Goal: Task Accomplishment & Management: Manage account settings

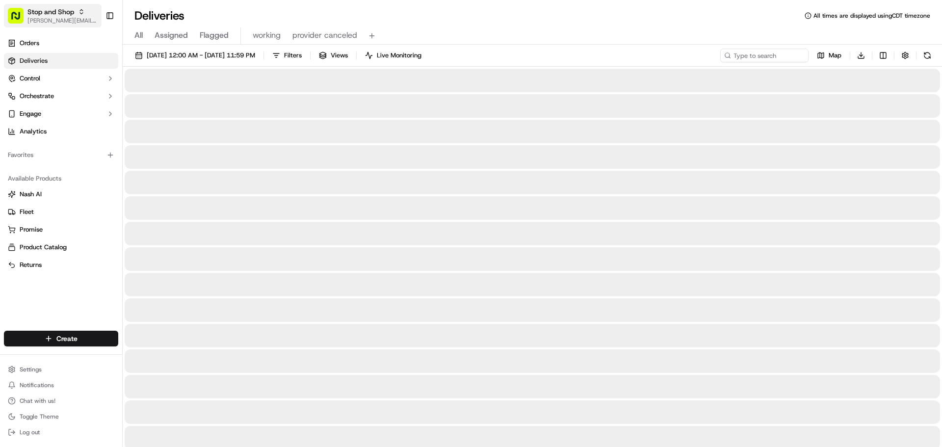
click at [62, 26] on button "Stop and Shop jeff@usenash.com" at bounding box center [53, 16] width 98 height 24
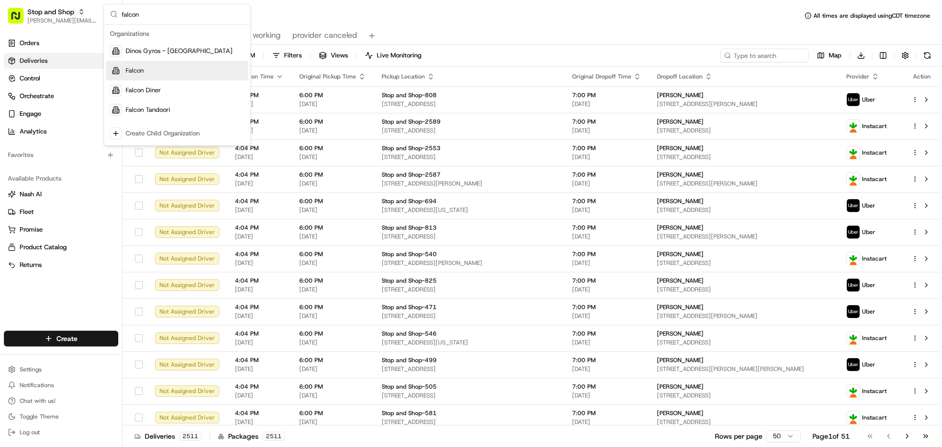
type input "falcon"
click at [152, 68] on div "Falcon" at bounding box center [177, 71] width 142 height 20
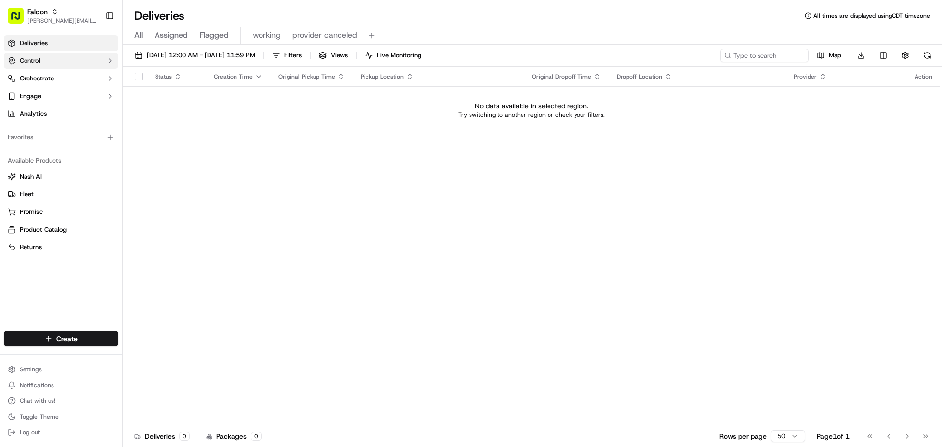
click at [66, 63] on button "Control" at bounding box center [61, 61] width 114 height 16
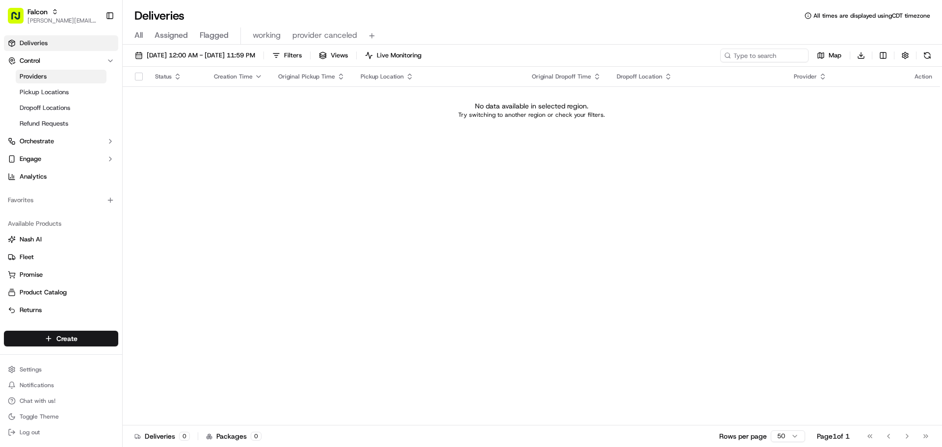
click at [59, 70] on link "Providers" at bounding box center [61, 77] width 91 height 14
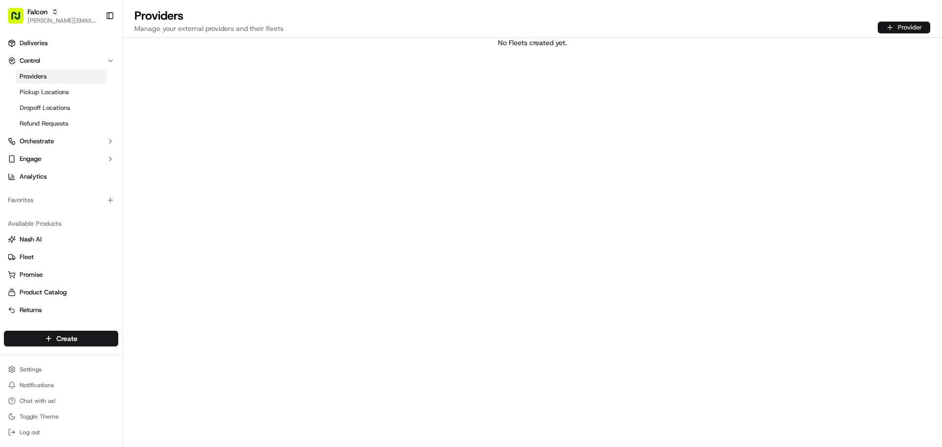
click at [913, 27] on button "Provider" at bounding box center [904, 28] width 52 height 12
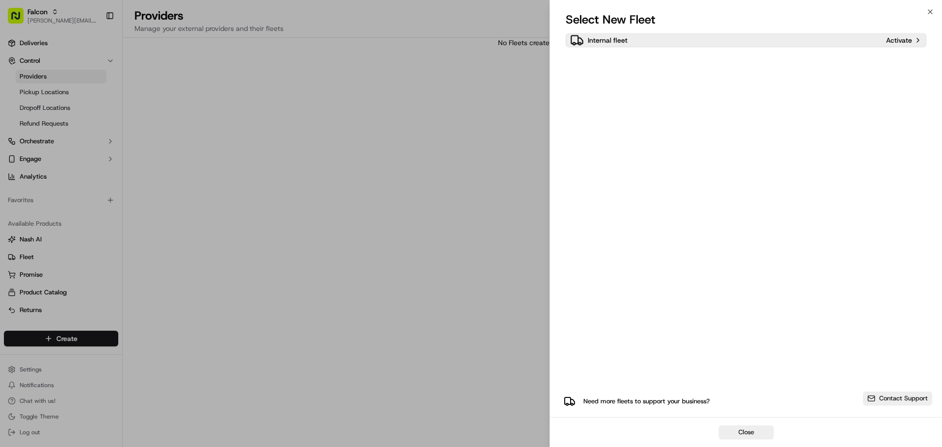
click at [653, 39] on div "Internal fleet" at bounding box center [726, 40] width 312 height 14
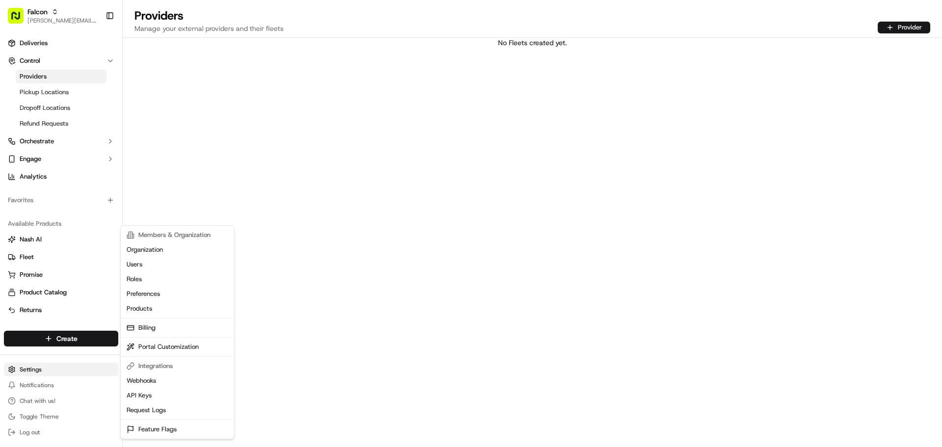
click at [44, 373] on html "Falcon jeff@usenash.com Toggle Sidebar Deliveries Control Providers Pickup Loca…" at bounding box center [471, 223] width 942 height 447
click at [157, 247] on link "Organization" at bounding box center [177, 249] width 109 height 15
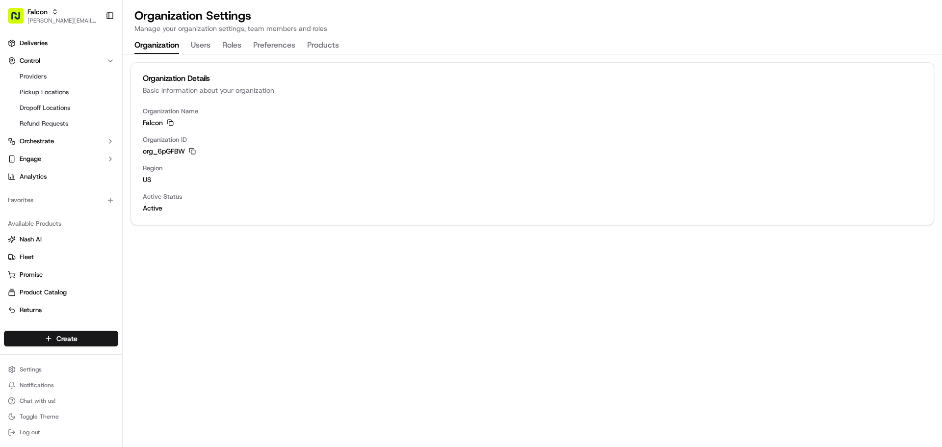
click at [325, 35] on div "Organization Settings Manage your organization settings, team members and roles…" at bounding box center [532, 31] width 819 height 46
click at [326, 42] on button "Products" at bounding box center [323, 45] width 32 height 17
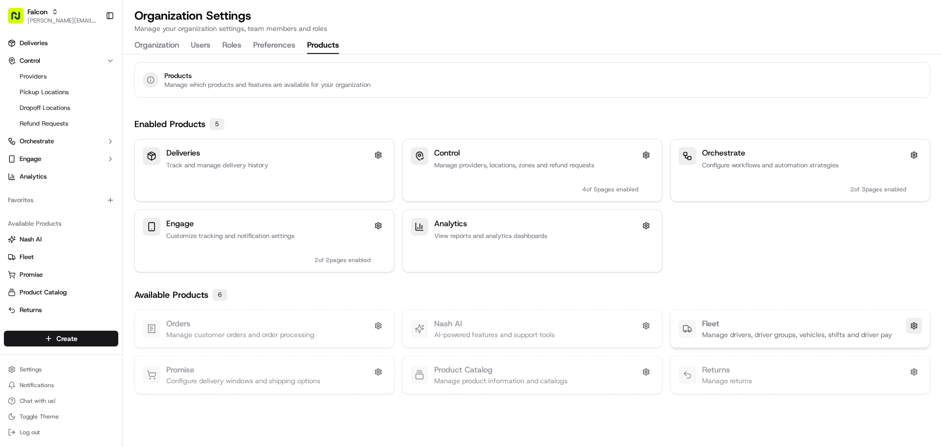
click at [915, 326] on button at bounding box center [914, 326] width 16 height 16
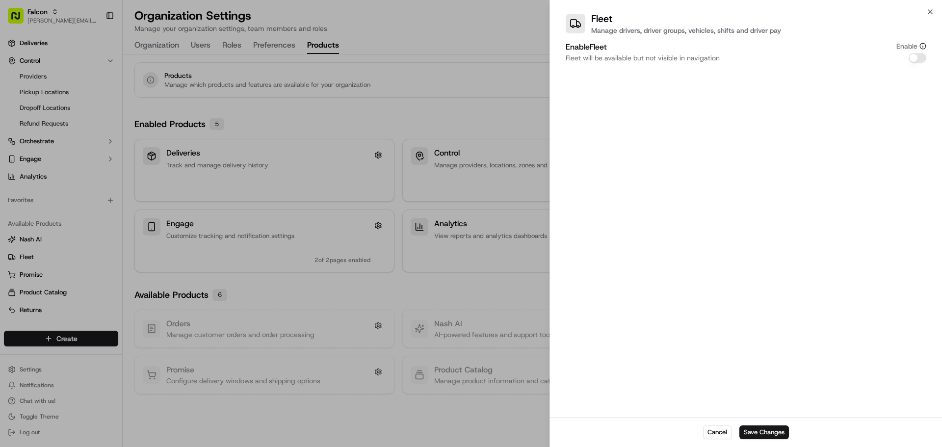
click at [912, 56] on button "Enable Fleet" at bounding box center [918, 58] width 18 height 10
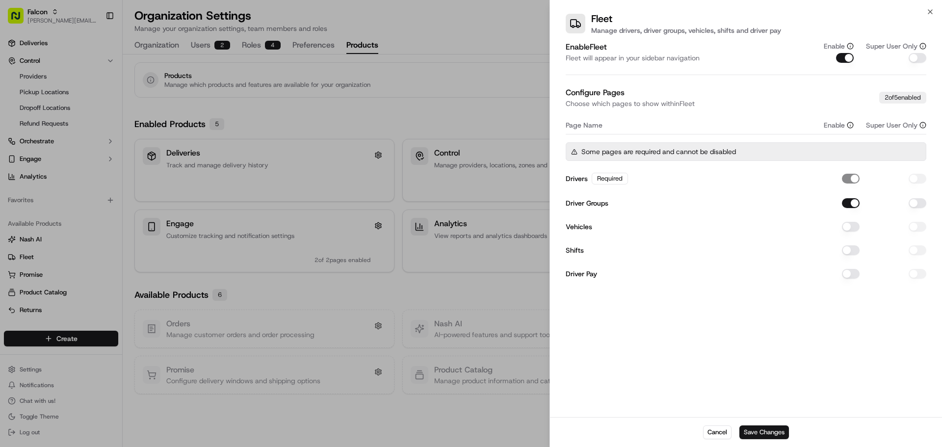
click at [775, 431] on button "Save Changes" at bounding box center [764, 432] width 50 height 14
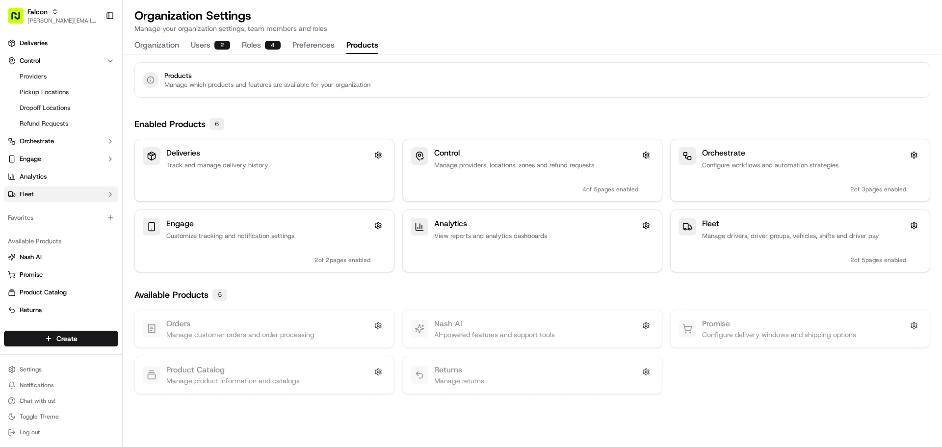
click at [31, 195] on span "Fleet" at bounding box center [27, 194] width 14 height 9
click at [62, 226] on link "Driver Groups" at bounding box center [61, 226] width 91 height 14
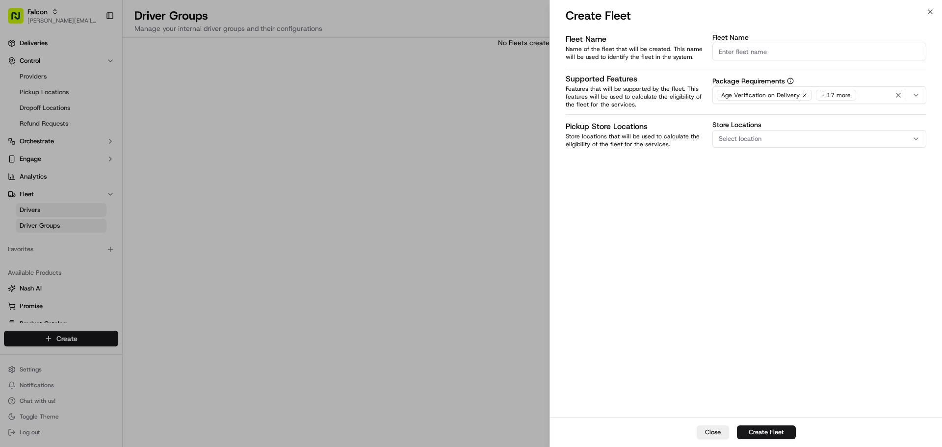
click at [751, 52] on input "Fleet Name" at bounding box center [819, 52] width 214 height 18
click at [734, 52] on input "Fleet Name" at bounding box center [819, 52] width 214 height 18
type input "Walmart 1062 - Friendswood"
click at [776, 429] on button "Create Fleet" at bounding box center [766, 432] width 59 height 14
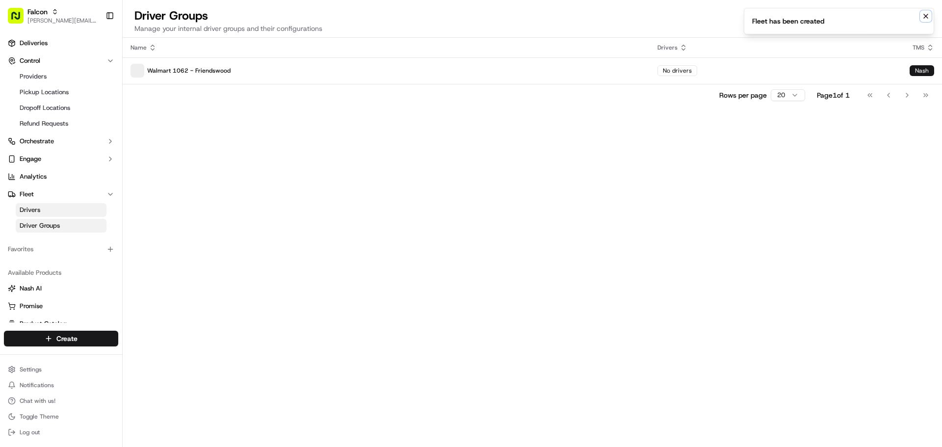
click at [926, 16] on icon "Notifications (F8)" at bounding box center [926, 16] width 8 height 8
click at [912, 23] on button "Driver Group" at bounding box center [898, 27] width 66 height 14
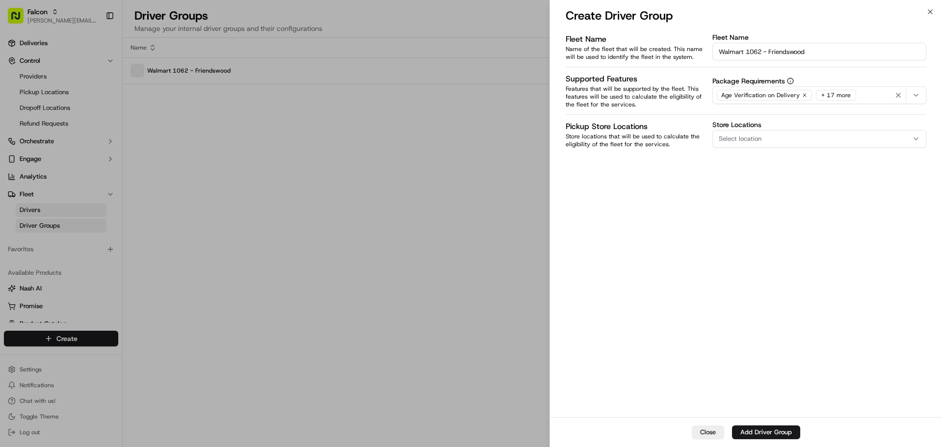
click at [798, 53] on input "Walmart 1062 - Friendswood" at bounding box center [819, 52] width 214 height 18
click at [835, 48] on input "Walmart 1062 - Friendswood" at bounding box center [819, 52] width 214 height 18
type input "Walmart 3296 - Houston"
click at [772, 429] on button "Add Driver Group" at bounding box center [766, 432] width 68 height 14
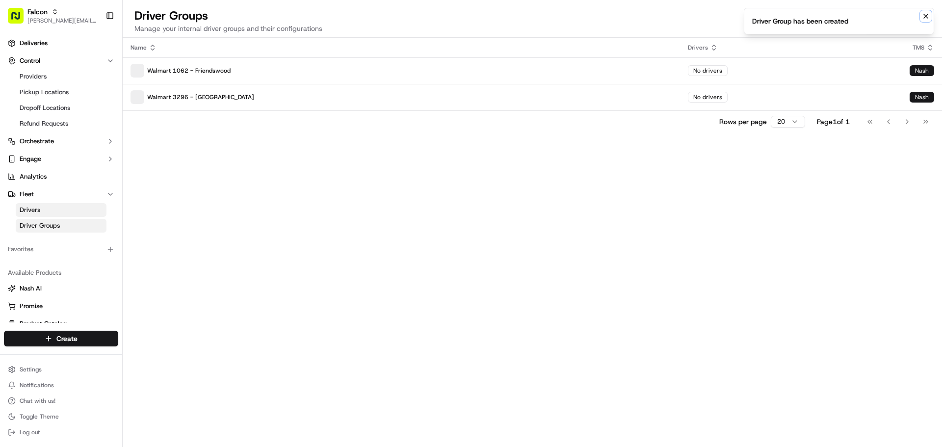
click at [928, 13] on icon "Notifications (F8)" at bounding box center [926, 16] width 8 height 8
click at [910, 25] on button "Driver Group" at bounding box center [898, 27] width 66 height 14
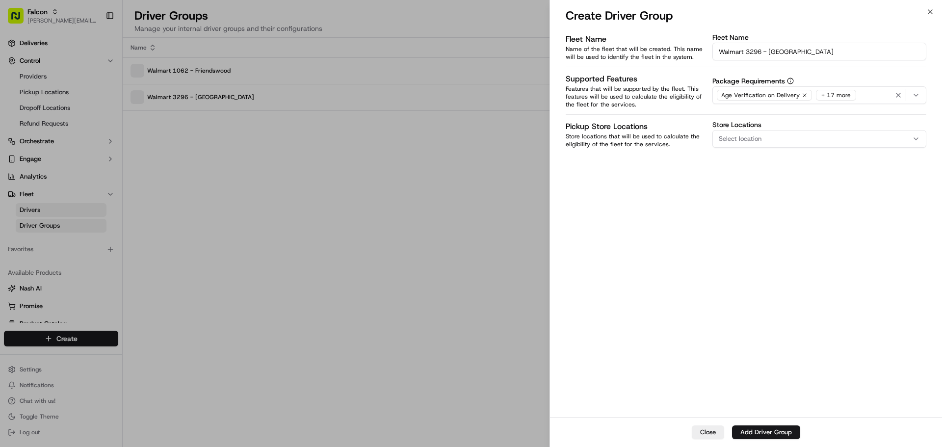
drag, startPoint x: 797, startPoint y: 50, endPoint x: 746, endPoint y: 50, distance: 51.5
click at [746, 50] on input "Walmart 3296 - Houston" at bounding box center [819, 52] width 214 height 18
type input "Walmart 24"
click at [704, 429] on button "Close" at bounding box center [708, 432] width 32 height 14
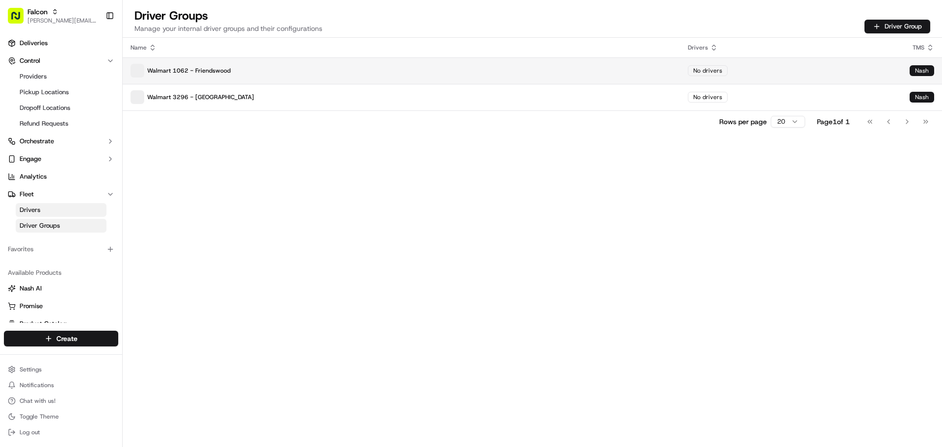
click at [765, 71] on td "No drivers" at bounding box center [791, 70] width 222 height 26
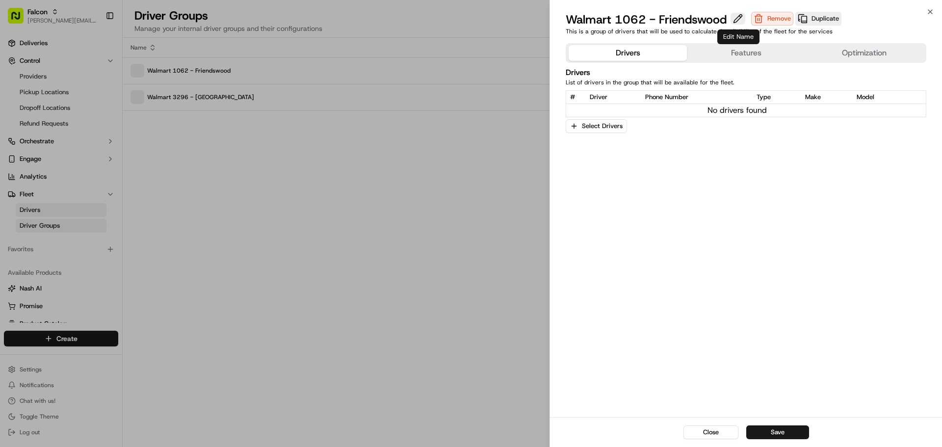
click at [737, 21] on button at bounding box center [738, 19] width 15 height 12
drag, startPoint x: 719, startPoint y: 19, endPoint x: 607, endPoint y: 21, distance: 111.9
click at [607, 21] on input "Walmart 1062 - Friendswood" at bounding box center [642, 20] width 153 height 16
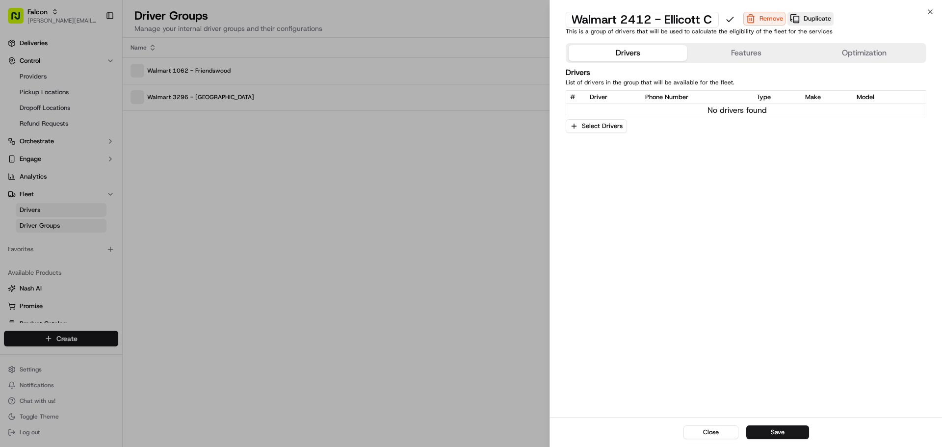
type input "Walmart 2412 - Ellicott City"
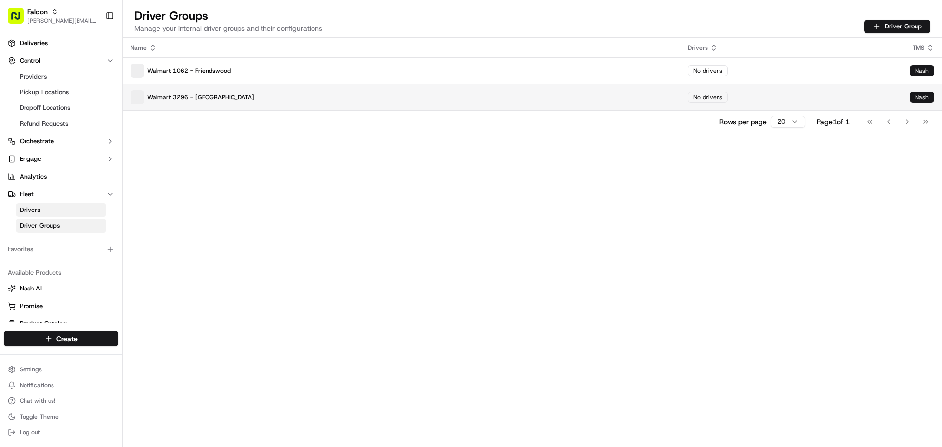
click at [746, 99] on td "No drivers" at bounding box center [791, 97] width 222 height 26
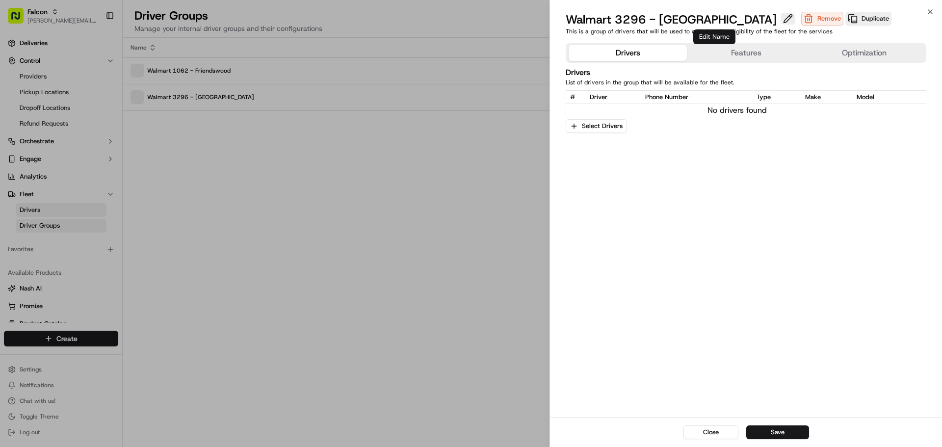
click at [781, 23] on button at bounding box center [788, 19] width 15 height 12
drag, startPoint x: 709, startPoint y: 18, endPoint x: 624, endPoint y: 21, distance: 84.9
click at [624, 21] on input "Walmart 3296 - Houston" at bounding box center [642, 20] width 153 height 16
type input "Walmart 5936 - Vienna"
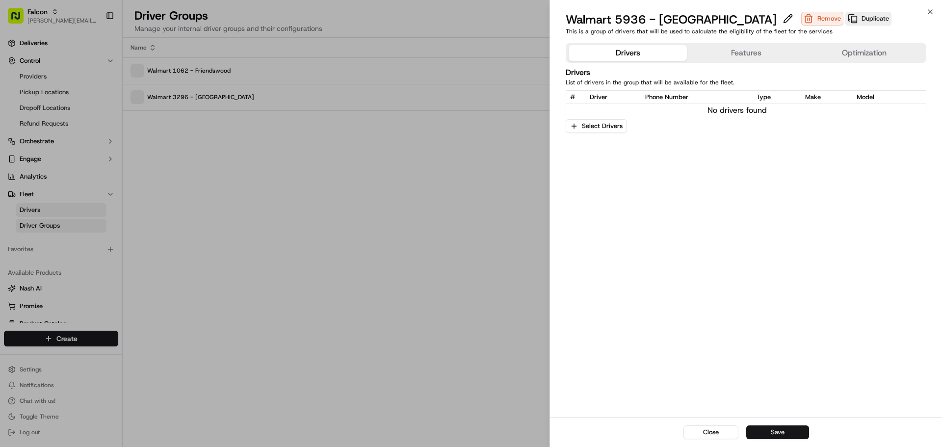
click at [777, 429] on button "Save" at bounding box center [777, 432] width 63 height 14
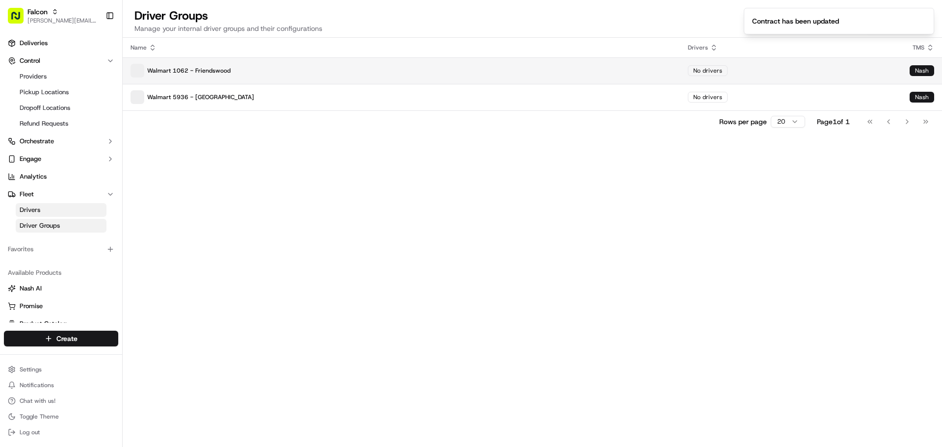
click at [362, 66] on p "Walmart 1062 - Friendswood" at bounding box center [402, 71] width 542 height 14
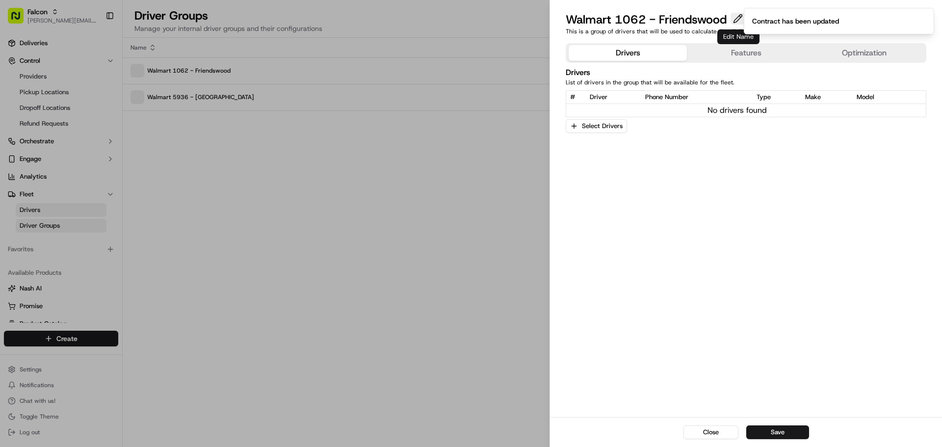
click at [738, 18] on button at bounding box center [738, 19] width 15 height 12
drag, startPoint x: 718, startPoint y: 20, endPoint x: 609, endPoint y: 21, distance: 108.9
click at [609, 21] on input "Walmart 1062 - Friendswood" at bounding box center [642, 20] width 153 height 16
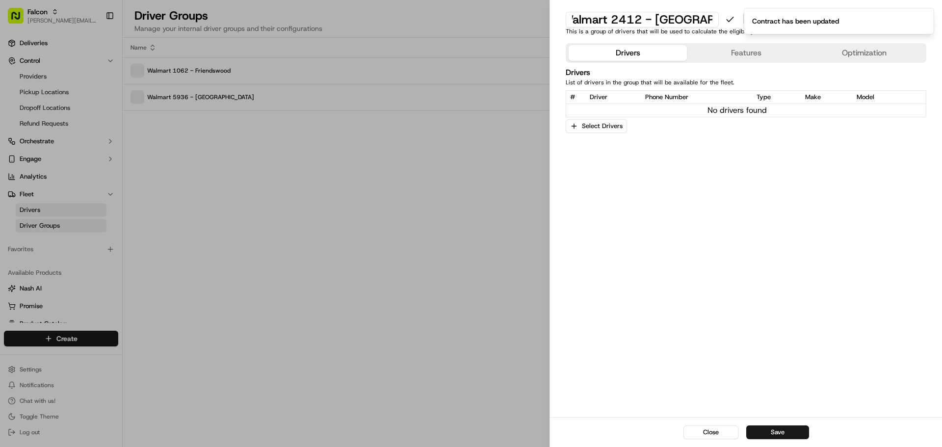
type input "Walmart 2412 - Ellicott City"
click at [781, 433] on button "Save" at bounding box center [777, 432] width 63 height 14
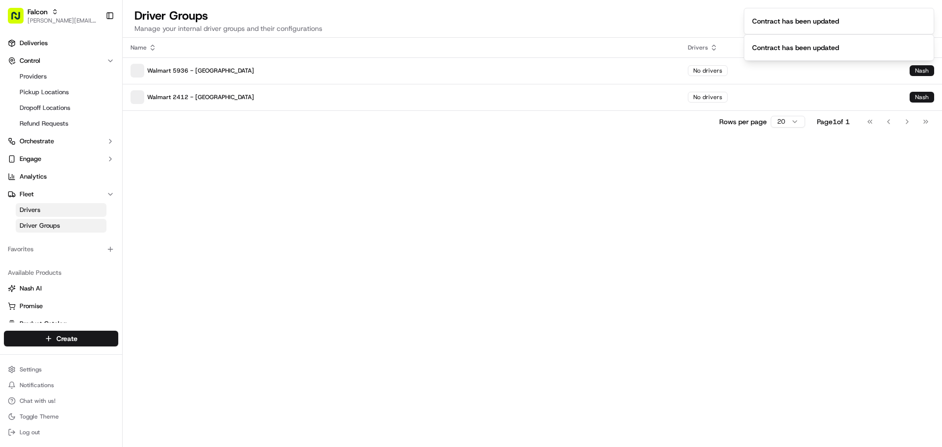
click at [579, 294] on div "Name Drivers TMS Walmart 5936 - Vienna No drivers Nash Walmart 2412 - Ellicott …" at bounding box center [532, 242] width 819 height 409
click at [48, 209] on link "Drivers" at bounding box center [61, 210] width 91 height 14
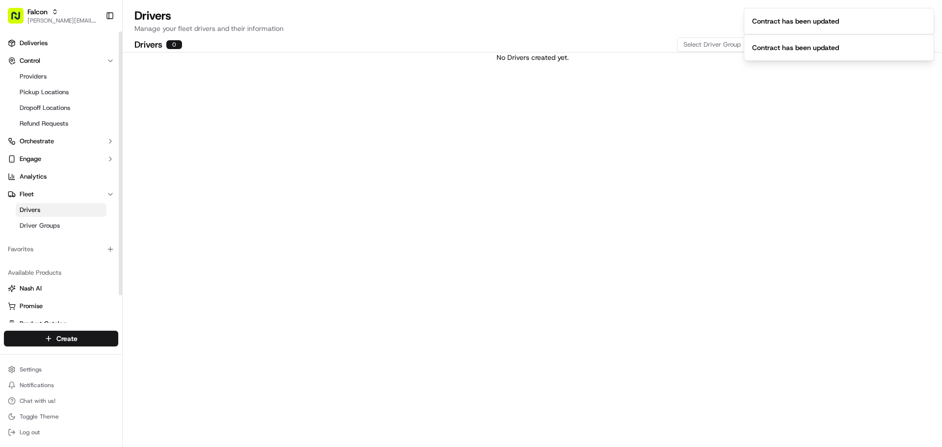
click at [214, 204] on div "No Drivers created yet." at bounding box center [532, 249] width 819 height 394
click at [52, 228] on span "Driver Groups" at bounding box center [40, 225] width 40 height 9
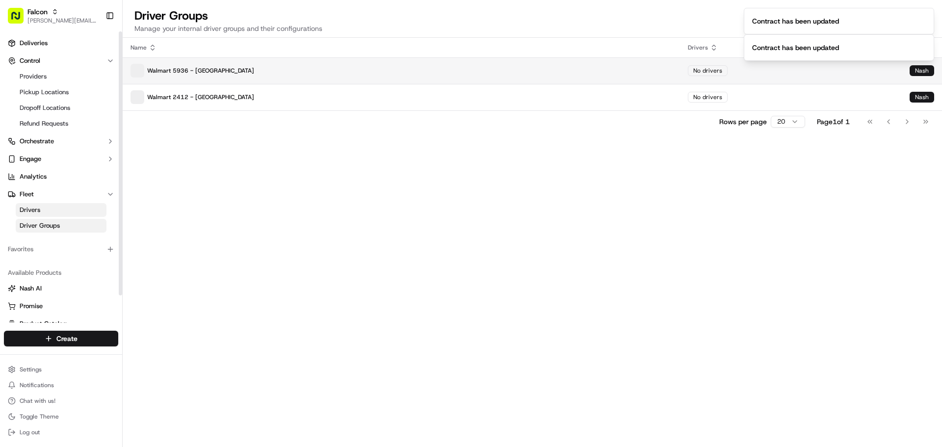
click at [539, 74] on p "Walmart 5936 - Vienna" at bounding box center [402, 71] width 542 height 14
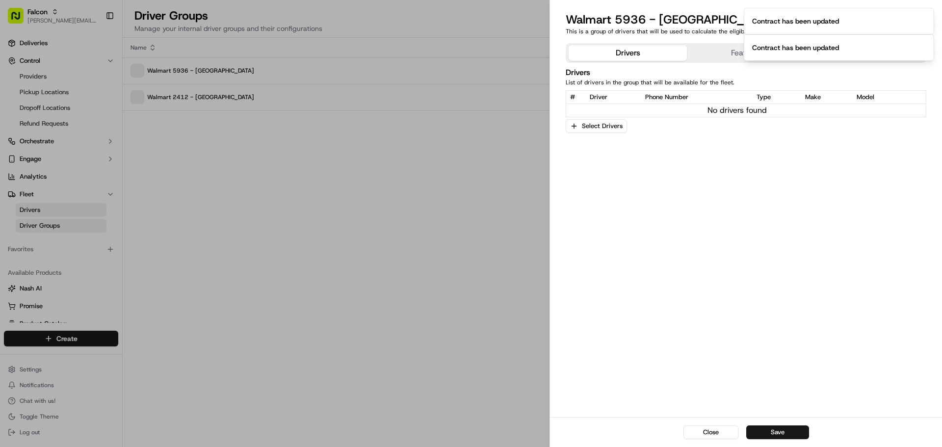
click at [704, 48] on button "Features" at bounding box center [746, 53] width 118 height 16
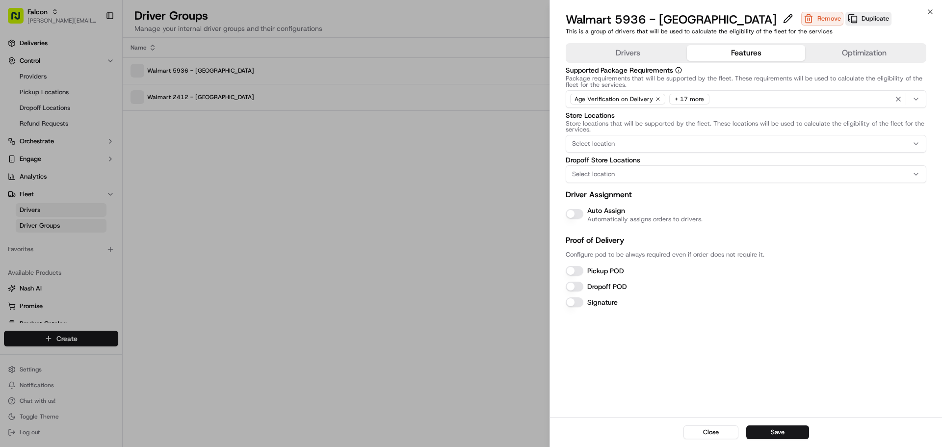
click at [570, 214] on button "Auto Assign" at bounding box center [575, 214] width 18 height 10
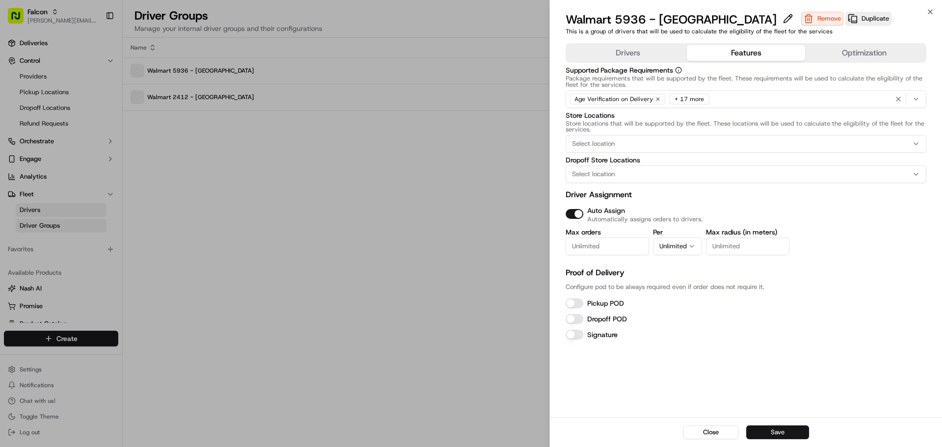
click at [776, 433] on button "Save" at bounding box center [777, 432] width 63 height 14
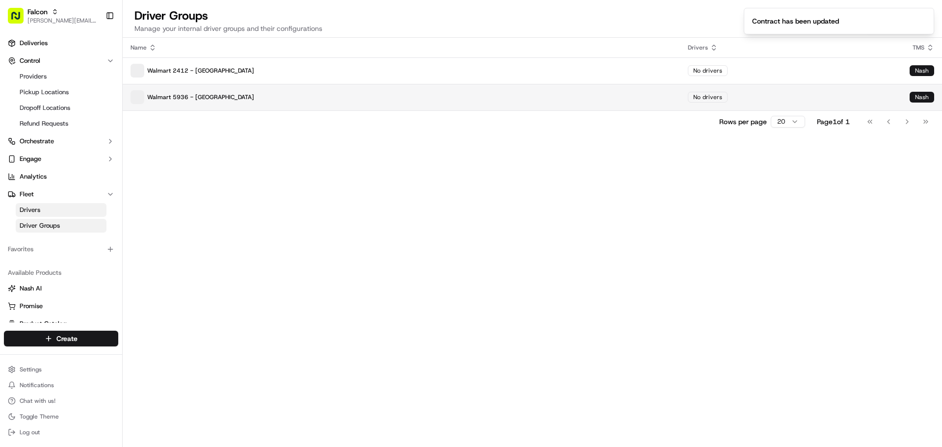
click at [299, 93] on p "Walmart 5936 - Vienna" at bounding box center [402, 97] width 542 height 14
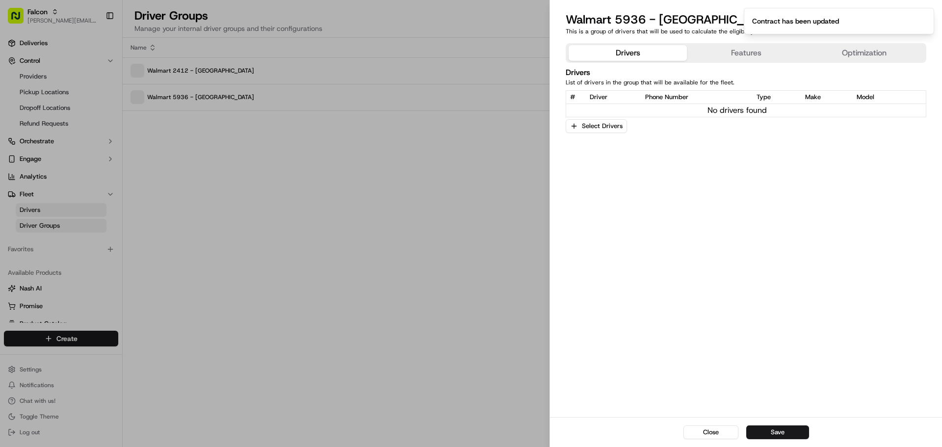
click at [704, 57] on button "Features" at bounding box center [746, 53] width 118 height 16
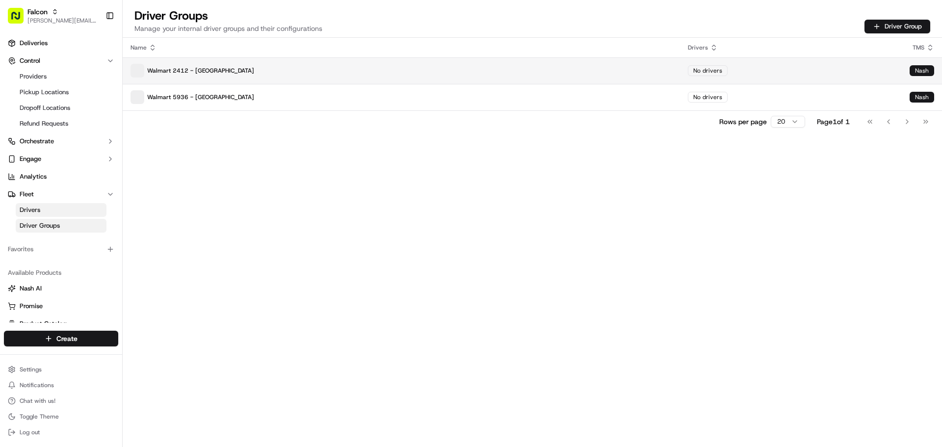
click at [277, 68] on p "Walmart 2412 - Ellicott City" at bounding box center [402, 71] width 542 height 14
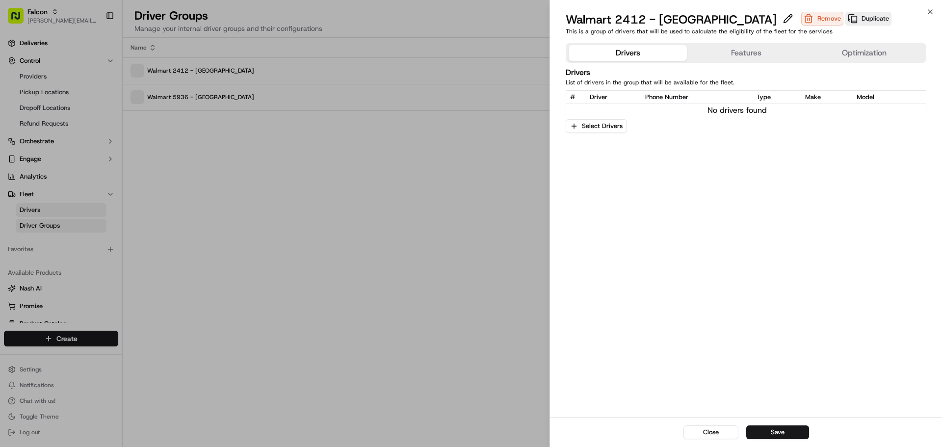
click at [730, 47] on button "Features" at bounding box center [746, 53] width 118 height 16
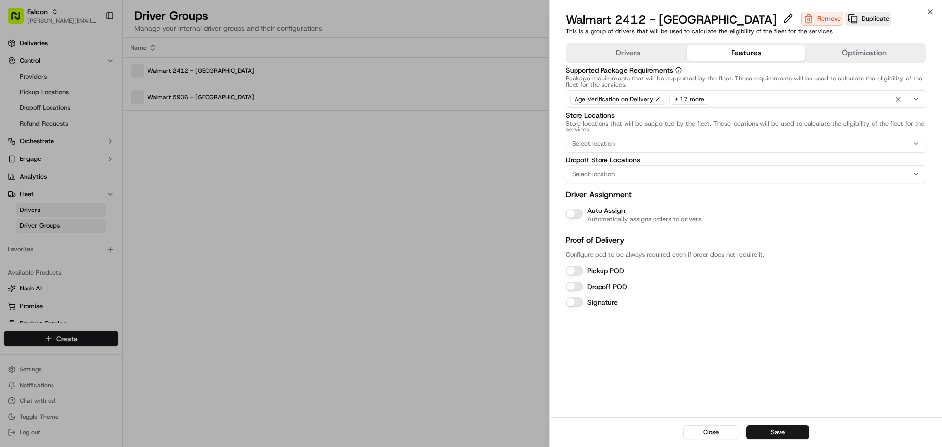
click at [574, 214] on button "Auto Assign" at bounding box center [575, 214] width 18 height 10
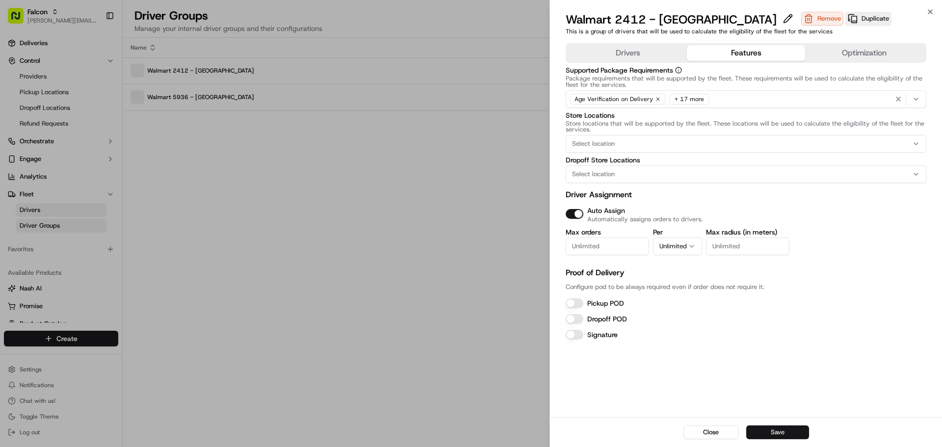
click at [775, 431] on button "Save" at bounding box center [777, 432] width 63 height 14
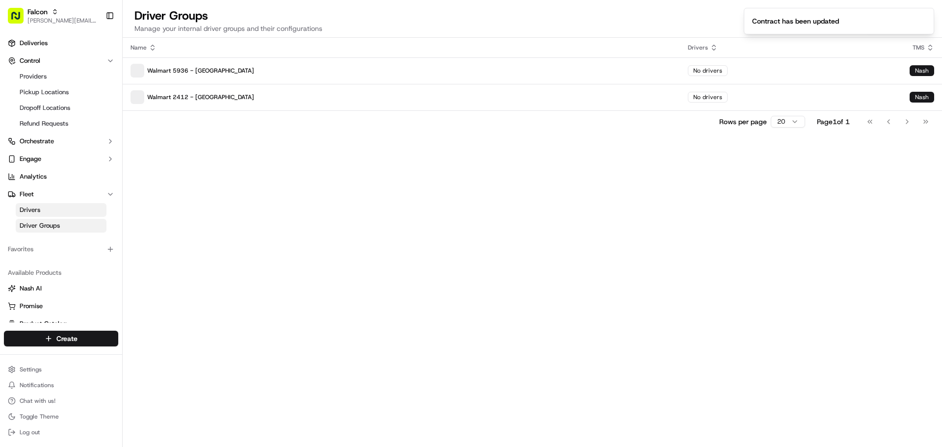
click at [525, 352] on div "Name Drivers TMS Walmart 5936 - Vienna No drivers Nash Walmart 2412 - Ellicott …" at bounding box center [532, 242] width 819 height 409
click at [51, 14] on div "Falcon" at bounding box center [62, 12] width 70 height 10
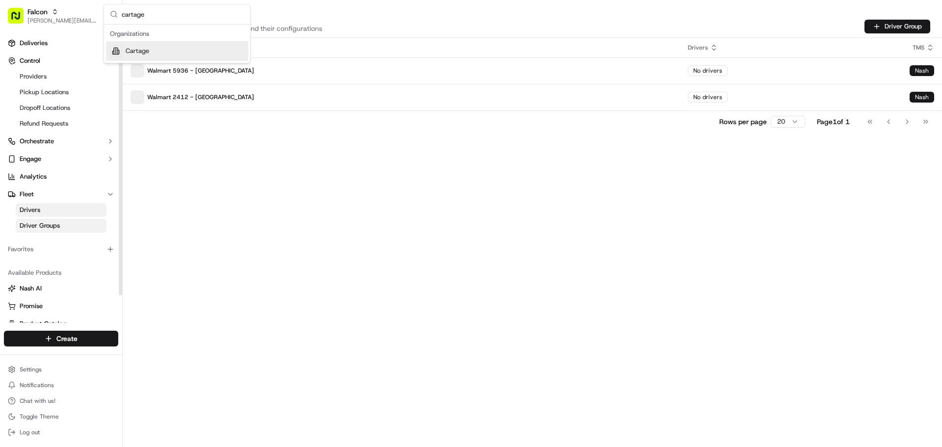
type input "cartage"
click at [149, 57] on div "Cartage" at bounding box center [177, 51] width 142 height 20
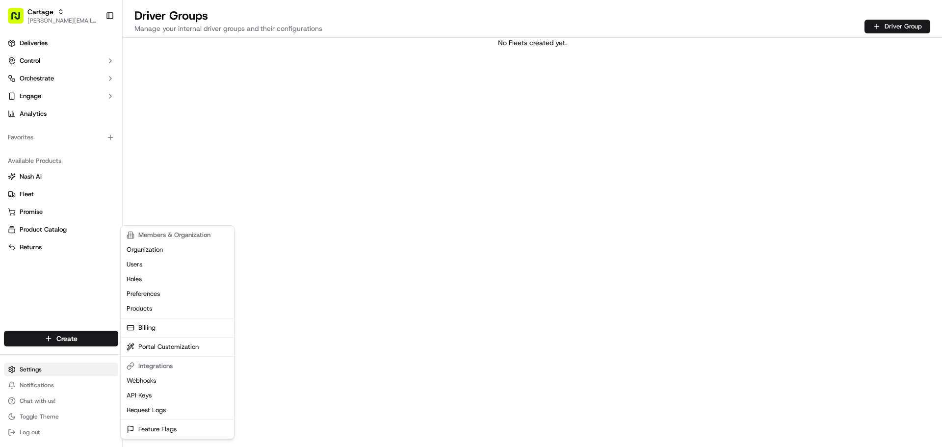
click at [38, 370] on html "Cartage jeff@usenash.com Toggle Sidebar Deliveries Control Orchestrate Engage A…" at bounding box center [471, 223] width 942 height 447
click at [166, 307] on link "Products" at bounding box center [177, 308] width 109 height 15
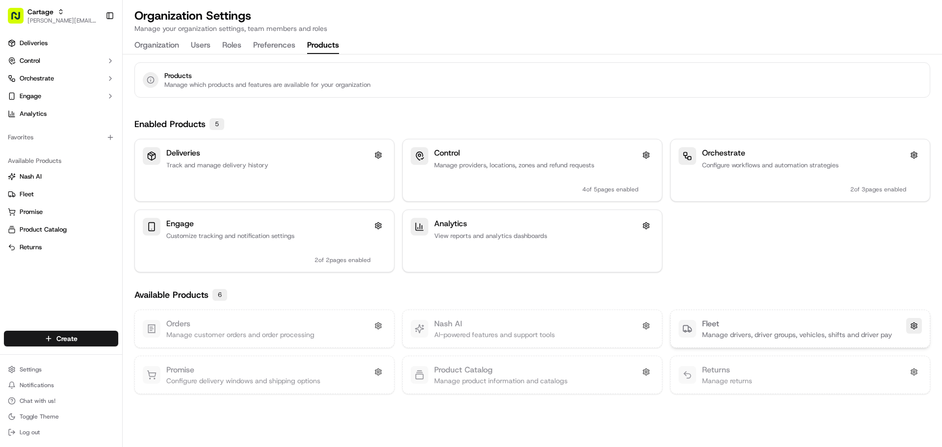
click at [914, 326] on button at bounding box center [914, 326] width 16 height 16
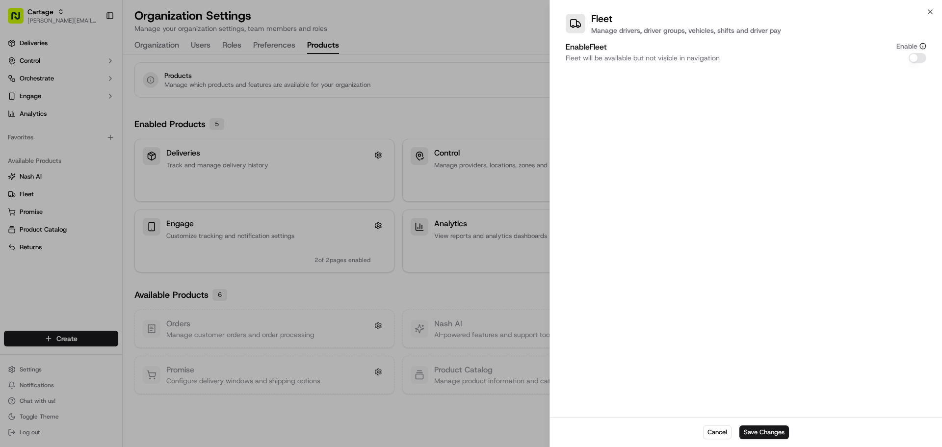
click at [916, 59] on button "Enable Fleet" at bounding box center [918, 58] width 18 height 10
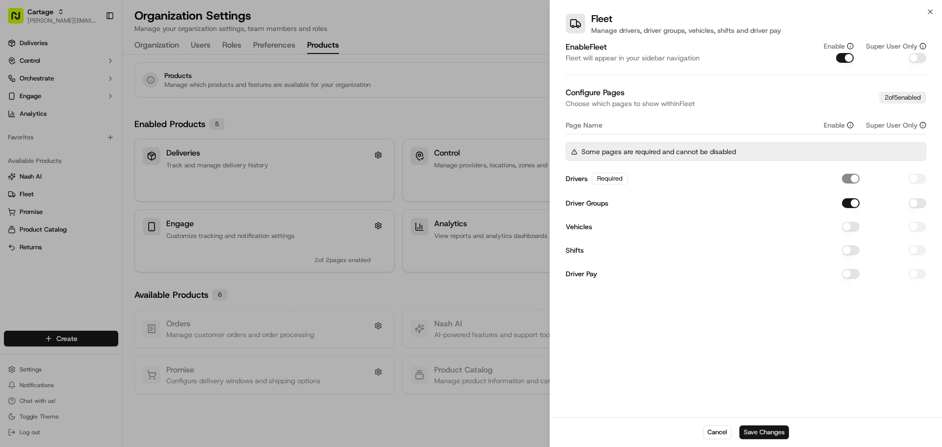
click at [768, 432] on button "Save Changes" at bounding box center [764, 432] width 50 height 14
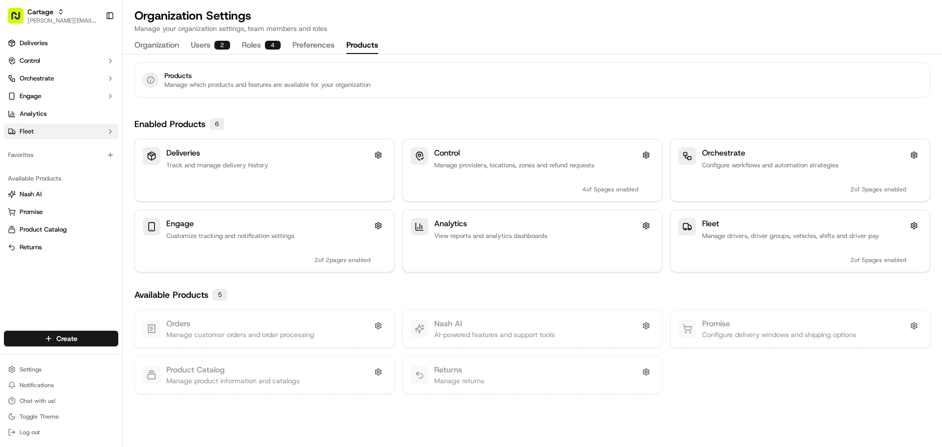
click at [49, 129] on button "Fleet" at bounding box center [61, 132] width 114 height 16
click at [58, 162] on span "Driver Groups" at bounding box center [40, 162] width 40 height 9
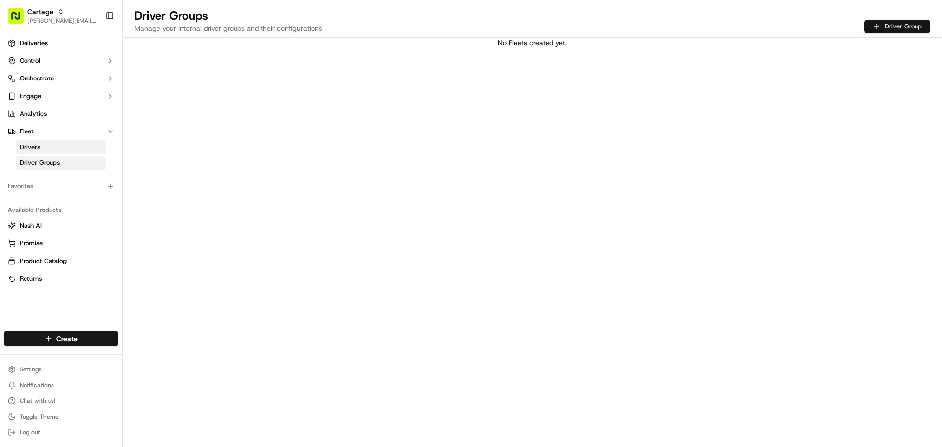
click at [918, 26] on button "Driver Group" at bounding box center [898, 27] width 66 height 14
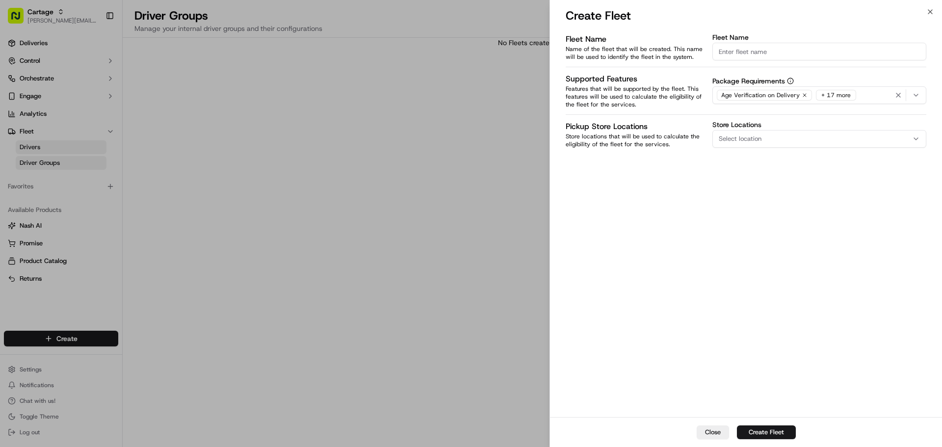
click at [750, 52] on input "Fleet Name" at bounding box center [819, 52] width 214 height 18
type input "Walmart 1062 - Friendswood"
click at [760, 437] on button "Create Fleet" at bounding box center [766, 432] width 59 height 14
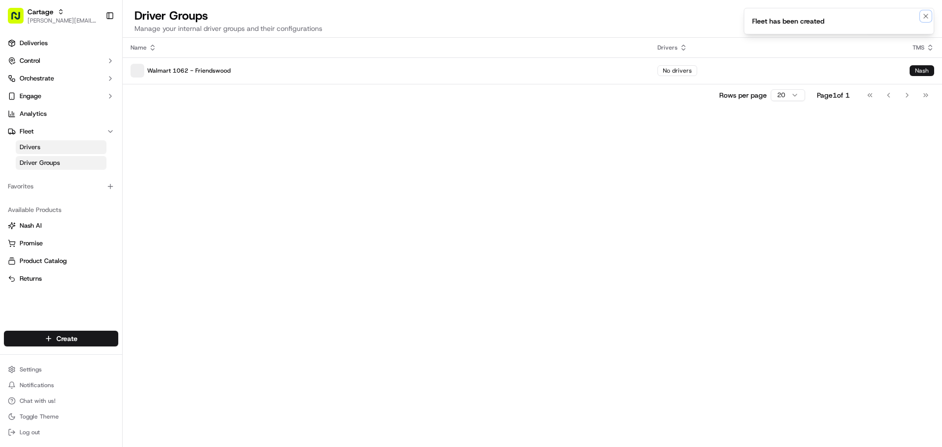
click at [928, 16] on icon "Notifications (F8)" at bounding box center [926, 16] width 8 height 8
click at [906, 28] on button "Driver Group" at bounding box center [898, 27] width 66 height 14
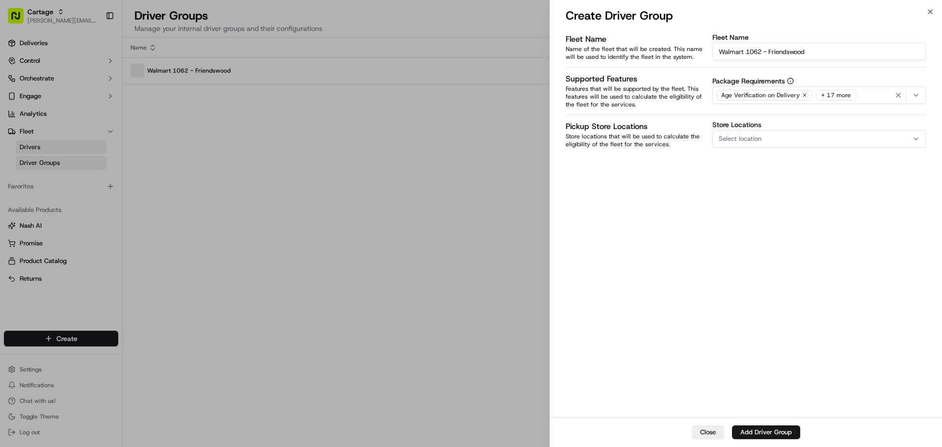
click at [755, 52] on input "Walmart 1062 - Friendswood" at bounding box center [819, 52] width 214 height 18
drag, startPoint x: 755, startPoint y: 52, endPoint x: 793, endPoint y: 53, distance: 38.8
click at [793, 53] on input "Walmart 1062 - Friendswood" at bounding box center [819, 52] width 214 height 18
type input "Walmart 3296 - Houston"
click at [782, 430] on button "Add Driver Group" at bounding box center [766, 432] width 68 height 14
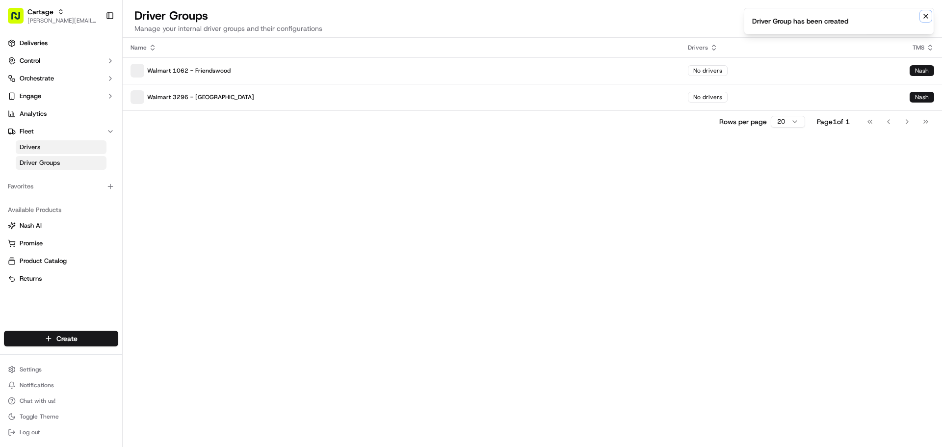
click at [924, 19] on icon "Notifications (F8)" at bounding box center [926, 16] width 8 height 8
click at [902, 19] on div "Driver Groups Manage your internal driver groups and their configurations Drive…" at bounding box center [532, 22] width 819 height 29
click at [901, 23] on button "Driver Group" at bounding box center [898, 27] width 66 height 14
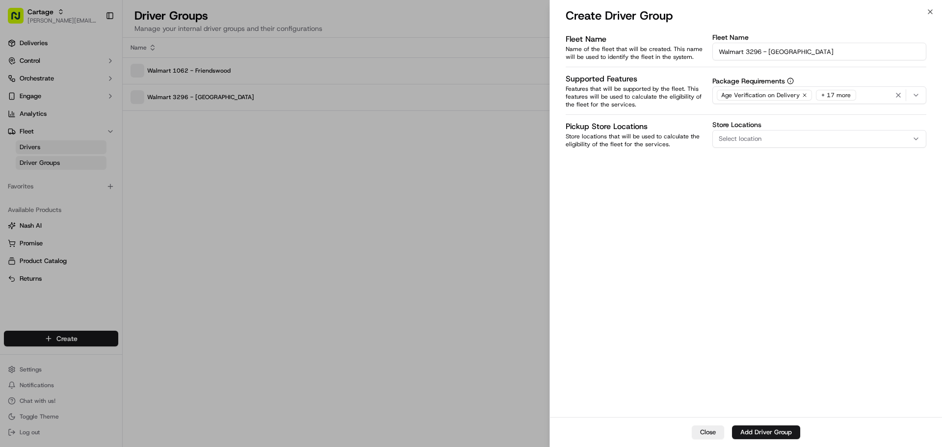
click at [751, 53] on input "Walmart 3296 - Houston" at bounding box center [819, 52] width 214 height 18
drag, startPoint x: 751, startPoint y: 53, endPoint x: 790, endPoint y: 53, distance: 39.7
click at [790, 53] on input "Walmart 3296 - Houston" at bounding box center [819, 52] width 214 height 18
type input "Walmart 4526 - Houston"
click at [781, 435] on button "Add Driver Group" at bounding box center [766, 432] width 68 height 14
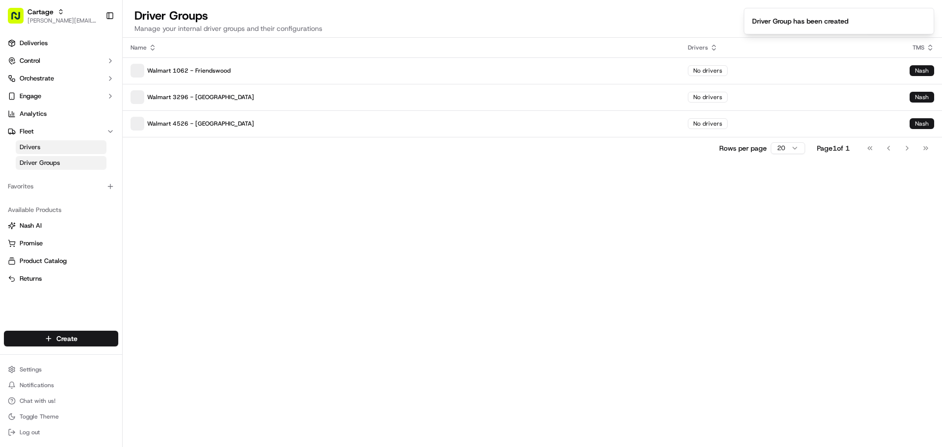
click at [569, 257] on div "Name Drivers TMS Walmart 1062 - Friendswood No drivers Nash Walmart 3296 - Hous…" at bounding box center [532, 242] width 819 height 409
click at [484, 75] on p "Walmart 1062 - Friendswood" at bounding box center [402, 71] width 542 height 14
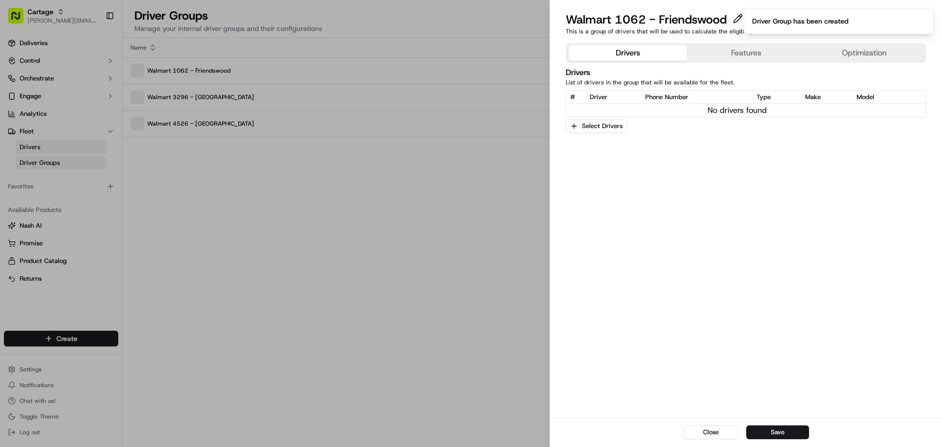
click at [735, 55] on button "Features" at bounding box center [746, 53] width 118 height 16
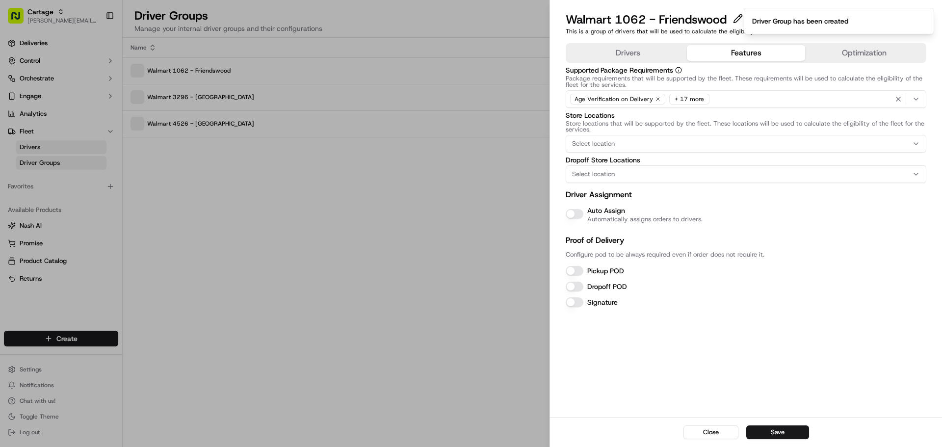
click at [581, 216] on button "Auto Assign" at bounding box center [575, 214] width 18 height 10
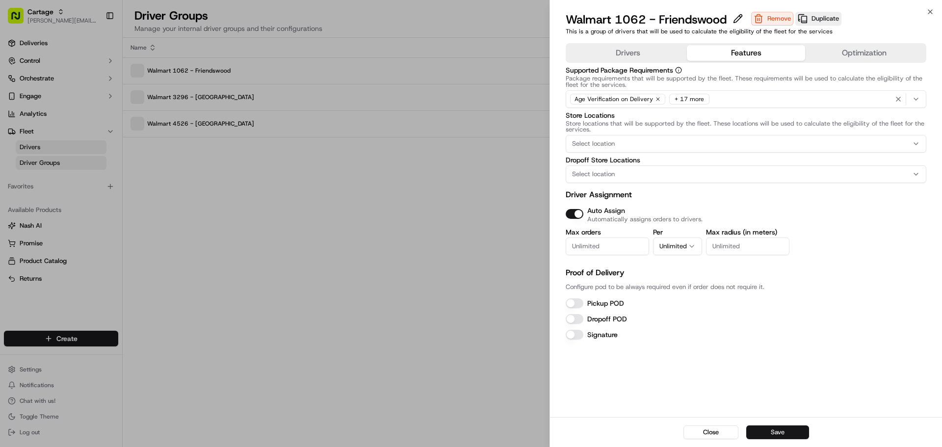
click at [784, 436] on button "Save" at bounding box center [777, 432] width 63 height 14
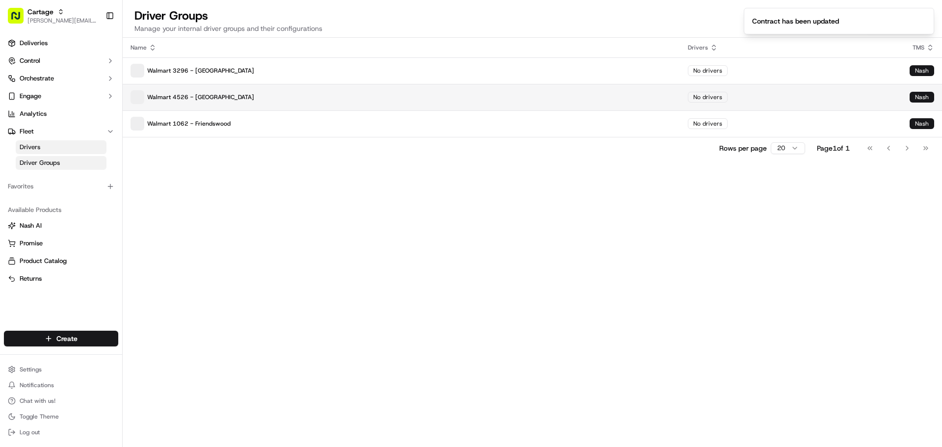
click at [555, 103] on p "Walmart 4526 - Houston" at bounding box center [402, 97] width 542 height 14
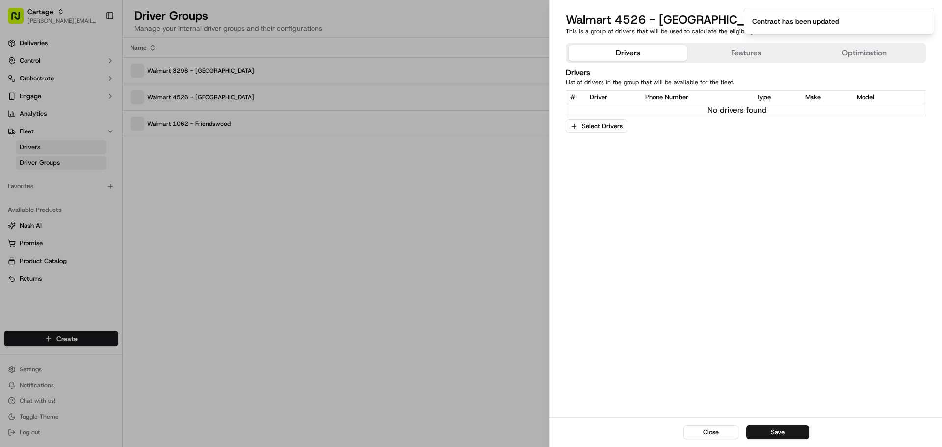
click at [764, 59] on button "Features" at bounding box center [746, 53] width 118 height 16
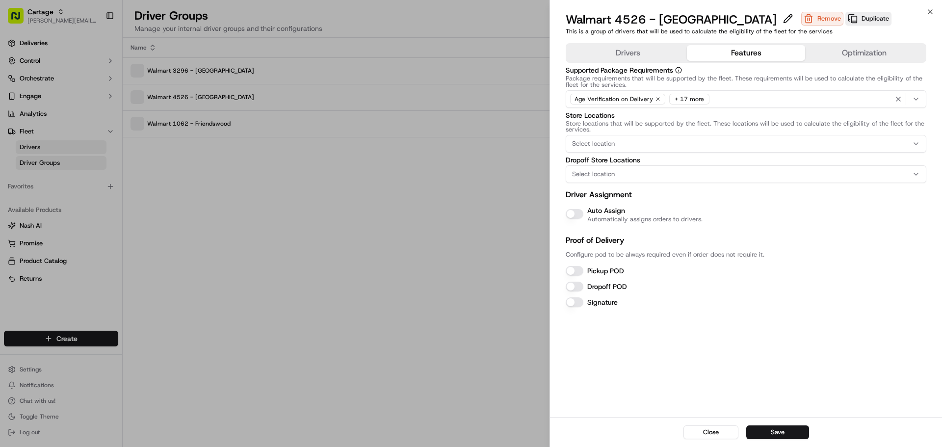
click at [572, 212] on button "Auto Assign" at bounding box center [575, 214] width 18 height 10
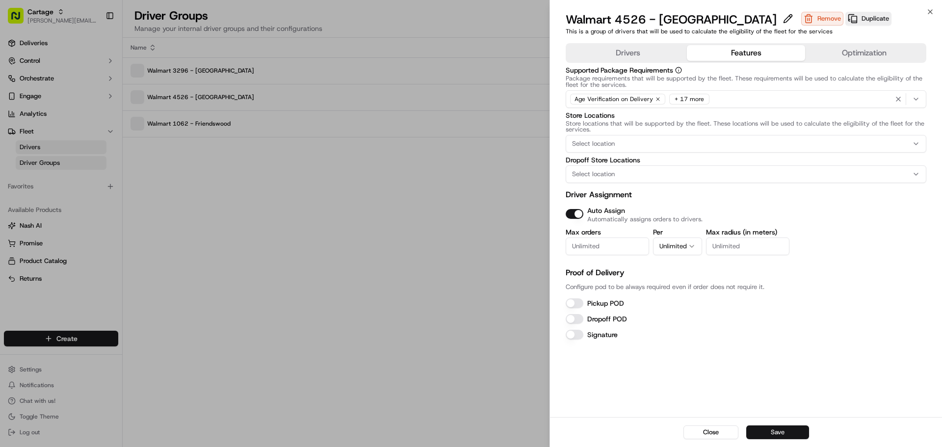
click at [775, 428] on div "Close Save" at bounding box center [746, 432] width 392 height 30
click at [775, 430] on button "Save" at bounding box center [777, 432] width 63 height 14
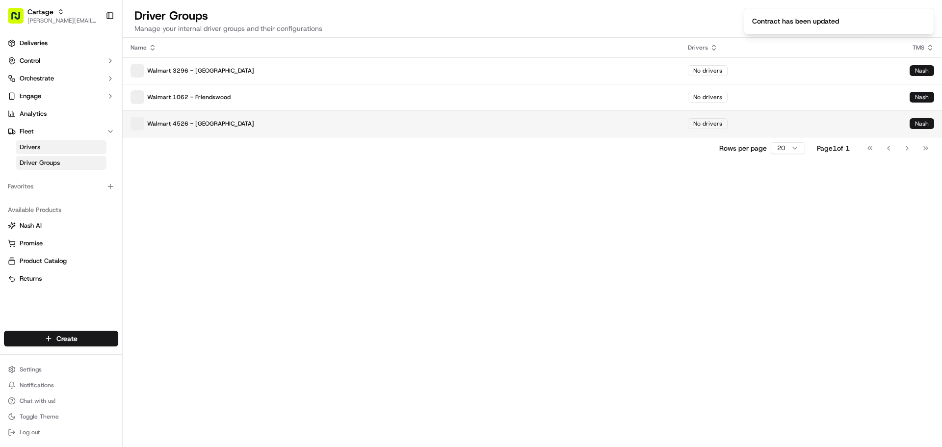
click at [319, 121] on p "Walmart 4526 - Houston" at bounding box center [402, 124] width 542 height 14
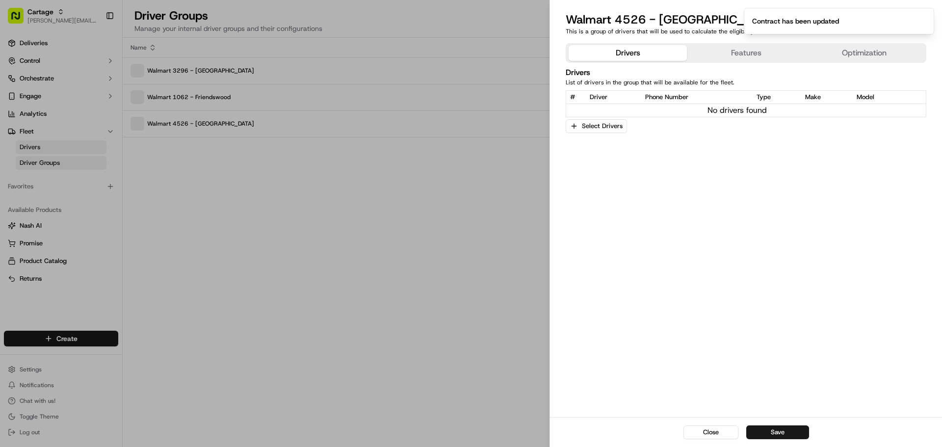
click at [742, 49] on button "Features" at bounding box center [746, 53] width 118 height 16
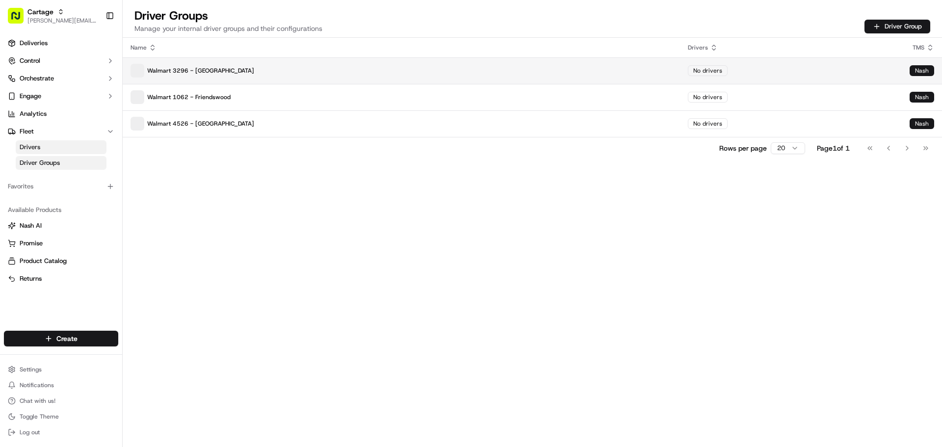
click at [369, 68] on p "Walmart 3296 - Houston" at bounding box center [402, 71] width 542 height 14
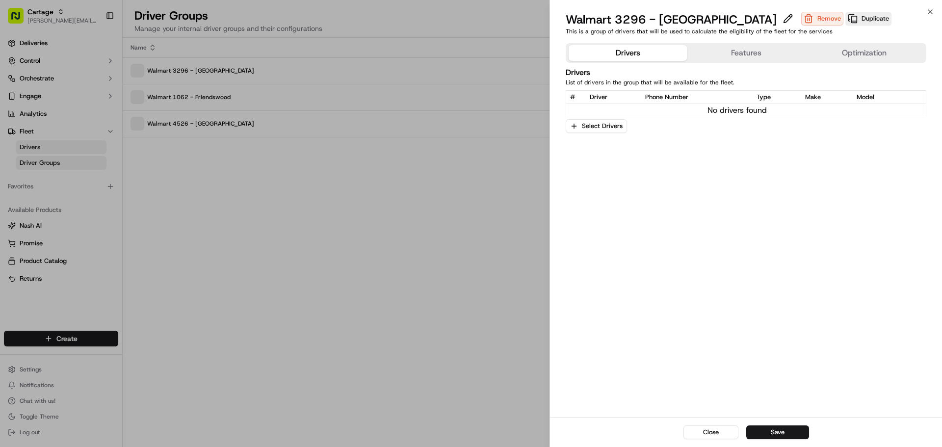
click at [743, 46] on button "Features" at bounding box center [746, 53] width 118 height 16
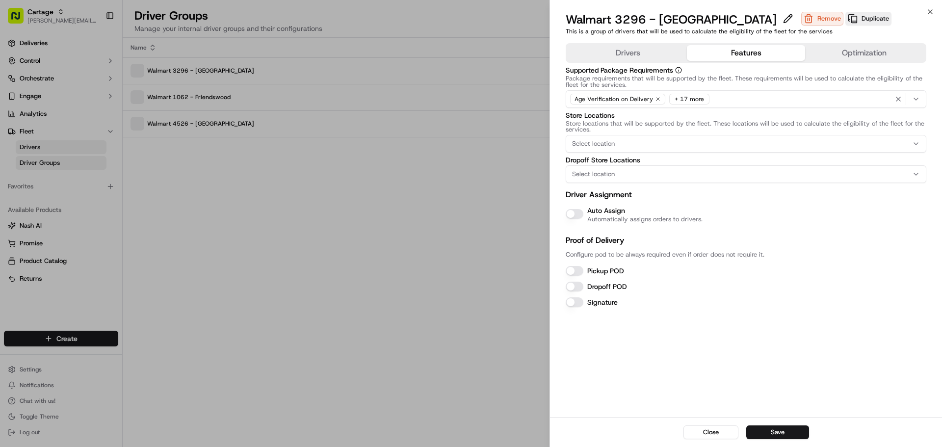
click at [571, 219] on div "Auto Assign Automatically assigns orders to drivers." at bounding box center [746, 214] width 361 height 18
drag, startPoint x: 573, startPoint y: 210, endPoint x: 640, endPoint y: 282, distance: 98.3
click at [573, 210] on button "Auto Assign" at bounding box center [575, 214] width 18 height 10
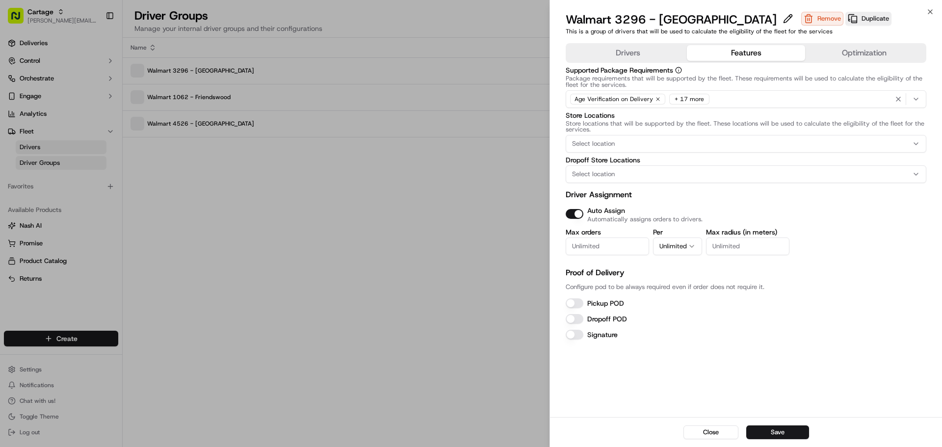
click at [772, 430] on button "Save" at bounding box center [777, 432] width 63 height 14
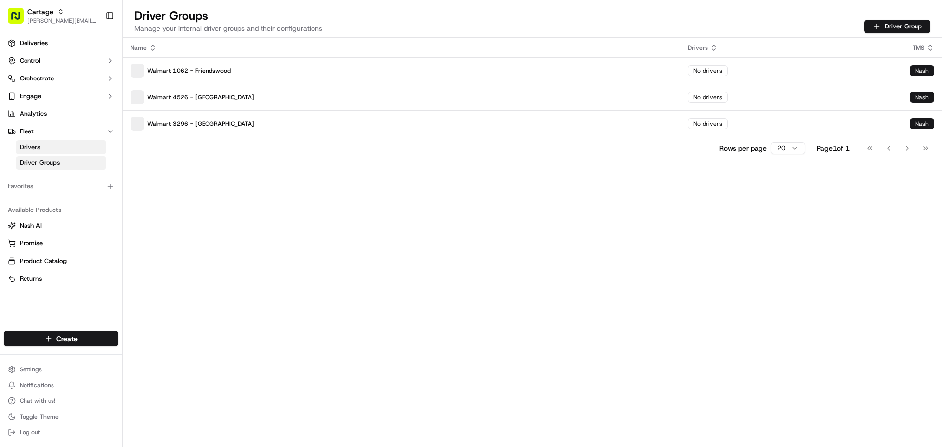
click at [70, 157] on link "Driver Groups" at bounding box center [61, 163] width 91 height 14
click at [60, 81] on button "Orchestrate" at bounding box center [61, 79] width 114 height 16
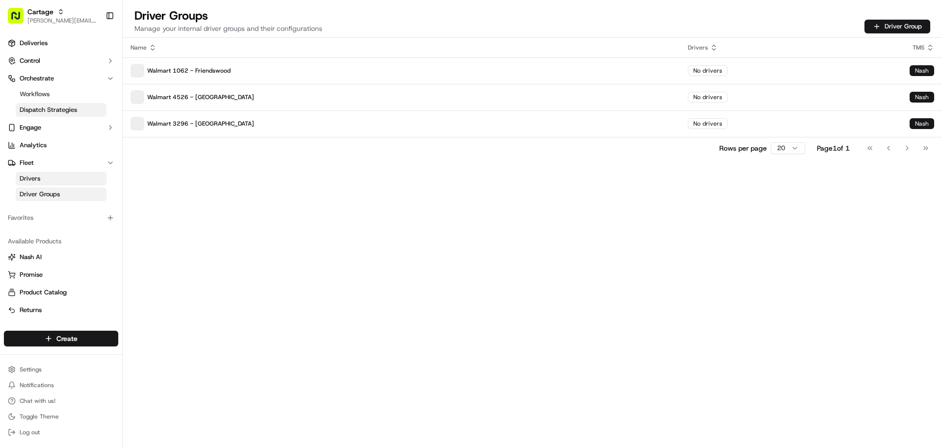
click at [56, 105] on span "Dispatch Strategies" at bounding box center [48, 109] width 57 height 9
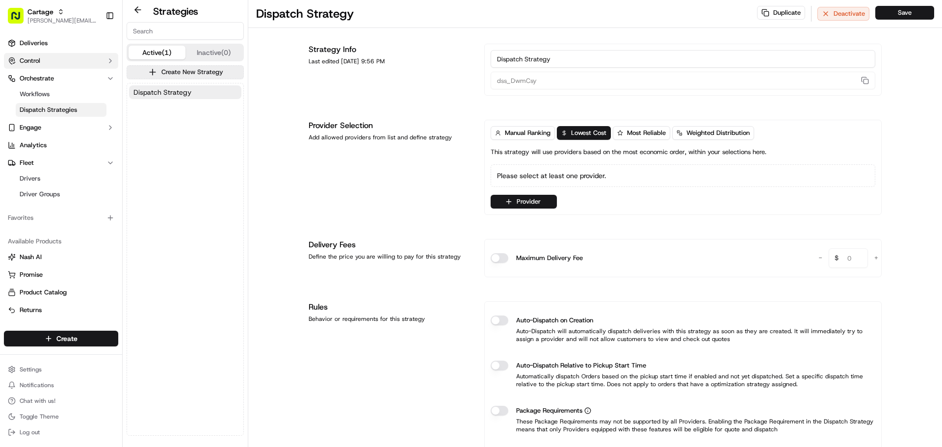
click at [57, 61] on button "Control" at bounding box center [61, 61] width 114 height 16
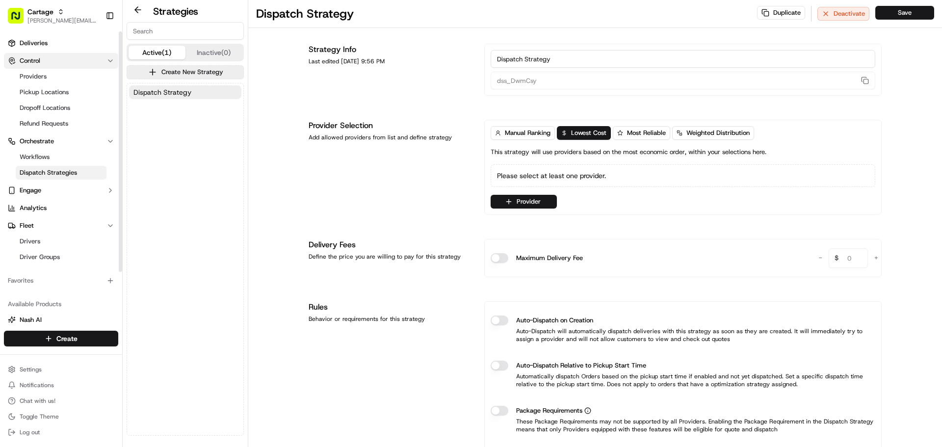
click at [56, 65] on button "Control" at bounding box center [61, 61] width 114 height 16
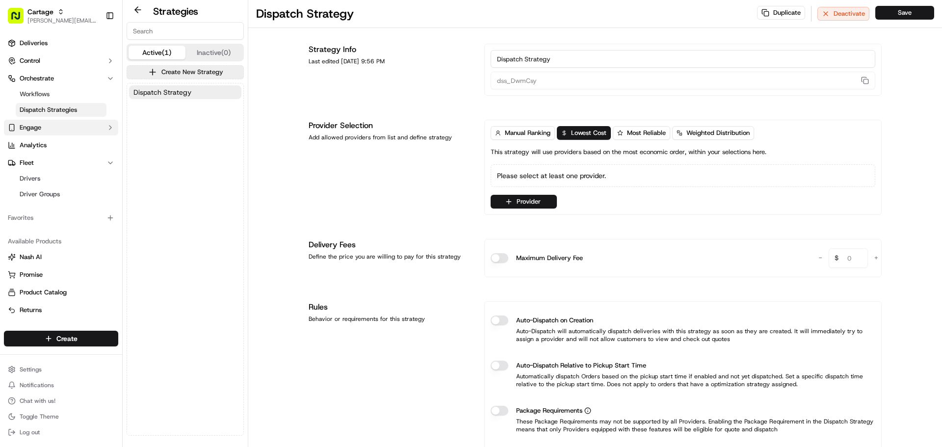
click at [51, 131] on button "Engage" at bounding box center [61, 128] width 114 height 16
click at [58, 128] on button "Engage" at bounding box center [61, 128] width 114 height 16
click at [68, 367] on html "Cartage jeff@usenash.com Toggle Sidebar Deliveries Control Orchestrate Workflow…" at bounding box center [471, 223] width 942 height 447
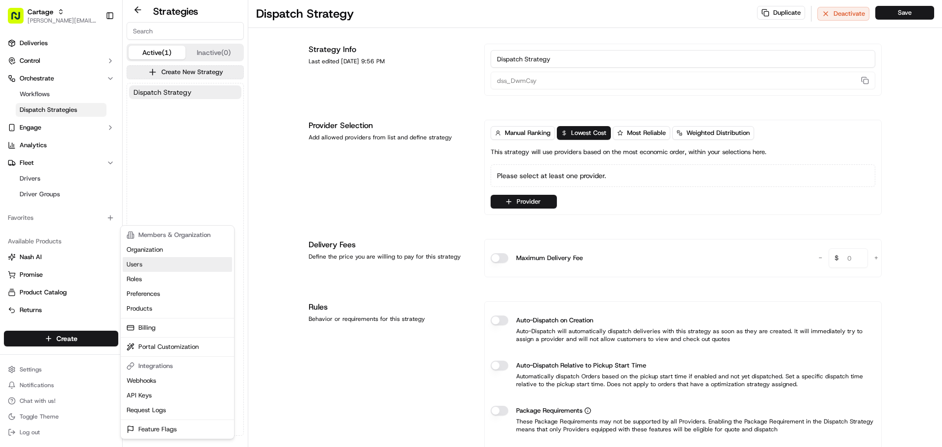
click at [154, 262] on link "Users" at bounding box center [177, 264] width 109 height 15
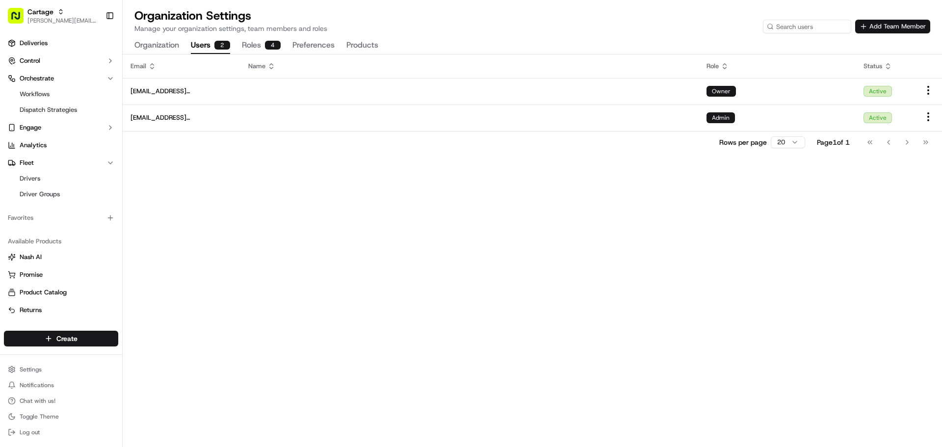
click at [875, 23] on button "Add Team Member" at bounding box center [892, 27] width 75 height 14
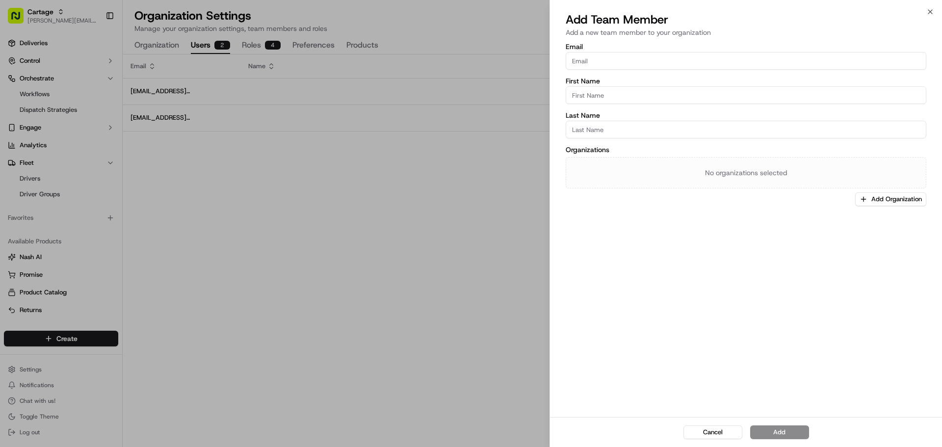
click at [627, 63] on input "Email" at bounding box center [746, 61] width 361 height 18
paste input "wycliffe.owino@cartageserv.com"
type input "wycliffe.owino@cartageserv.com"
type input "Wycliffe"
type input "Owino"
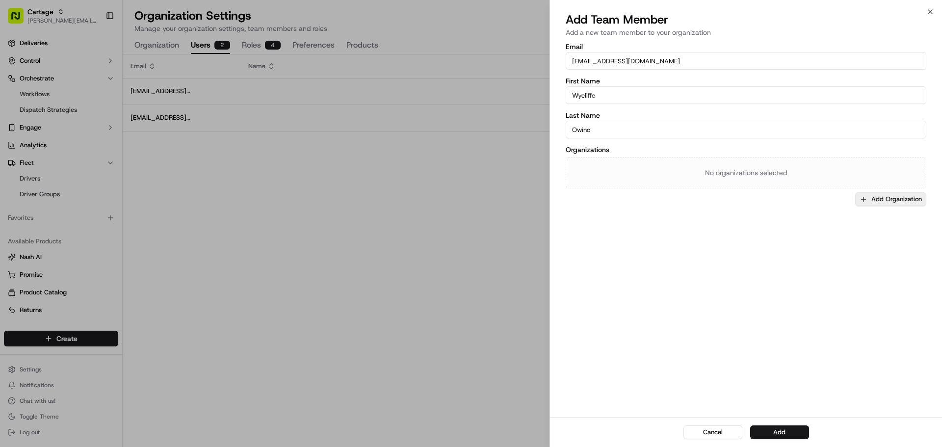
click at [874, 200] on button "Add Organization" at bounding box center [890, 199] width 71 height 14
click at [854, 256] on div "Cartage" at bounding box center [871, 250] width 140 height 15
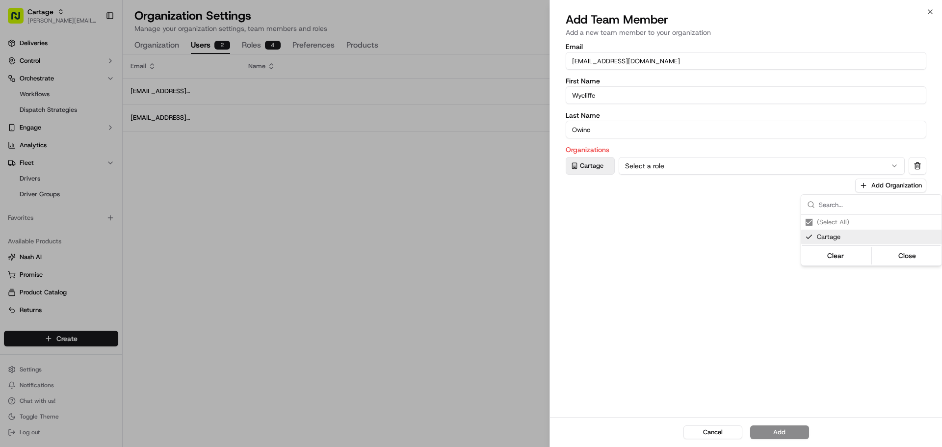
click at [657, 167] on div at bounding box center [471, 223] width 942 height 447
click at [657, 167] on button "Select a role" at bounding box center [762, 166] width 286 height 18
click at [766, 293] on div "Email wycliffe.owino@cartageserv.com First Name Wycliffe Last Name Owino Organi…" at bounding box center [746, 229] width 392 height 376
click at [782, 432] on button "Add" at bounding box center [779, 432] width 59 height 14
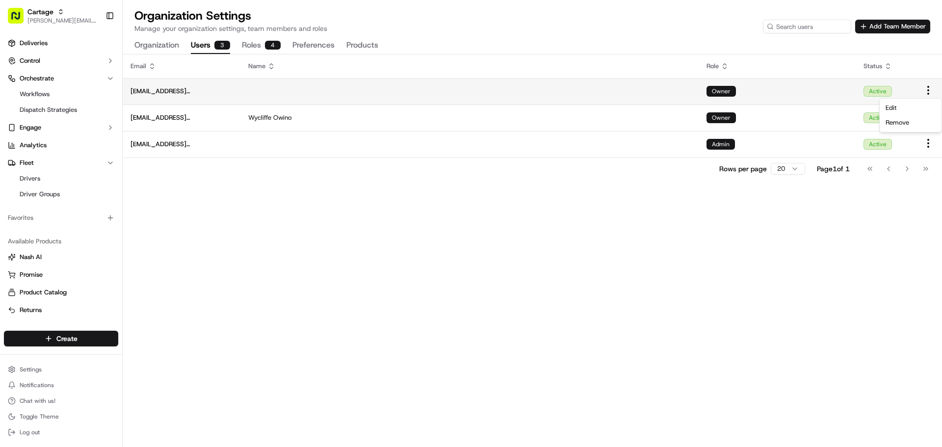
click at [930, 90] on html "Cartage jeff@usenash.com Toggle Sidebar Deliveries Control Orchestrate Workflow…" at bounding box center [471, 223] width 942 height 447
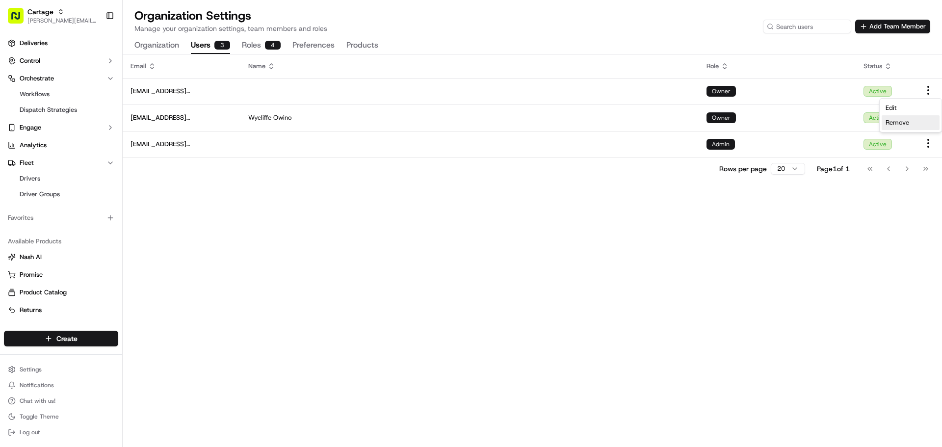
click at [905, 124] on span "Remove" at bounding box center [898, 122] width 24 height 9
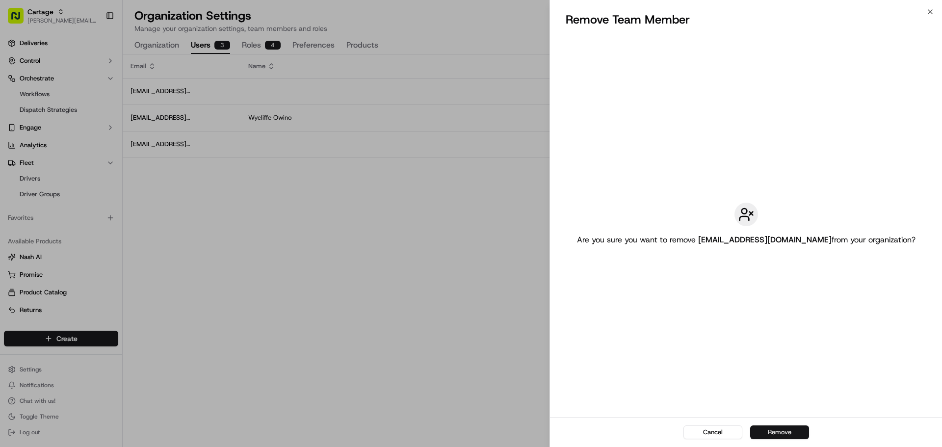
click at [787, 427] on button "Remove" at bounding box center [779, 432] width 59 height 14
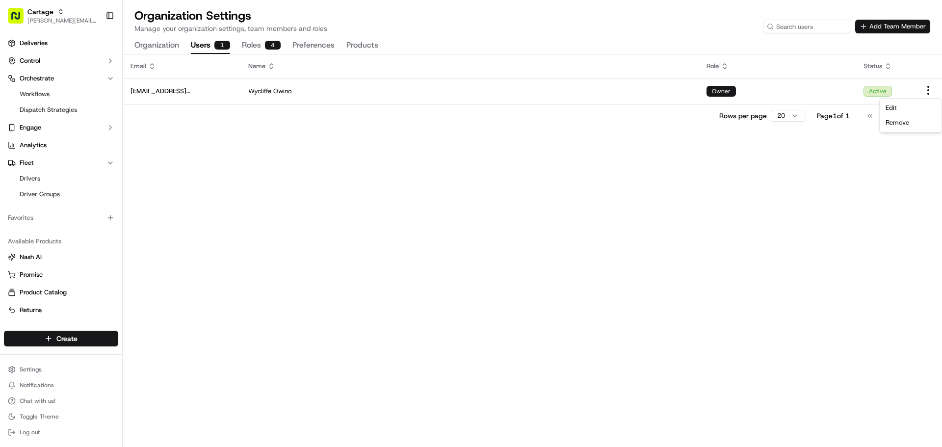
click at [914, 29] on button "Add Team Member" at bounding box center [892, 27] width 75 height 14
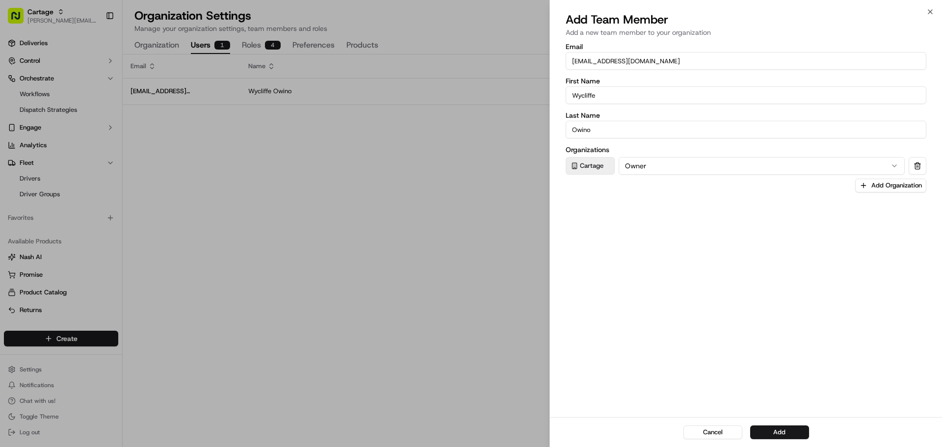
click at [630, 61] on input "wycliffe.owino@cartageserv.com" at bounding box center [746, 61] width 361 height 18
paste input "kristian.bishop"
type input "kristian.bishop@cartageserv.com"
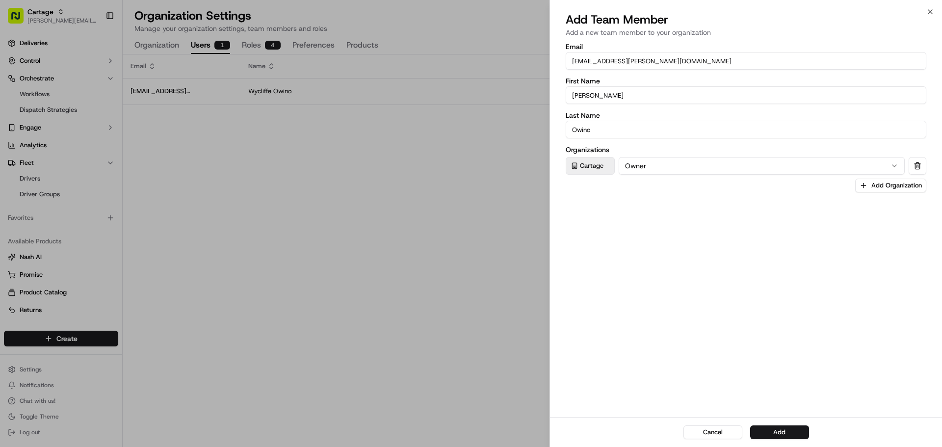
type input "Kristian"
type input "Bishop"
click at [714, 229] on div "Email kristian.bishop@cartageserv.com First Name Kristian Last Name Bishop Orga…" at bounding box center [746, 229] width 392 height 376
click at [717, 167] on button "Owner" at bounding box center [762, 166] width 286 height 18
click at [800, 296] on div "Email kristian.bishop@cartageserv.com First Name Kristian Last Name Bishop Orga…" at bounding box center [746, 229] width 392 height 376
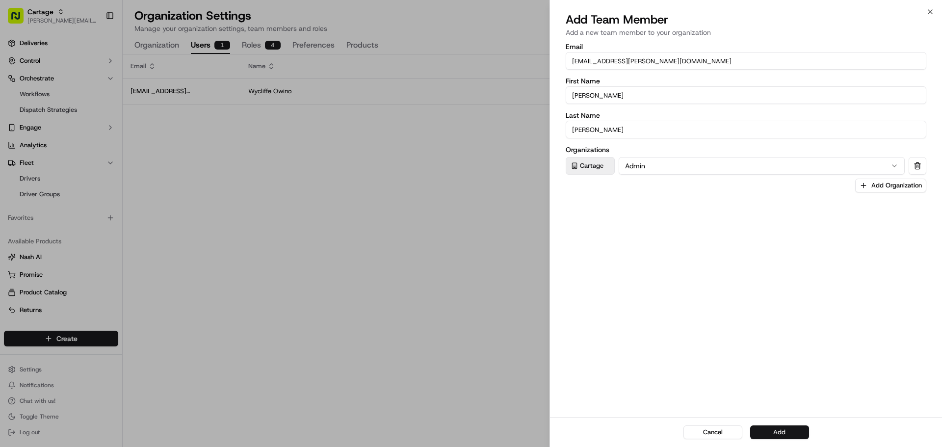
click at [787, 429] on button "Add" at bounding box center [779, 432] width 59 height 14
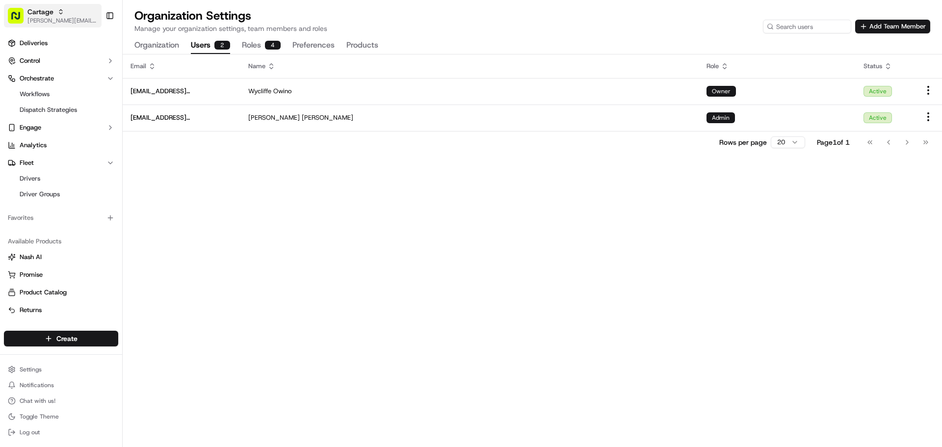
click at [67, 21] on span "[PERSON_NAME][EMAIL_ADDRESS][DOMAIN_NAME]" at bounding box center [62, 21] width 70 height 8
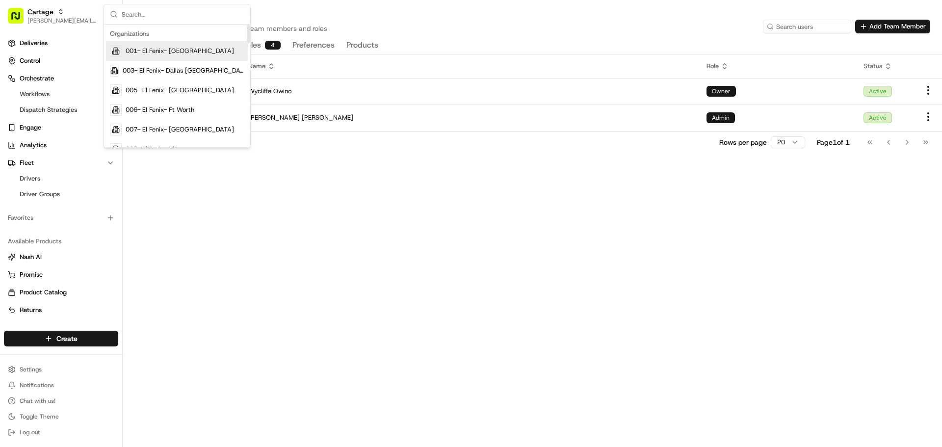
click at [139, 17] on input "text" at bounding box center [183, 14] width 123 height 20
type input "falcon"
click at [157, 73] on div "Falcon" at bounding box center [177, 71] width 142 height 20
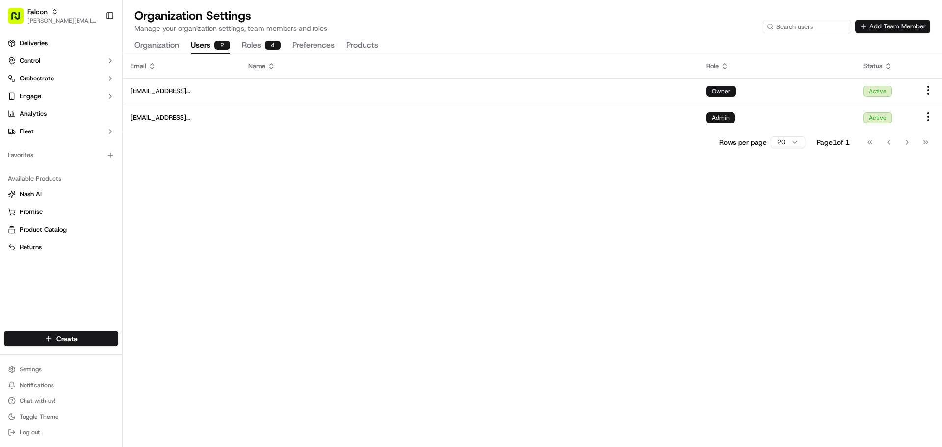
click at [915, 29] on button "Add Team Member" at bounding box center [892, 27] width 75 height 14
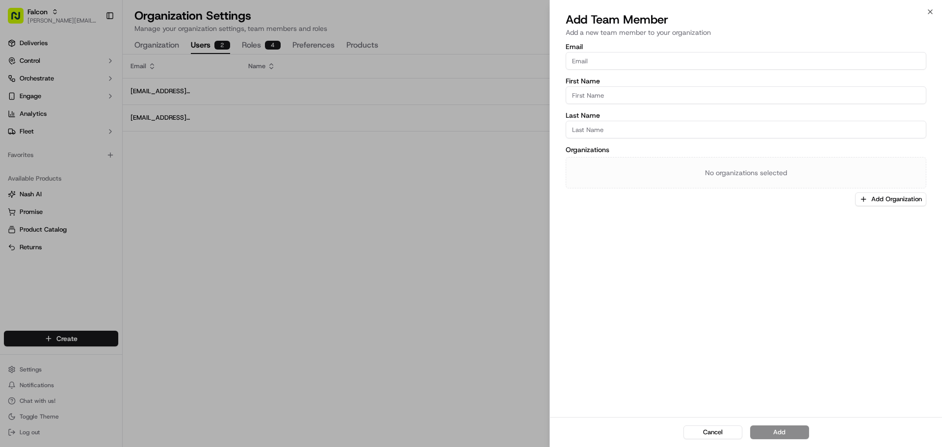
click at [609, 58] on input "Email" at bounding box center [746, 61] width 361 height 18
paste input "joeyashkin@dstlx.com"
type input "joeyashkin@dstlx.com"
type input "Joey"
type input "Ashkin"
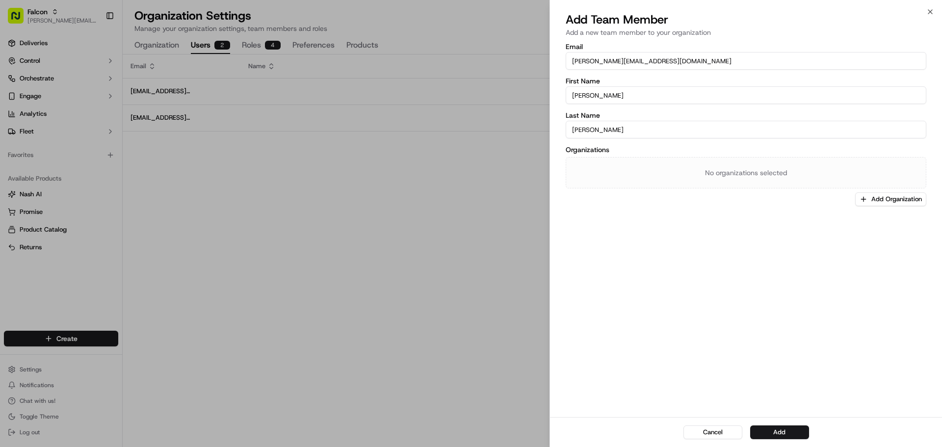
click at [894, 197] on button "Add Organization" at bounding box center [890, 199] width 71 height 14
click at [843, 252] on span "Falcon" at bounding box center [877, 250] width 121 height 9
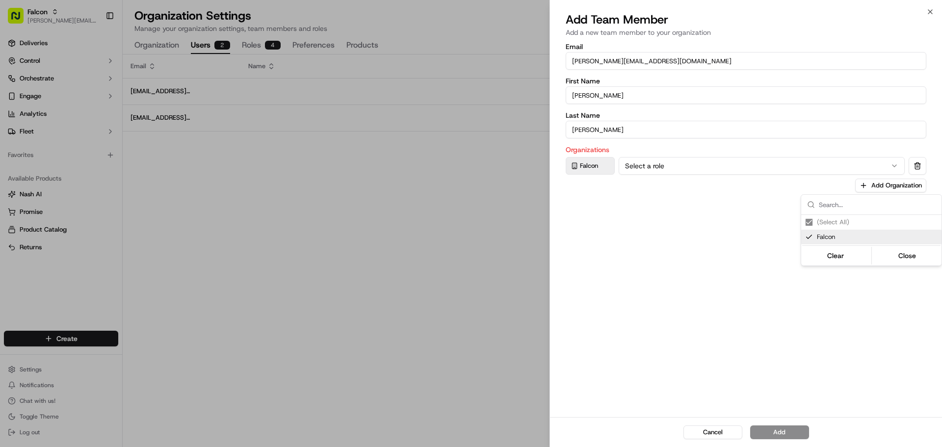
click at [643, 166] on div at bounding box center [471, 223] width 942 height 447
click at [651, 163] on button "Select a role" at bounding box center [762, 166] width 286 height 18
click at [655, 169] on button "Admin" at bounding box center [762, 166] width 286 height 18
click at [717, 280] on div "Email joeyashkin@dstlx.com First Name Joey Last Name Ashkin Organizations Falco…" at bounding box center [746, 229] width 392 height 376
click at [782, 435] on button "Add" at bounding box center [779, 432] width 59 height 14
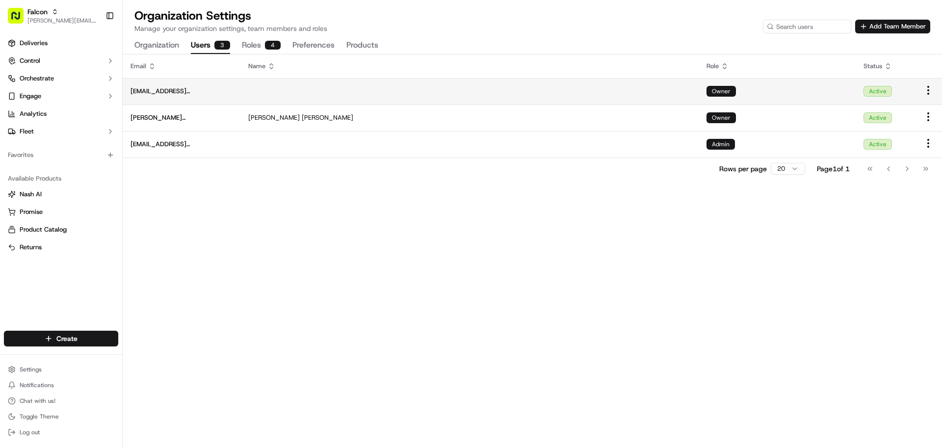
click at [928, 89] on html "Falcon jeff@usenash.com Toggle Sidebar Deliveries Control Orchestrate Engage An…" at bounding box center [471, 223] width 942 height 447
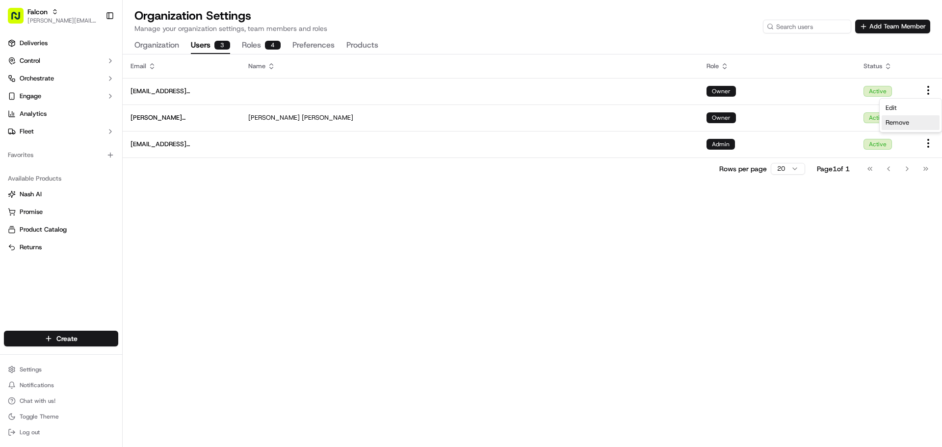
click at [890, 122] on span "Remove" at bounding box center [898, 122] width 24 height 9
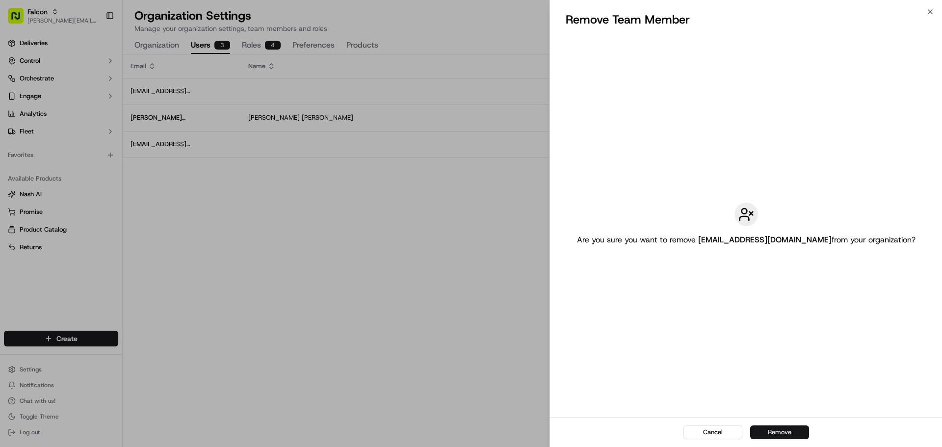
click at [788, 435] on button "Remove" at bounding box center [779, 432] width 59 height 14
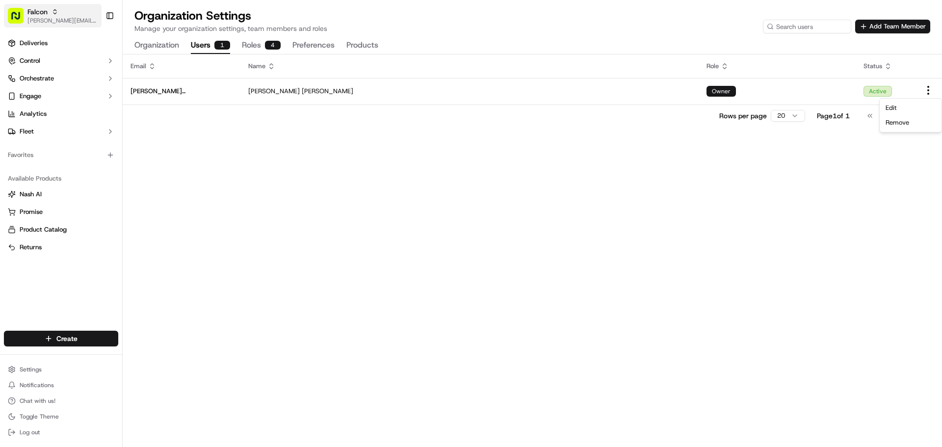
click at [45, 20] on span "[PERSON_NAME][EMAIL_ADDRESS][DOMAIN_NAME]" at bounding box center [62, 21] width 70 height 8
click at [52, 18] on span "[PERSON_NAME][EMAIL_ADDRESS][DOMAIN_NAME]" at bounding box center [62, 21] width 70 height 8
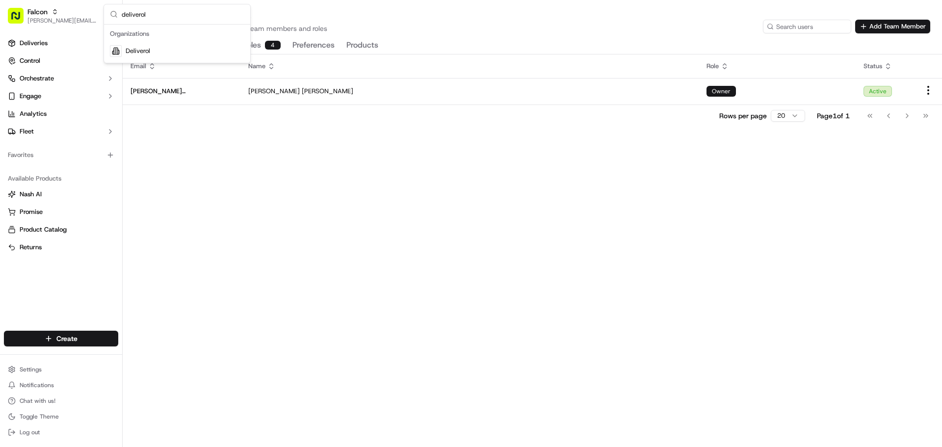
type input "deliverol"
click at [173, 49] on div "Deliverol" at bounding box center [177, 51] width 142 height 20
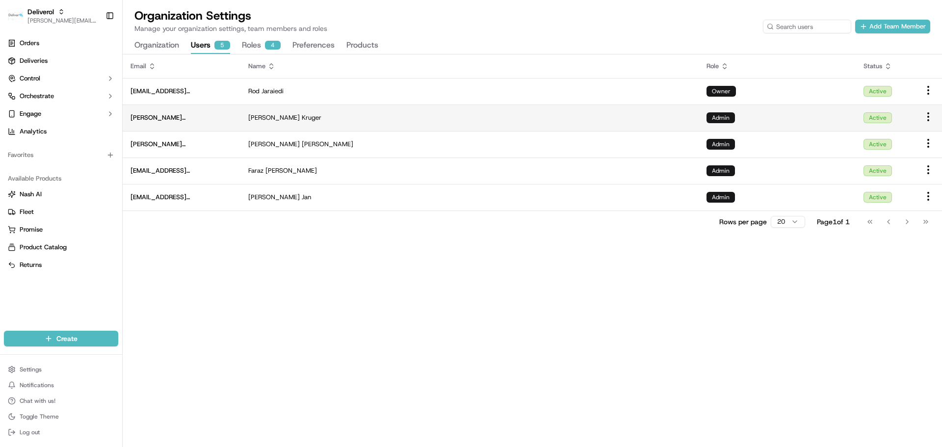
click at [388, 116] on div "Dayle Kruger" at bounding box center [469, 117] width 443 height 9
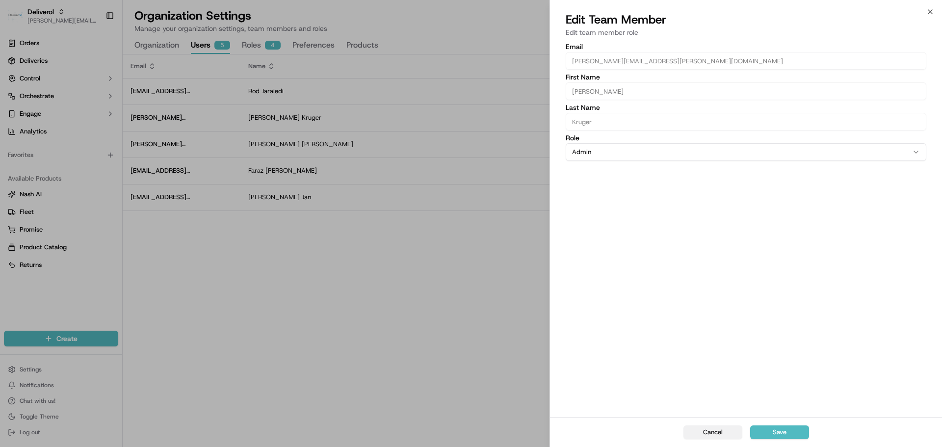
click at [718, 430] on button "Cancel" at bounding box center [712, 432] width 59 height 14
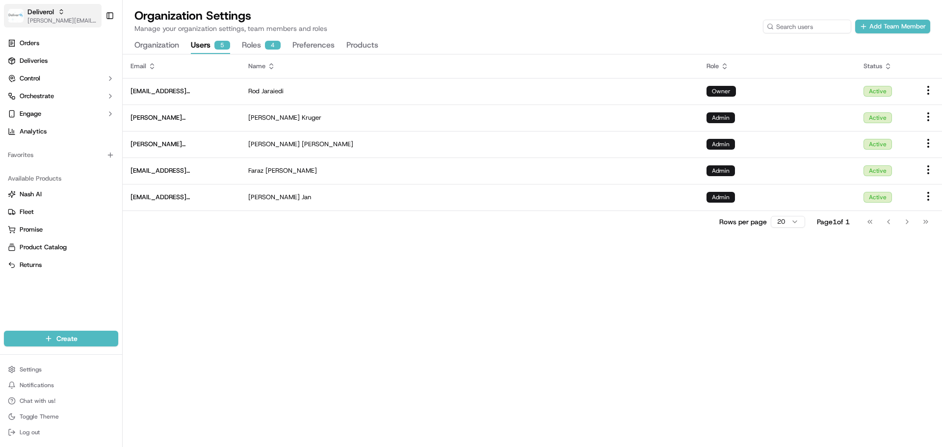
click at [55, 25] on button "Deliverol jeff@usenash.com" at bounding box center [53, 16] width 98 height 24
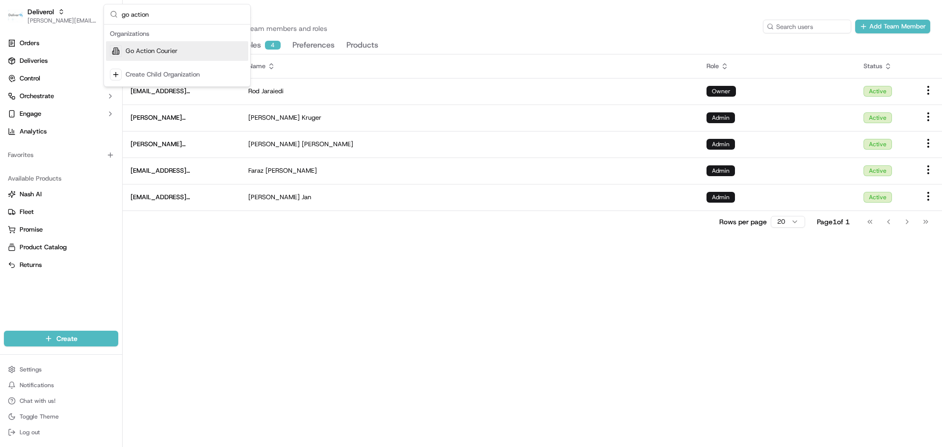
type input "go action"
click at [151, 52] on span "Go Action Courier" at bounding box center [152, 51] width 52 height 9
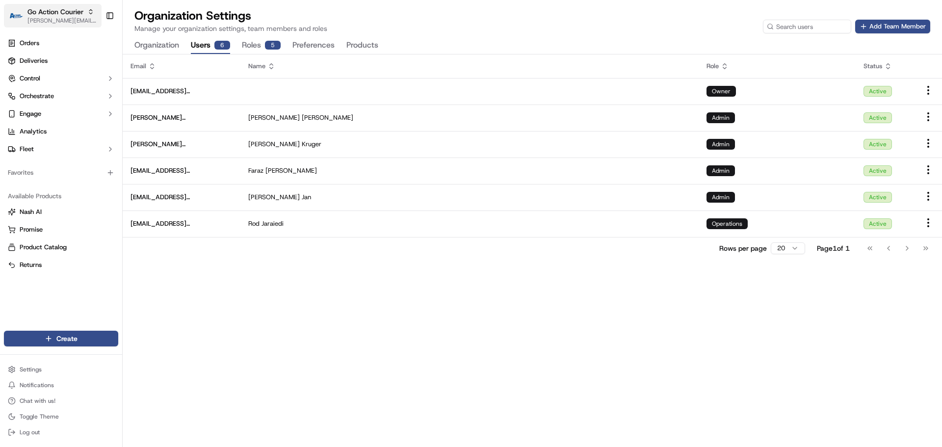
click at [59, 25] on button "Go Action Courier jeff@usenash.com" at bounding box center [53, 16] width 98 height 24
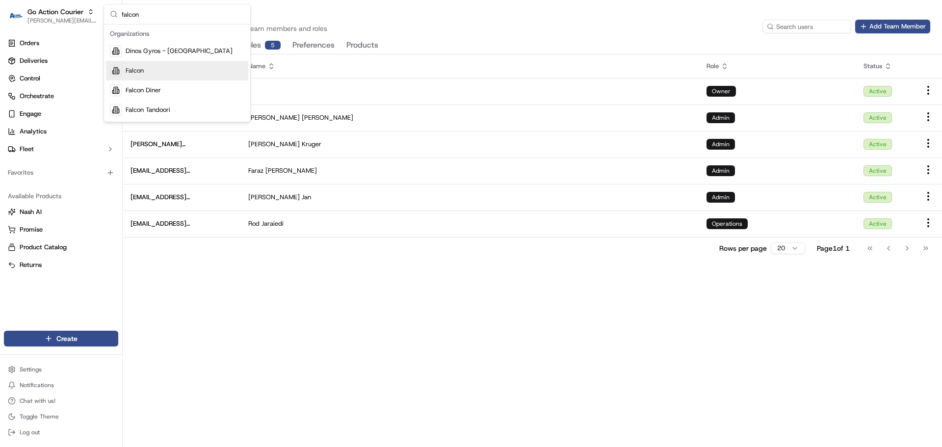
type input "falcon"
click at [171, 75] on div "Falcon" at bounding box center [177, 71] width 142 height 20
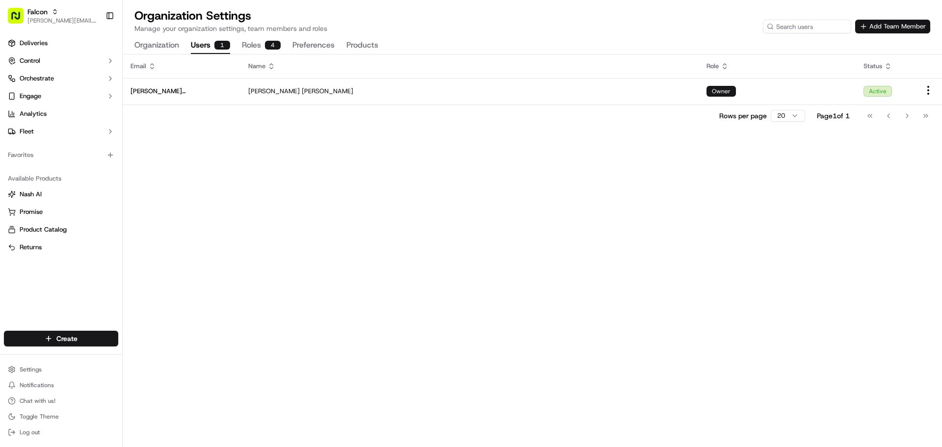
click at [874, 27] on button "Add Team Member" at bounding box center [892, 27] width 75 height 14
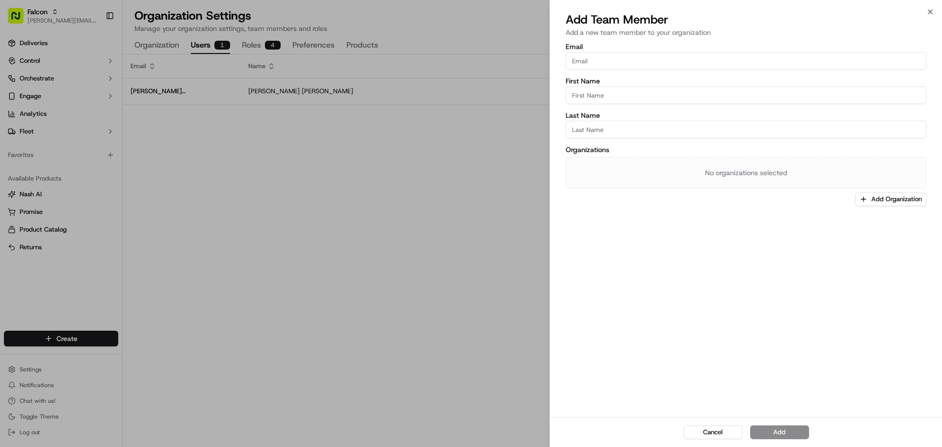
click at [42, 22] on div at bounding box center [471, 223] width 942 height 447
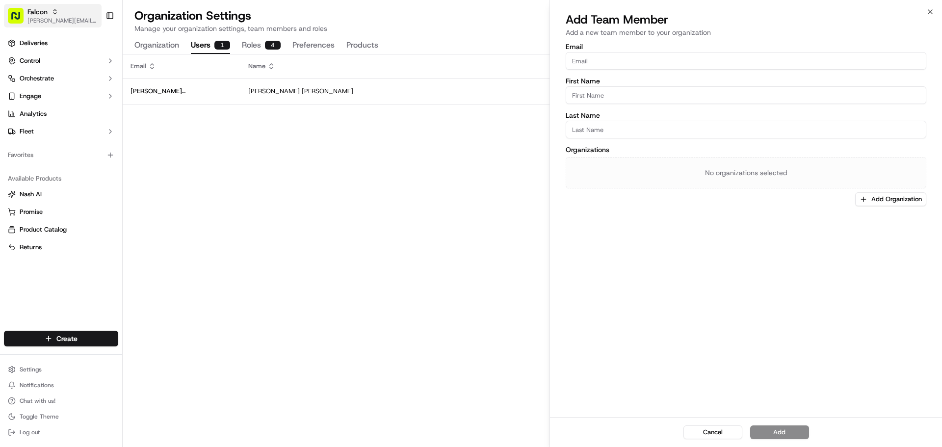
click at [45, 21] on span "[PERSON_NAME][EMAIL_ADDRESS][DOMAIN_NAME]" at bounding box center [62, 21] width 70 height 8
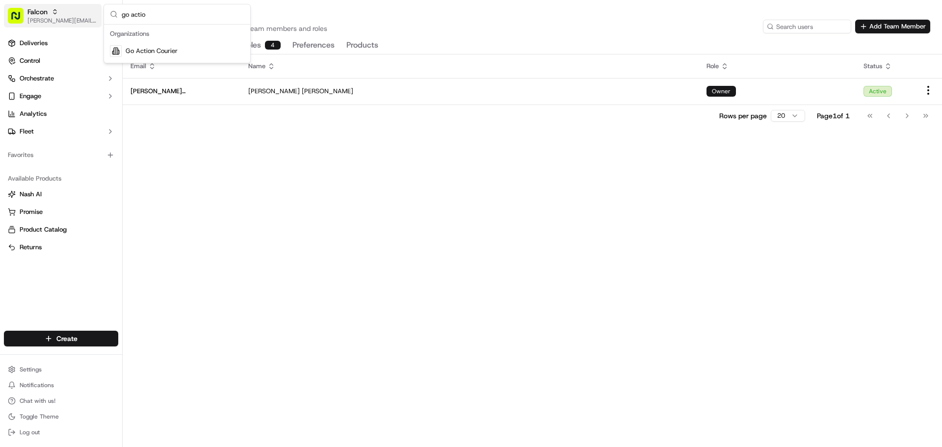
type input "go action"
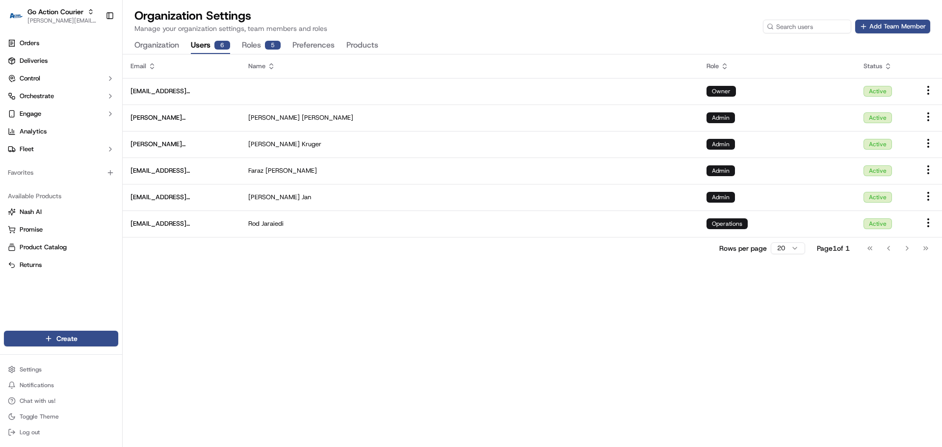
click at [250, 281] on div "Email Name Role Status matt@goactioncourier.com Owner Active chris.sexton@deliv…" at bounding box center [532, 250] width 819 height 393
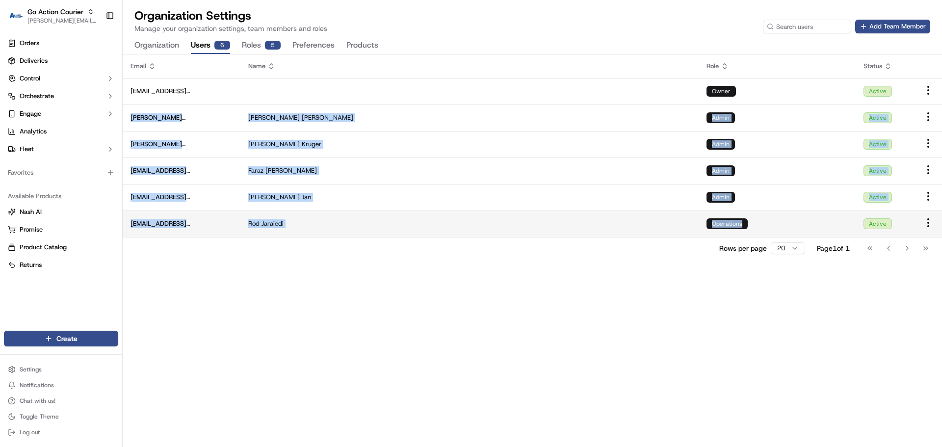
drag, startPoint x: 127, startPoint y: 116, endPoint x: 797, endPoint y: 229, distance: 679.7
click at [797, 229] on tbody "matt@goactioncourier.com Owner Active chris.sexton@deliverol.com Chris Sexton A…" at bounding box center [532, 157] width 819 height 159
copy tbody "chris.sexton@deliverol.com Chris Sexton Admin Active dayle.kruger@deliverol.com…"
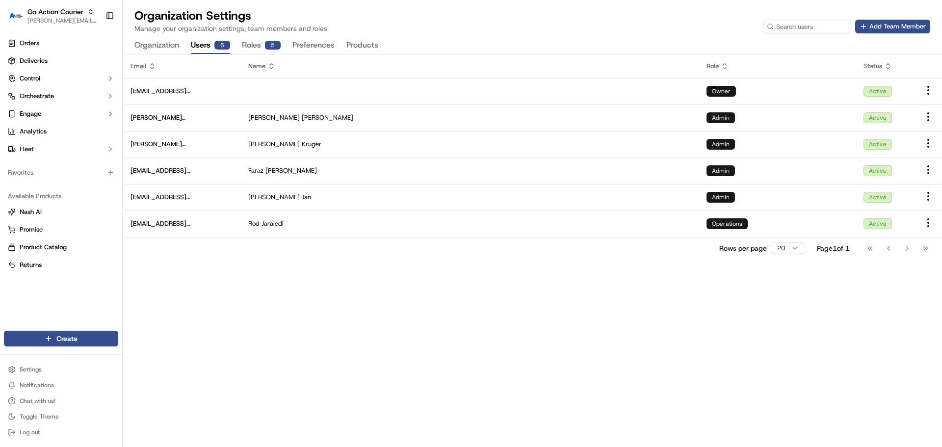
click at [588, 263] on div "Email Name Role Status matt@goactioncourier.com Owner Active chris.sexton@deliv…" at bounding box center [532, 250] width 819 height 393
click at [56, 23] on span "[PERSON_NAME][EMAIL_ADDRESS][DOMAIN_NAME]" at bounding box center [62, 21] width 70 height 8
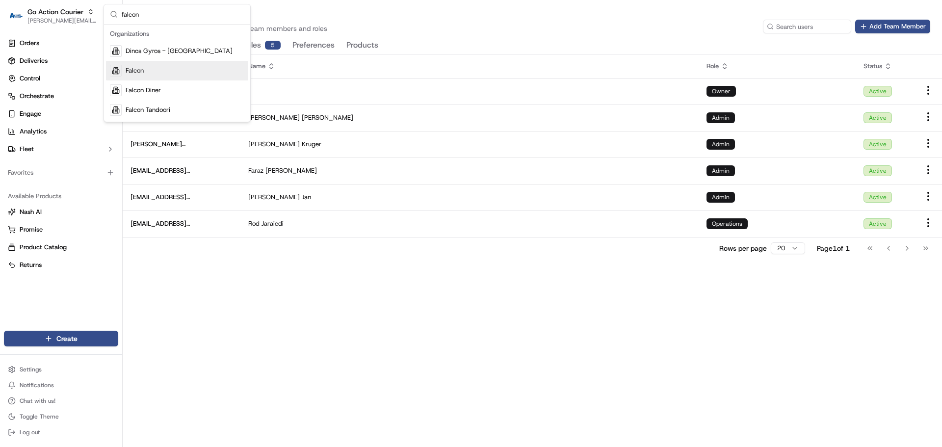
type input "falcon"
click at [153, 72] on div "Falcon" at bounding box center [177, 71] width 142 height 20
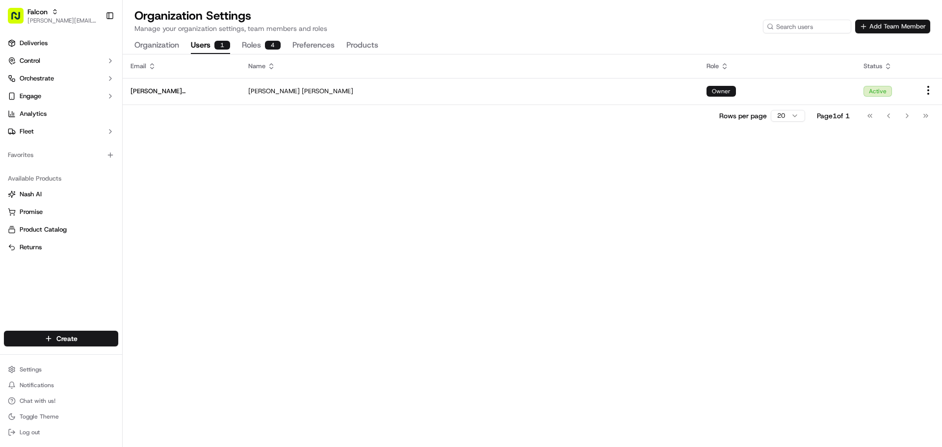
click at [894, 23] on button "Add Team Member" at bounding box center [892, 27] width 75 height 14
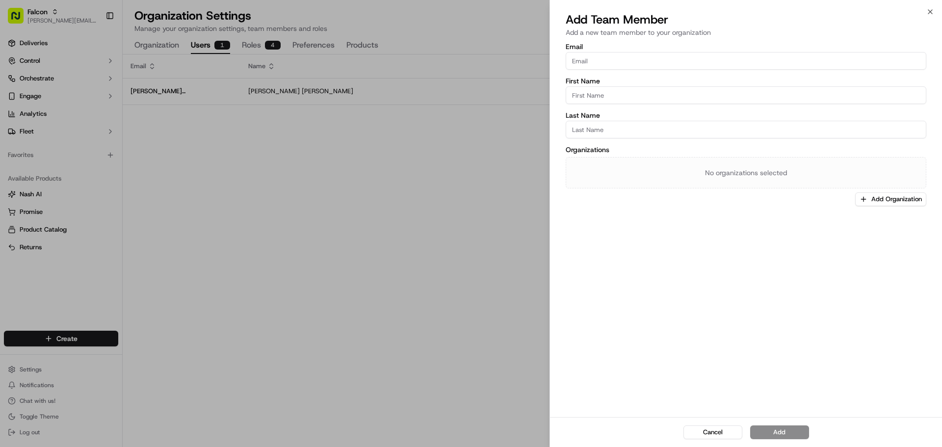
click at [648, 62] on input "Email" at bounding box center [746, 61] width 361 height 18
paste input "chris.sexton@deliverol.com"
type input "chris.sexton@deliverol.com"
click at [760, 93] on input "First Name" at bounding box center [746, 95] width 361 height 18
paste input "Chris"
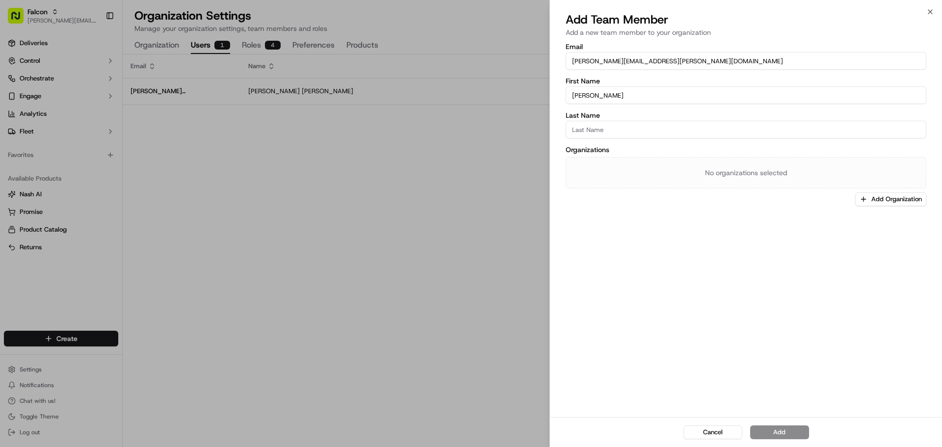
type input "Chris"
click at [659, 135] on input "Last Name" at bounding box center [746, 130] width 361 height 18
type input "Sexton"
click at [887, 197] on button "Add Organization" at bounding box center [890, 199] width 71 height 14
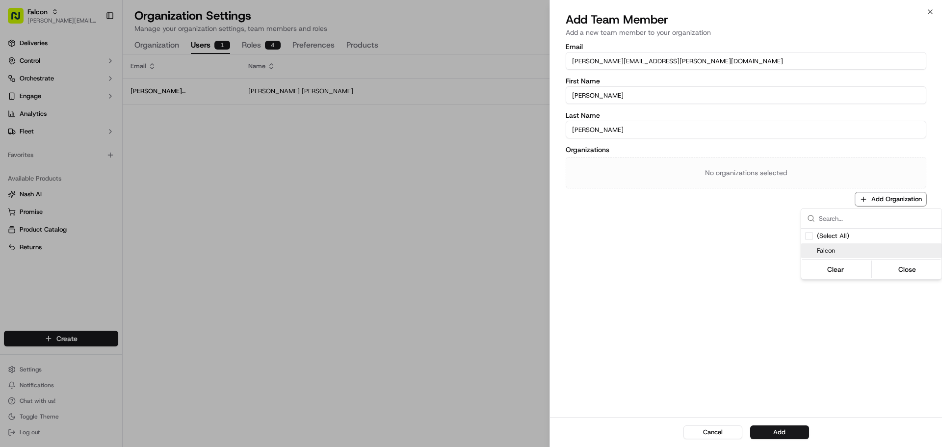
click at [842, 250] on span "Falcon" at bounding box center [877, 250] width 121 height 9
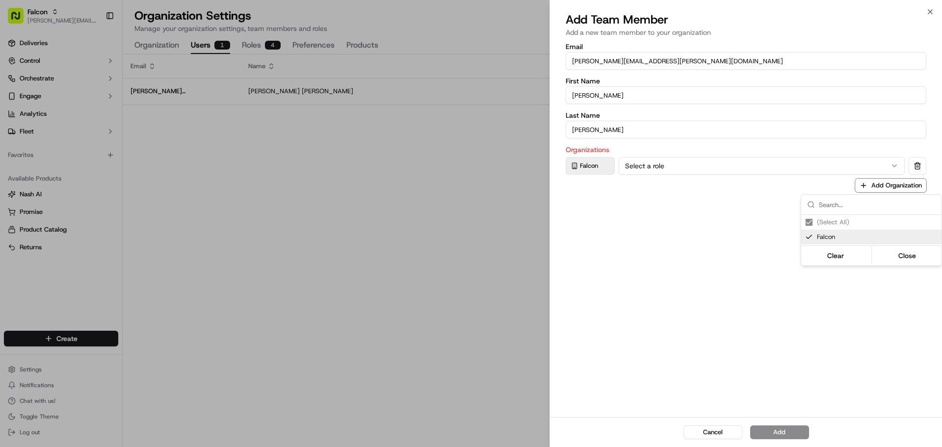
click at [666, 168] on div at bounding box center [471, 223] width 942 height 447
click at [668, 167] on button "Select a role" at bounding box center [762, 166] width 286 height 18
click at [777, 432] on button "Add" at bounding box center [779, 432] width 59 height 14
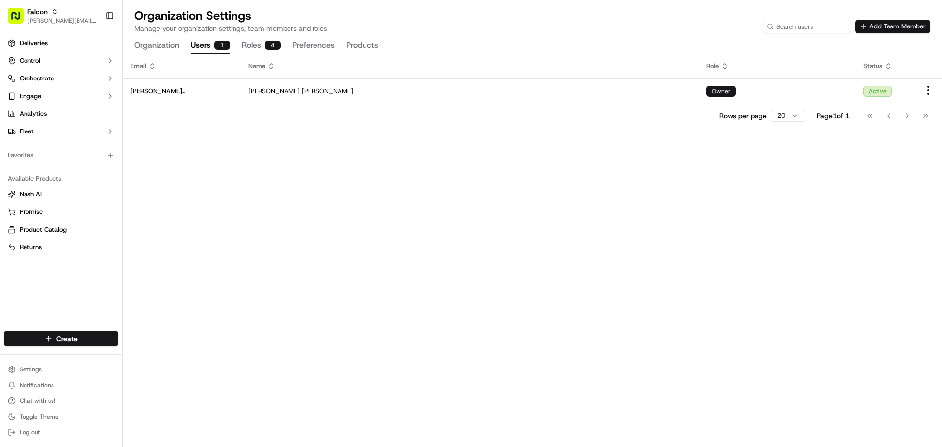
click at [882, 27] on button "Add Team Member" at bounding box center [892, 27] width 75 height 14
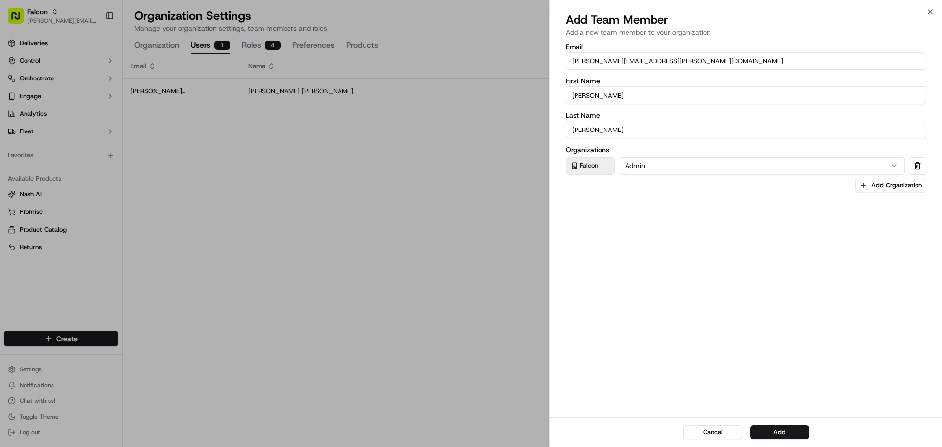
click at [628, 62] on input "chris.sexton@deliverol.com" at bounding box center [746, 61] width 361 height 18
paste input "dayle.kruger"
type input "dayle.kruger@deliverol.com"
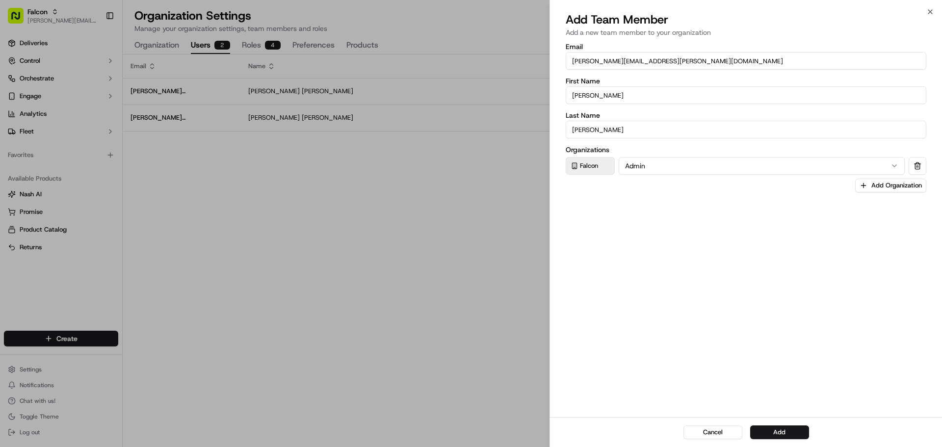
click at [614, 96] on input "Chris" at bounding box center [746, 95] width 361 height 18
type input "Dayle"
type input "Kruger"
click at [776, 430] on button "Add" at bounding box center [779, 432] width 59 height 14
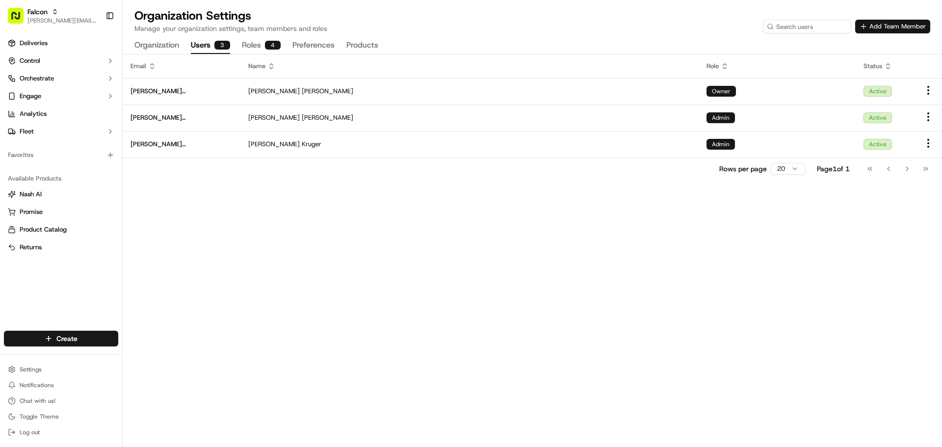
click at [889, 23] on button "Add Team Member" at bounding box center [892, 27] width 75 height 14
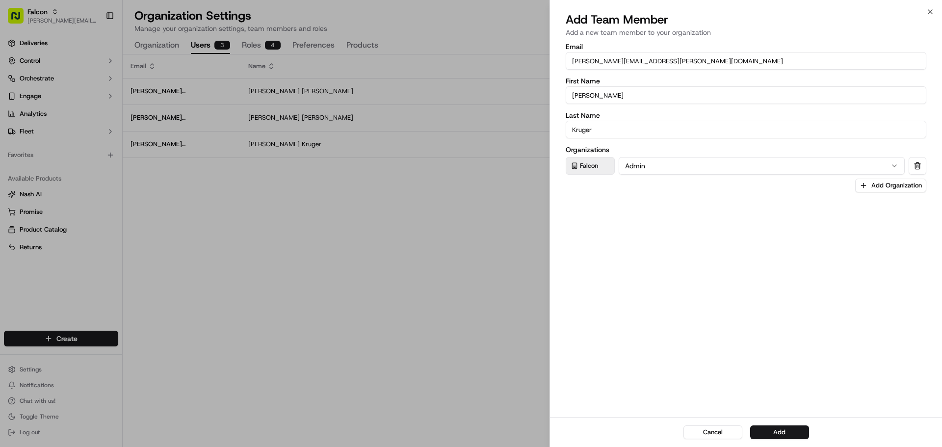
click at [627, 59] on input "dayle.kruger@deliverol.com" at bounding box center [746, 61] width 361 height 18
paste input "faraz"
type input "faraz@deliverol.com"
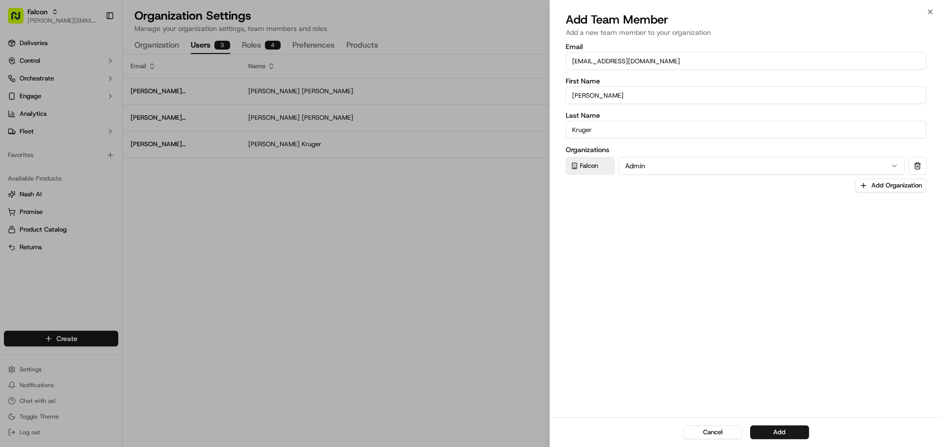
click at [754, 111] on div "Email faraz@deliverol.com First Name Dayle Last Name Kruger Organizations Falco…" at bounding box center [746, 117] width 361 height 149
click at [753, 111] on div "Email faraz@deliverol.com First Name Dayle Last Name Kruger Organizations Falco…" at bounding box center [746, 117] width 361 height 149
click at [708, 96] on input "Dayle" at bounding box center [746, 95] width 361 height 18
paste input "Faraz"
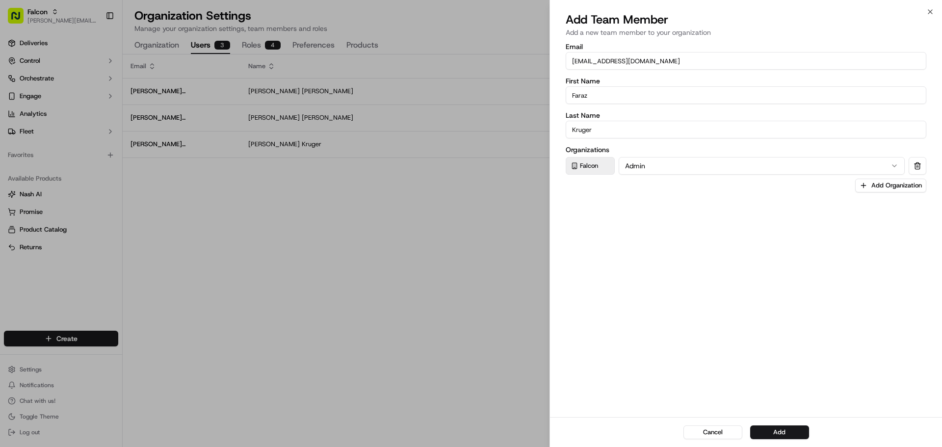
type input "Faraz"
click at [756, 128] on input "Kruger" at bounding box center [746, 130] width 361 height 18
click at [748, 131] on input "Kruger" at bounding box center [746, 130] width 361 height 18
paste input "Ahmed"
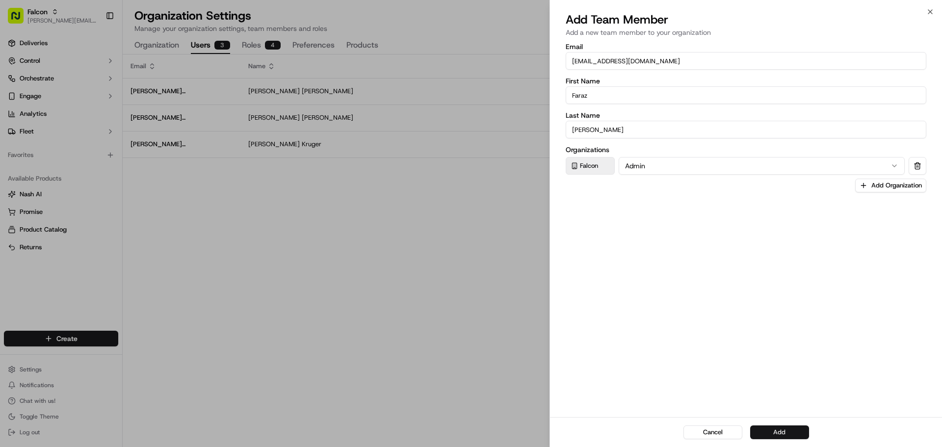
type input "Ahmed"
click at [794, 431] on button "Add" at bounding box center [779, 432] width 59 height 14
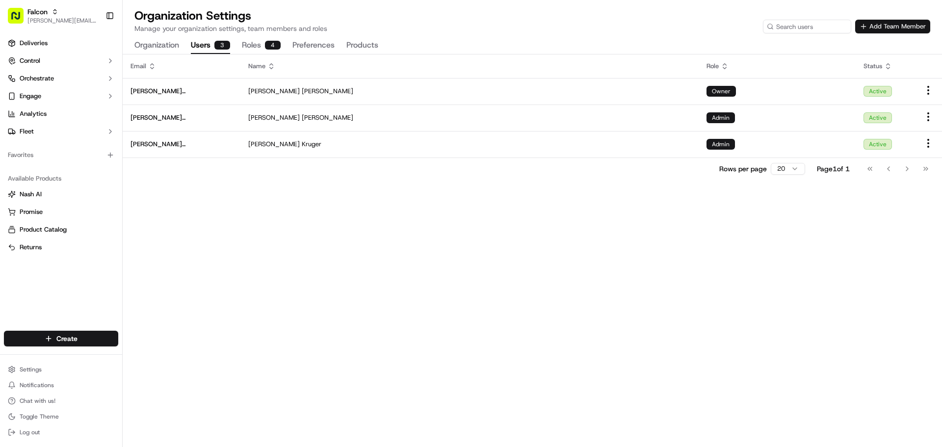
click at [894, 27] on button "Add Team Member" at bounding box center [892, 27] width 75 height 14
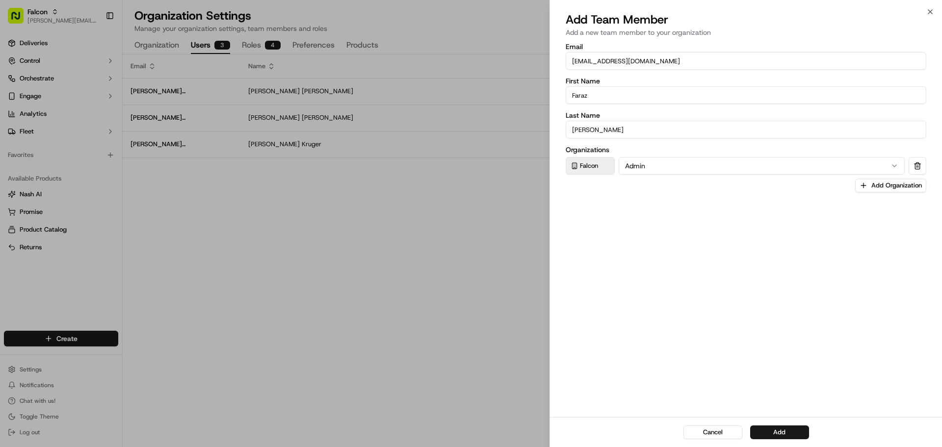
click at [613, 61] on input "faraz@deliverol.com" at bounding box center [746, 61] width 361 height 18
paste input "ali.jan"
type input "ali.jan@deliverol.com"
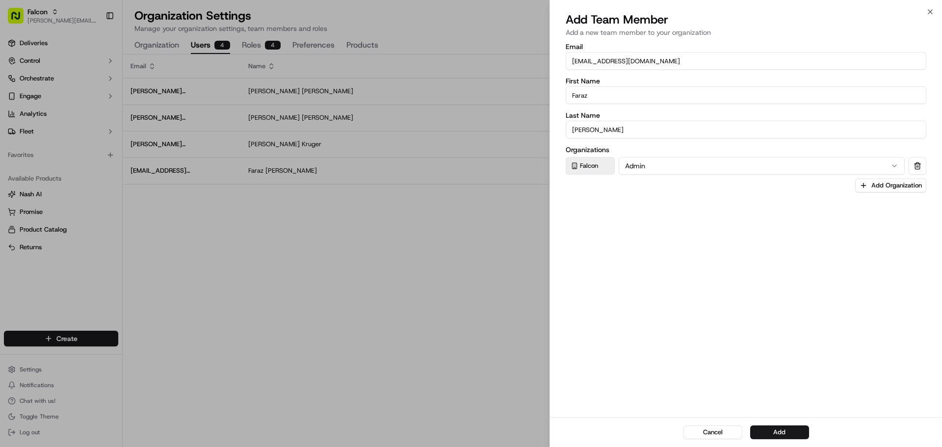
click at [595, 98] on input "Faraz" at bounding box center [746, 95] width 361 height 18
type input "Ali"
type input "Jan"
click at [776, 432] on button "Add" at bounding box center [779, 432] width 59 height 14
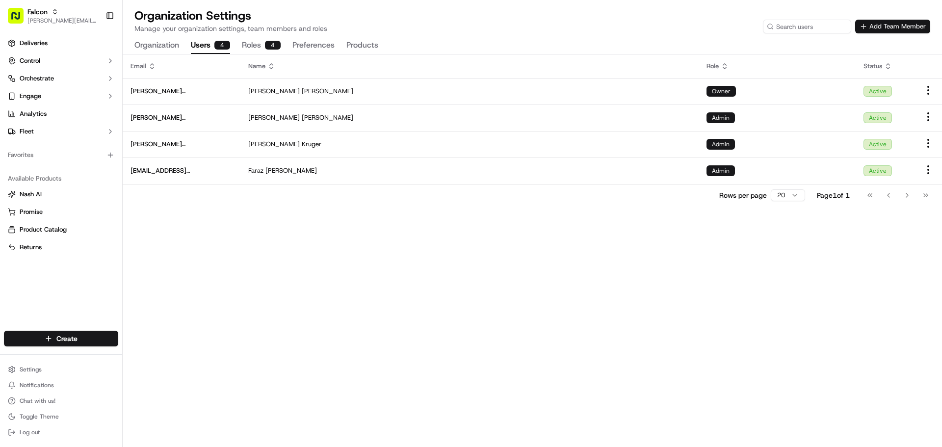
click at [879, 26] on button "Add Team Member" at bounding box center [892, 27] width 75 height 14
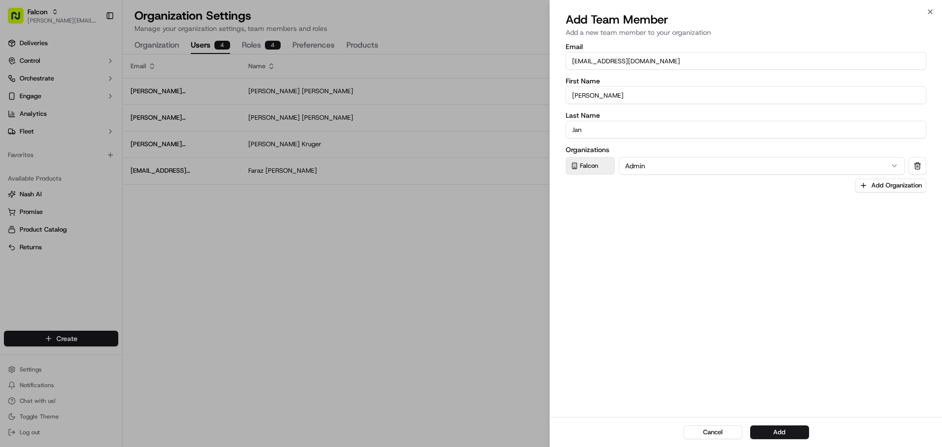
click at [629, 64] on input "ali.jan@deliverol.com" at bounding box center [746, 61] width 361 height 18
paste input "rod.jaraiedi"
type input "rod.jaraiedi@deliverol.com"
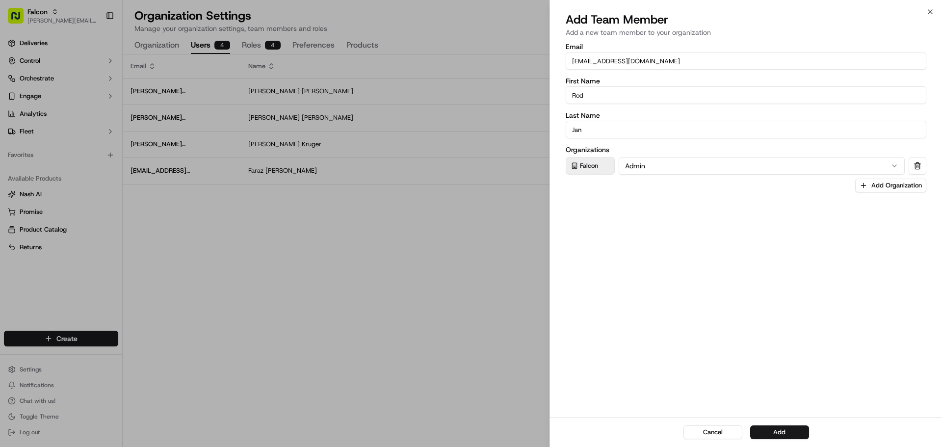
type input "Rod"
click at [594, 131] on input "Jan" at bounding box center [746, 130] width 361 height 18
paste input "raiedi"
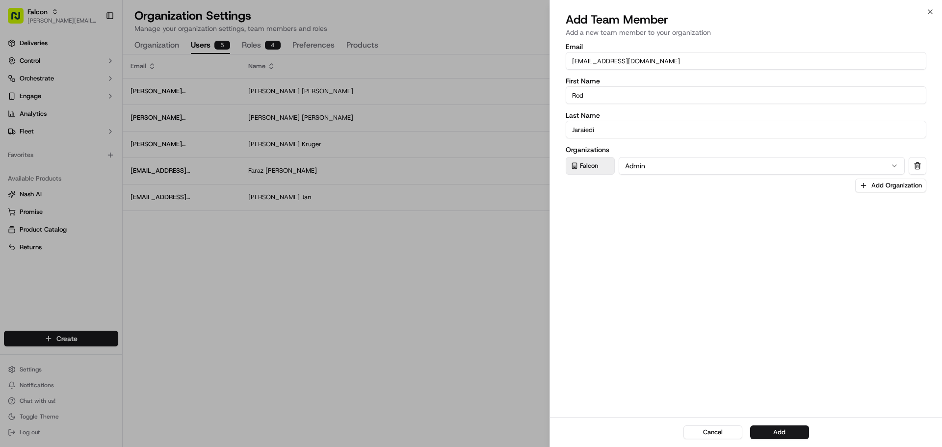
type input "Jaraiedi"
click at [638, 170] on button "Admin" at bounding box center [762, 166] width 286 height 18
click at [785, 432] on button "Add" at bounding box center [779, 432] width 59 height 14
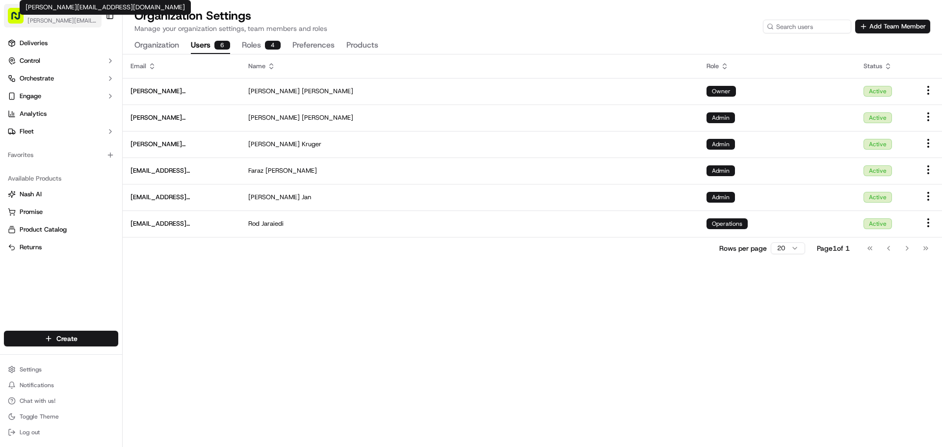
click at [52, 20] on span "[PERSON_NAME][EMAIL_ADDRESS][DOMAIN_NAME]" at bounding box center [62, 21] width 70 height 8
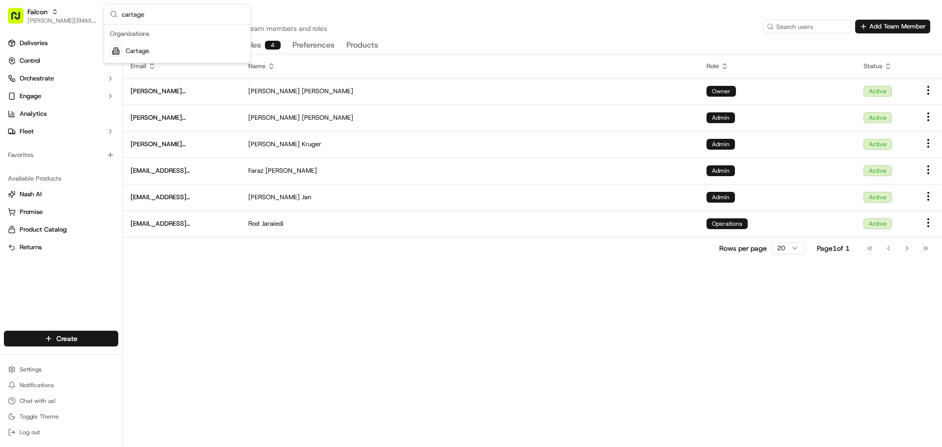
type input "cartage"
click at [153, 48] on div "Cartage" at bounding box center [177, 51] width 142 height 20
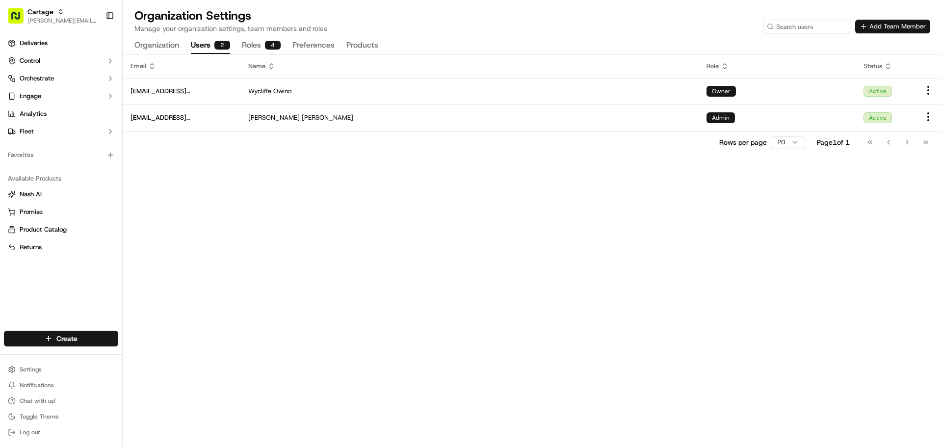
click at [880, 27] on button "Add Team Member" at bounding box center [892, 27] width 75 height 14
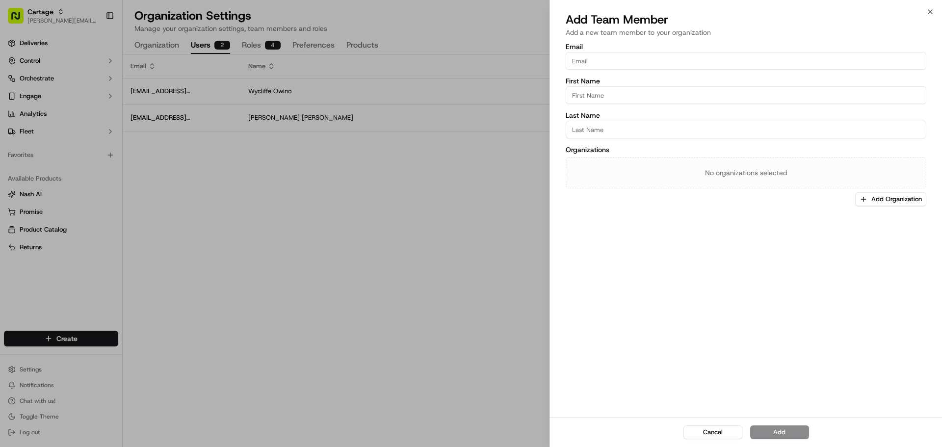
click at [685, 62] on input "Email" at bounding box center [746, 61] width 361 height 18
paste input "chris.sexton@deliverol.com"
type input "chris.sexton@deliverol.com"
click at [772, 88] on input "First Name" at bounding box center [746, 95] width 361 height 18
paste input "Chris"
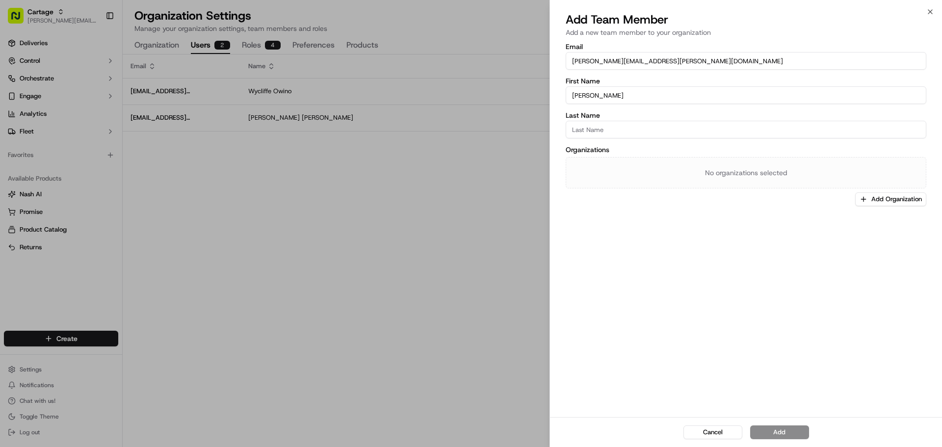
type input "Chris"
click at [763, 129] on input "Last Name" at bounding box center [746, 130] width 361 height 18
paste input "Sexton"
type input "Sexton"
click at [883, 201] on button "Add Organization" at bounding box center [890, 199] width 71 height 14
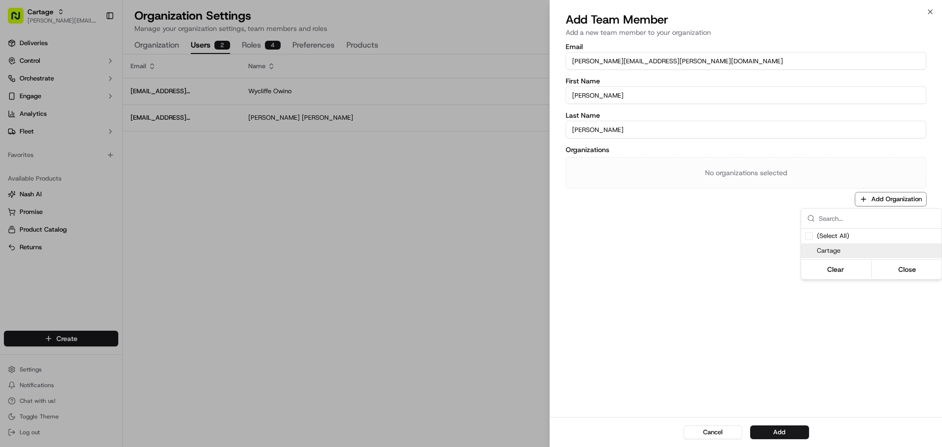
click at [846, 250] on span "Cartage" at bounding box center [877, 250] width 121 height 9
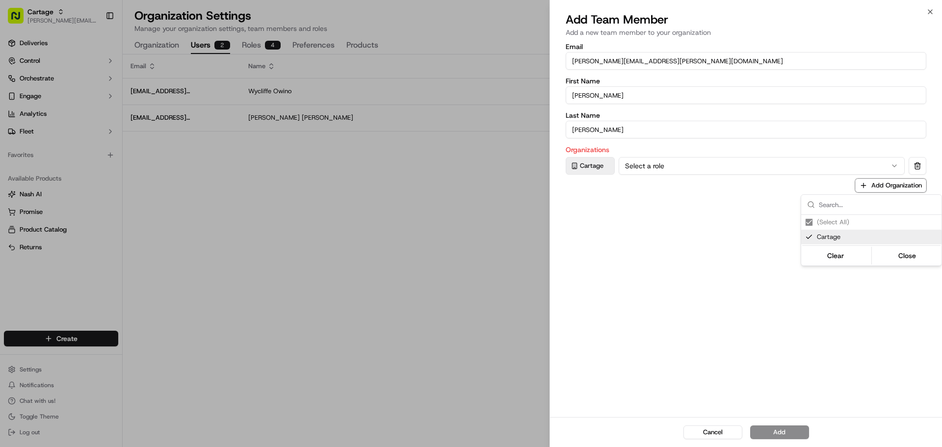
click at [642, 166] on div at bounding box center [471, 223] width 942 height 447
click at [650, 160] on button "Select a role" at bounding box center [762, 166] width 286 height 18
click at [776, 433] on button "Add" at bounding box center [779, 432] width 59 height 14
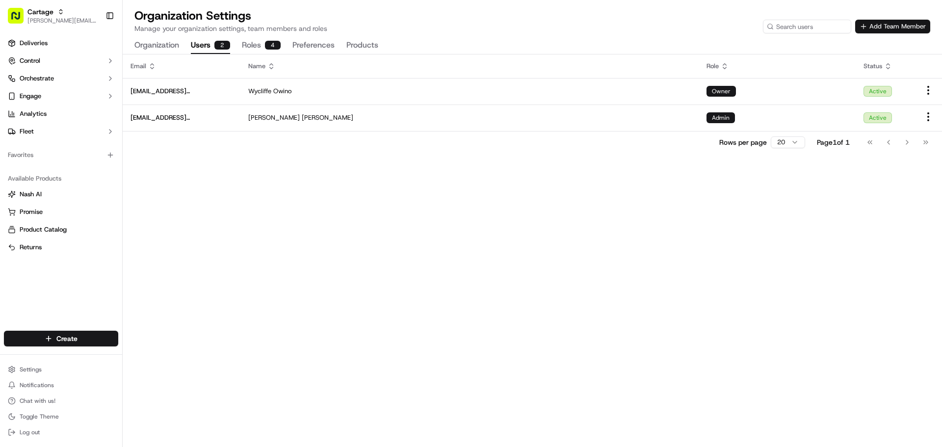
click at [878, 24] on button "Add Team Member" at bounding box center [892, 27] width 75 height 14
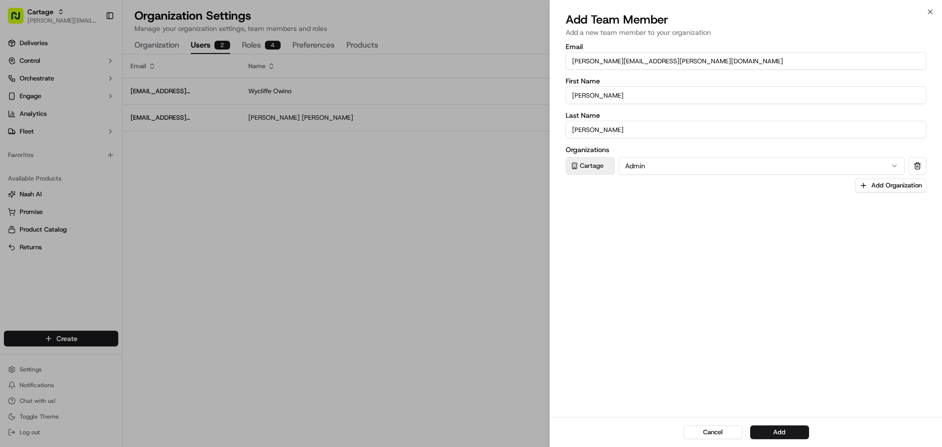
click at [619, 61] on input "chris.sexton@deliverol.com" at bounding box center [746, 61] width 361 height 18
paste input "dayle.kruger"
type input "dayle.kruger@deliverol.com"
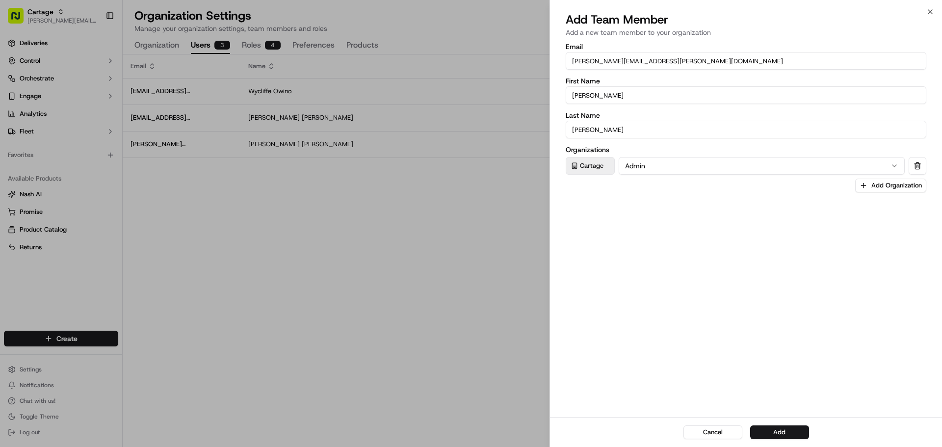
click at [781, 121] on input "Sexton" at bounding box center [746, 130] width 361 height 18
click at [779, 113] on label "Last Name" at bounding box center [746, 115] width 361 height 7
click at [779, 121] on input "Sexton" at bounding box center [746, 130] width 361 height 18
click at [771, 102] on input "Chris" at bounding box center [746, 95] width 361 height 18
click at [770, 100] on input "Chris" at bounding box center [746, 95] width 361 height 18
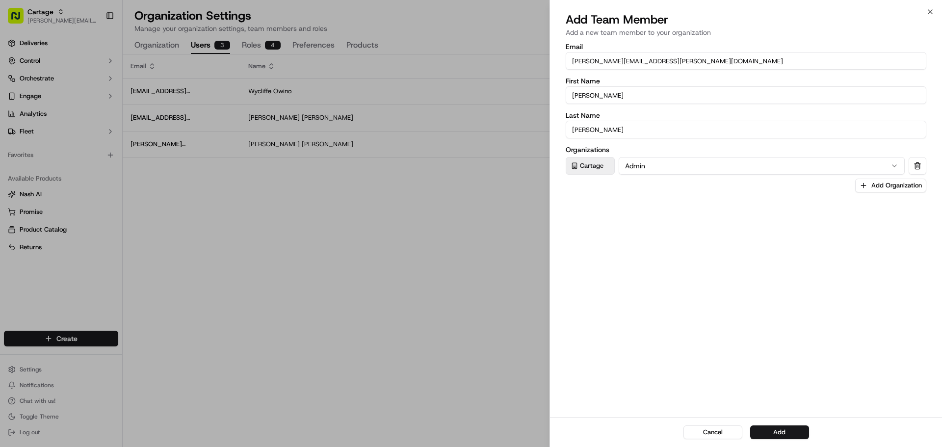
click at [770, 100] on input "Chris" at bounding box center [746, 95] width 361 height 18
paste input "Dayle"
type input "Dayle"
click at [751, 149] on label "Organizations" at bounding box center [746, 149] width 361 height 7
click at [748, 130] on input "Sexton" at bounding box center [746, 130] width 361 height 18
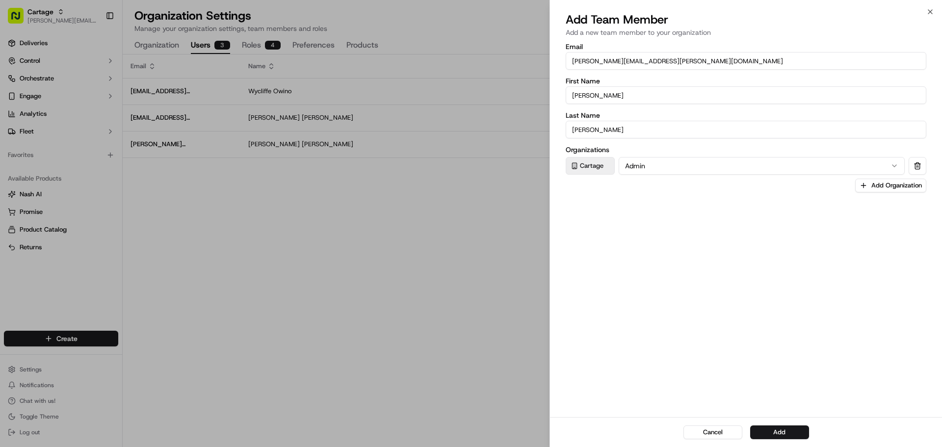
click at [745, 129] on input "Sexton" at bounding box center [746, 130] width 361 height 18
paste input "Kruger"
type input "Kruger"
click at [774, 433] on button "Add" at bounding box center [779, 432] width 59 height 14
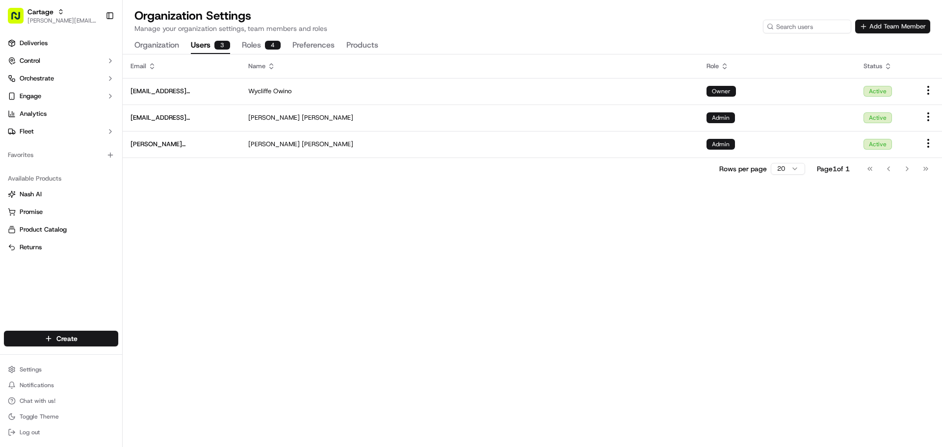
click at [883, 26] on button "Add Team Member" at bounding box center [892, 27] width 75 height 14
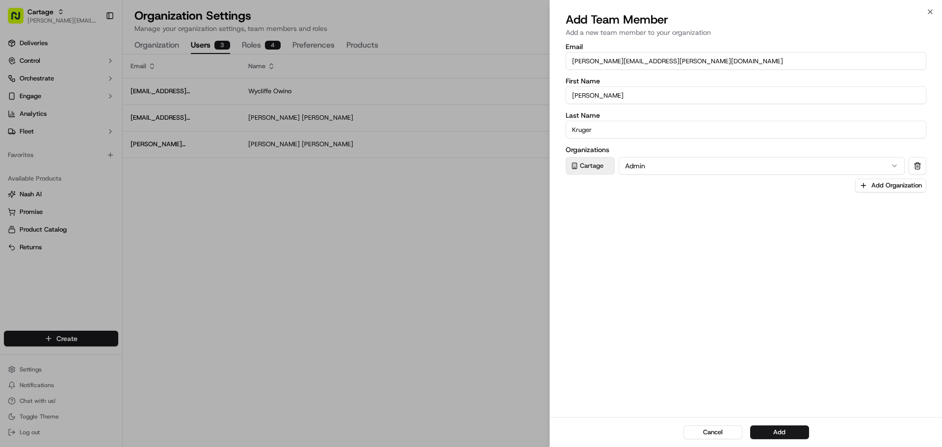
click at [610, 62] on input "dayle.kruger@deliverol.com" at bounding box center [746, 61] width 361 height 18
paste input "faraz"
type input "faraz@deliverol.com"
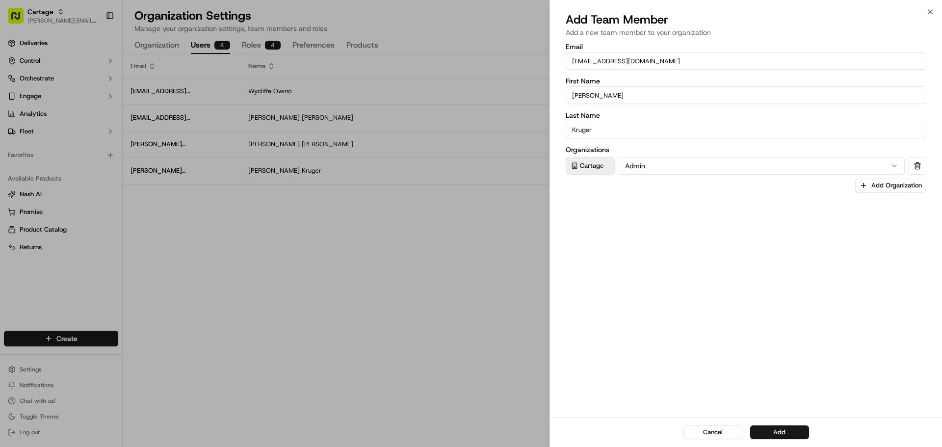
click at [762, 99] on input "Dayle" at bounding box center [746, 95] width 361 height 18
paste input "Faraz"
type input "Faraz"
click at [769, 127] on input "Kruger" at bounding box center [746, 130] width 361 height 18
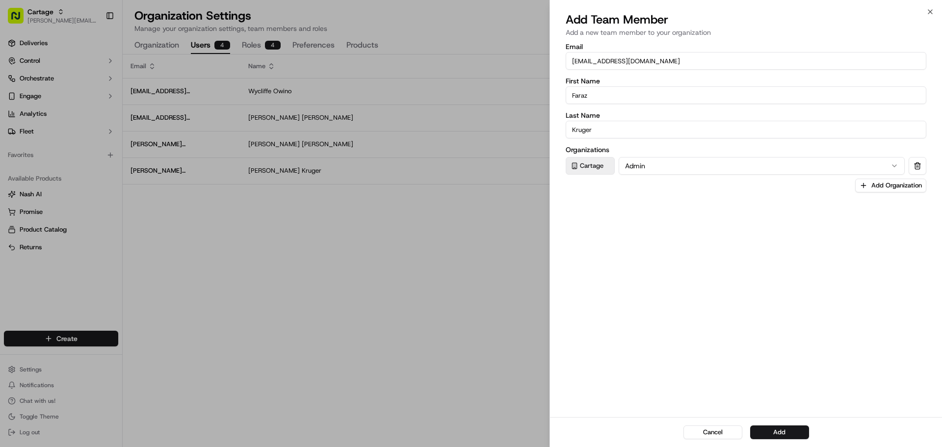
click at [769, 127] on input "Kruger" at bounding box center [746, 130] width 361 height 18
click at [765, 125] on input "Kruger" at bounding box center [746, 130] width 361 height 18
paste input "Ahmed"
type input "Ahmed"
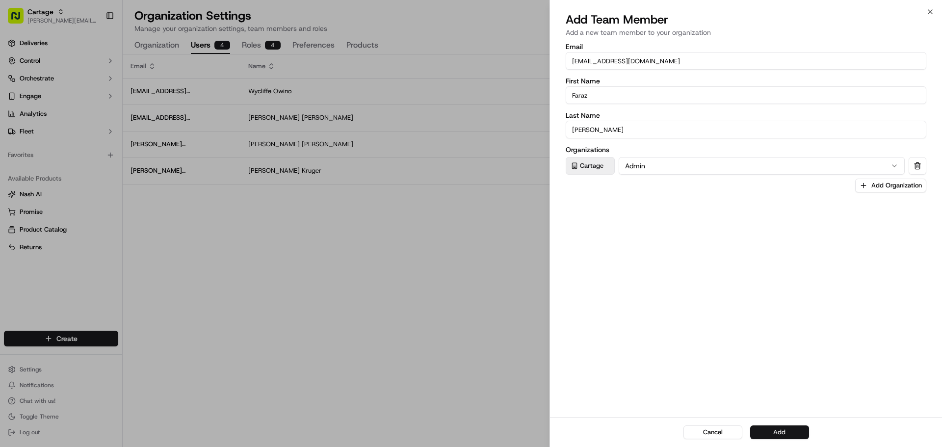
click at [792, 430] on button "Add" at bounding box center [779, 432] width 59 height 14
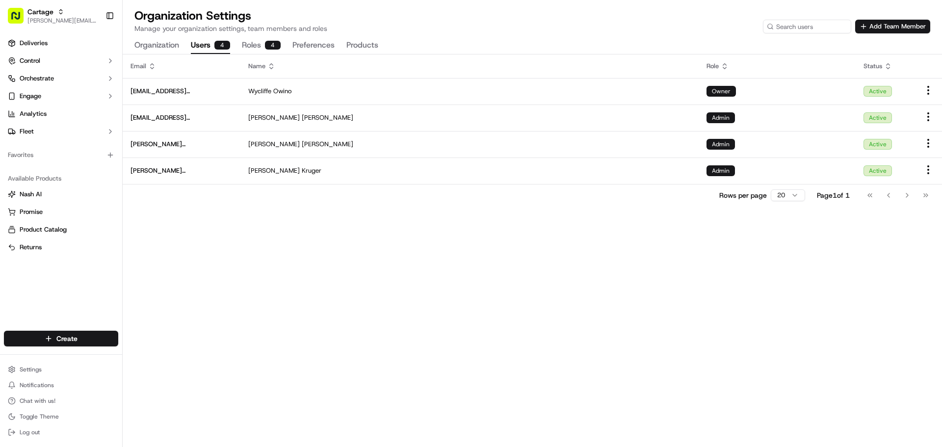
click at [879, 34] on div "Organization Settings Manage your organization settings, team members and roles…" at bounding box center [532, 31] width 819 height 46
click at [873, 26] on button "Add Team Member" at bounding box center [892, 27] width 75 height 14
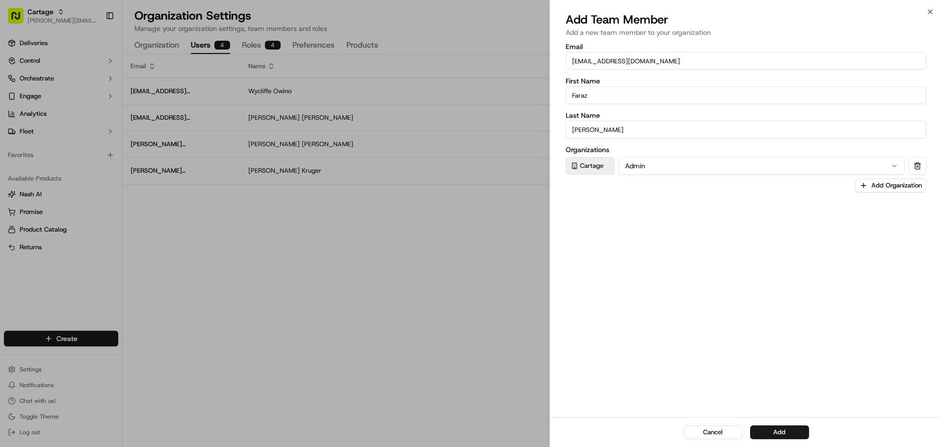
click at [652, 65] on input "faraz@deliverol.com" at bounding box center [746, 61] width 361 height 18
click at [649, 65] on input "faraz@deliverol.com" at bounding box center [746, 61] width 361 height 18
paste input "ali.jan@deliverol."
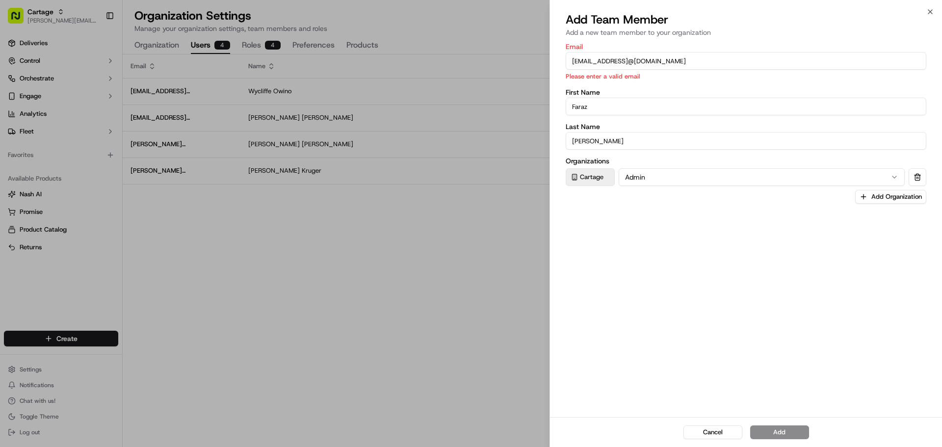
paste input
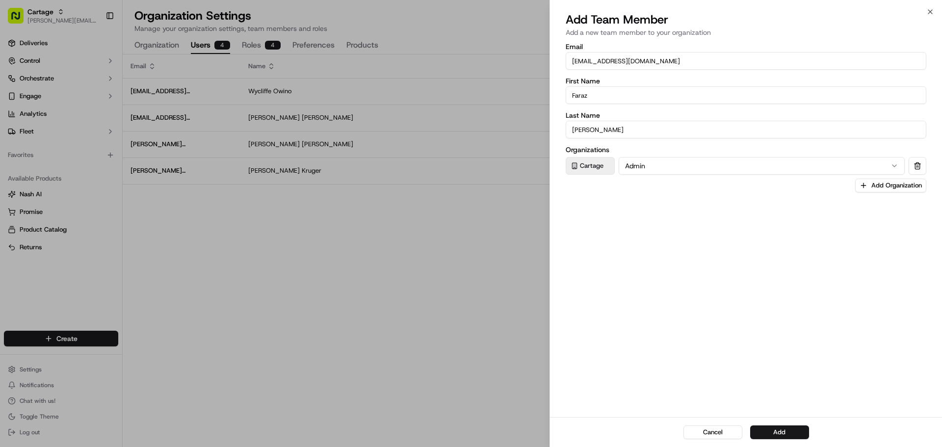
type input "ali.jan@deliverol.com"
click at [736, 96] on input "Faraz" at bounding box center [746, 95] width 361 height 18
type input "Ali"
type input "Jan"
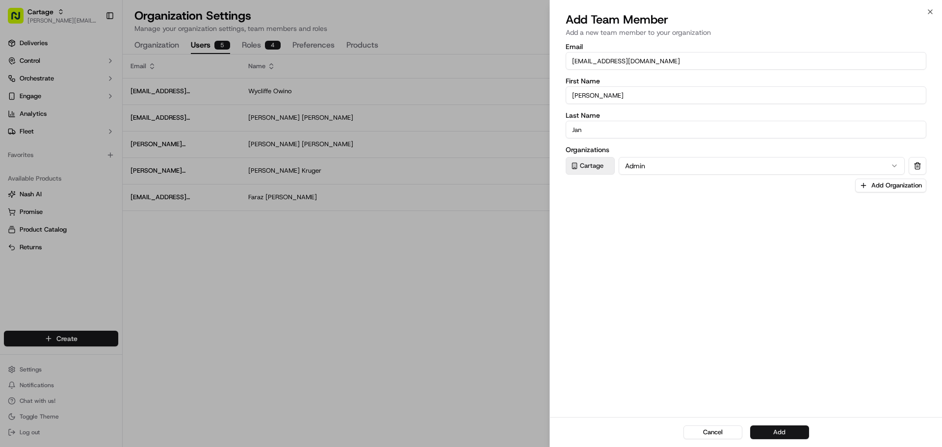
click at [764, 431] on button "Add" at bounding box center [779, 432] width 59 height 14
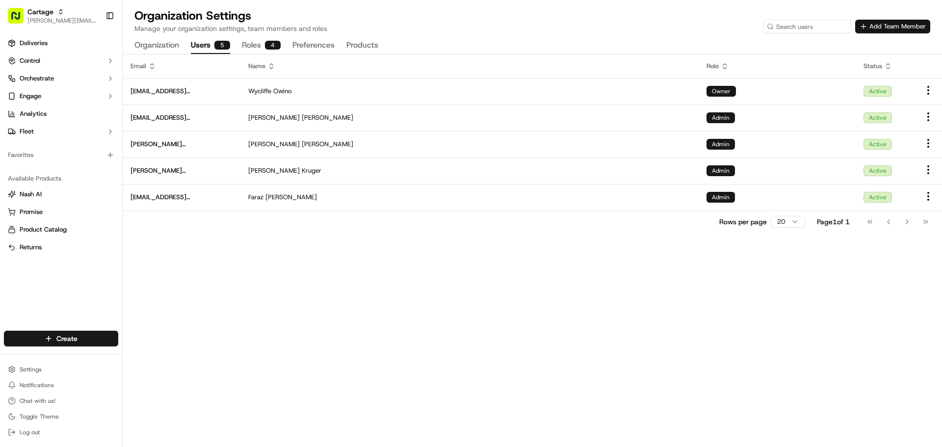
click at [884, 33] on button "Add Team Member" at bounding box center [892, 27] width 75 height 14
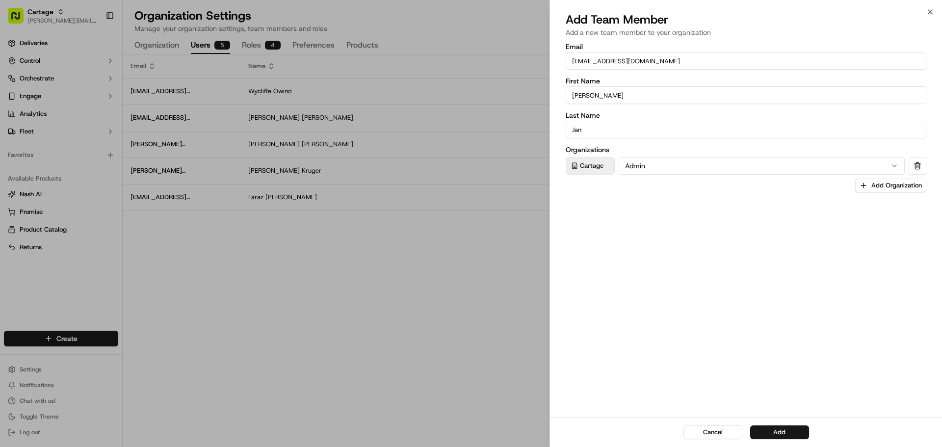
click at [617, 60] on input "ali.jan@deliverol.com" at bounding box center [746, 61] width 361 height 18
paste input "rod.jaraiedi"
type input "rod.jaraiedi@deliverol.com"
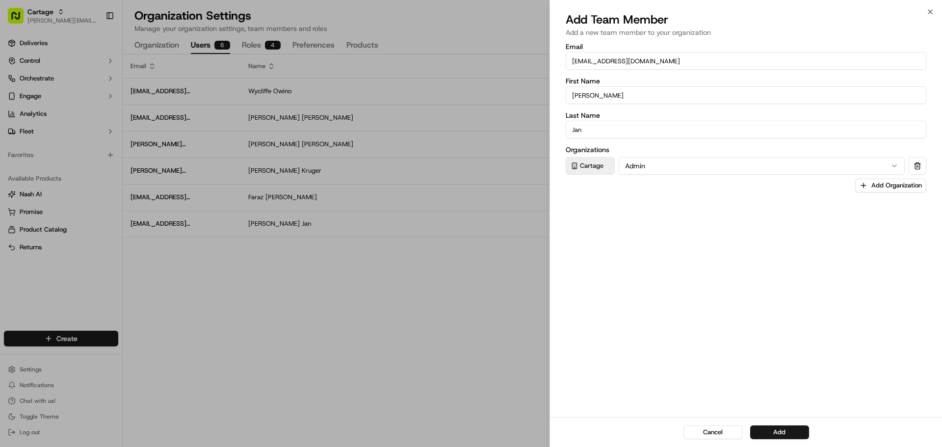
click at [623, 100] on input "Ali" at bounding box center [746, 95] width 361 height 18
type input "Rod"
paste input "raiedi"
type input "Jaraiedi"
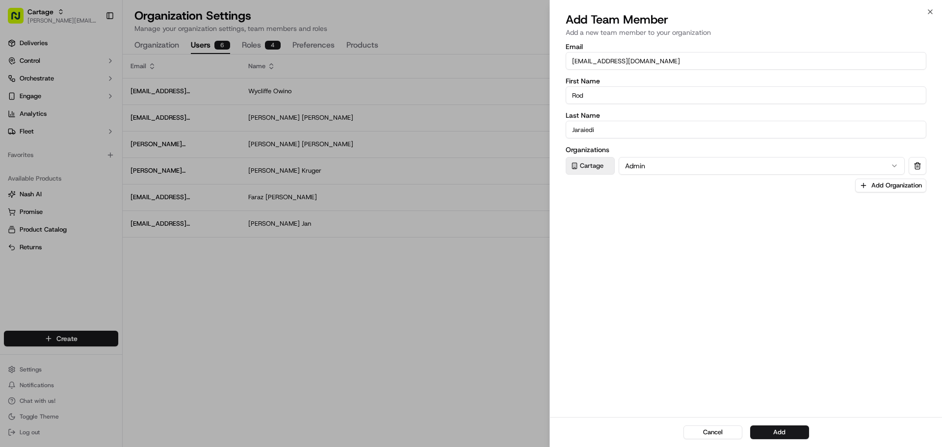
click at [644, 165] on button "Admin" at bounding box center [762, 166] width 286 height 18
click at [784, 432] on button "Add" at bounding box center [779, 432] width 59 height 14
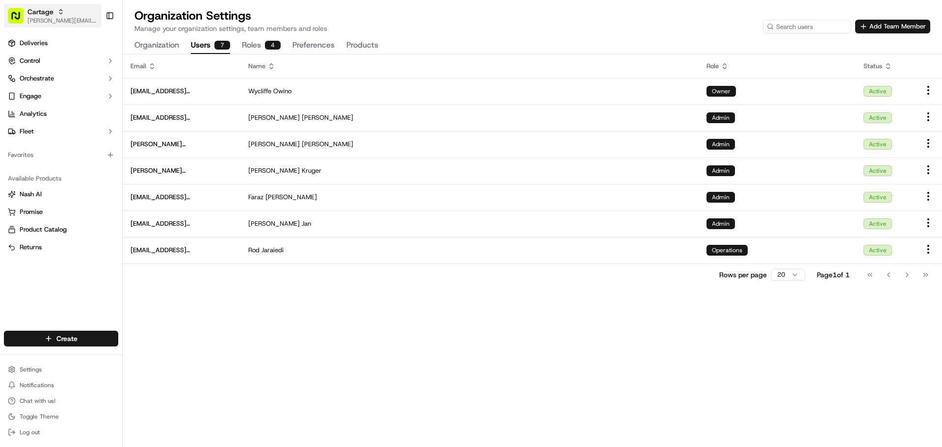
click at [56, 18] on span "[PERSON_NAME][EMAIL_ADDRESS][DOMAIN_NAME]" at bounding box center [62, 21] width 70 height 8
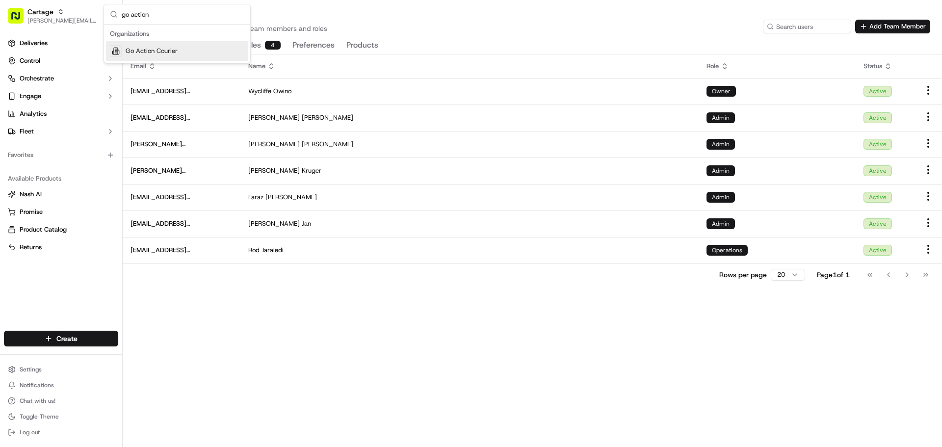
type input "go action"
click at [136, 51] on span "Go Action Courier" at bounding box center [152, 51] width 52 height 9
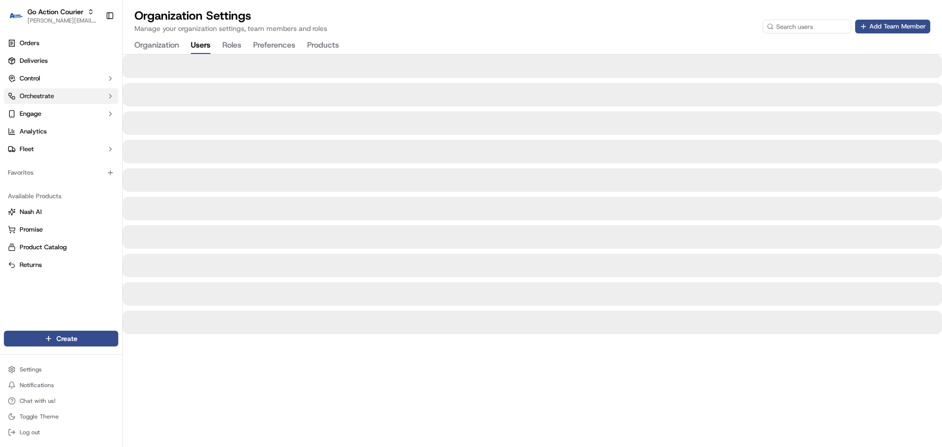
click at [44, 96] on span "Orchestrate" at bounding box center [37, 96] width 34 height 9
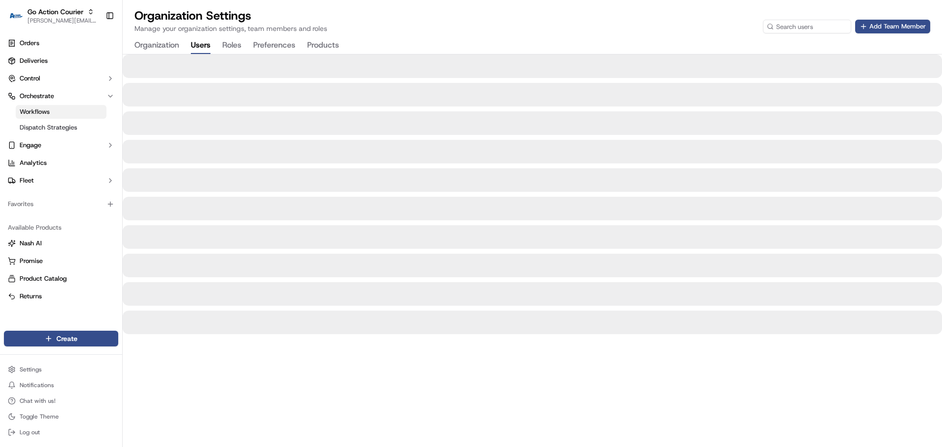
click at [55, 113] on link "Workflows" at bounding box center [61, 112] width 91 height 14
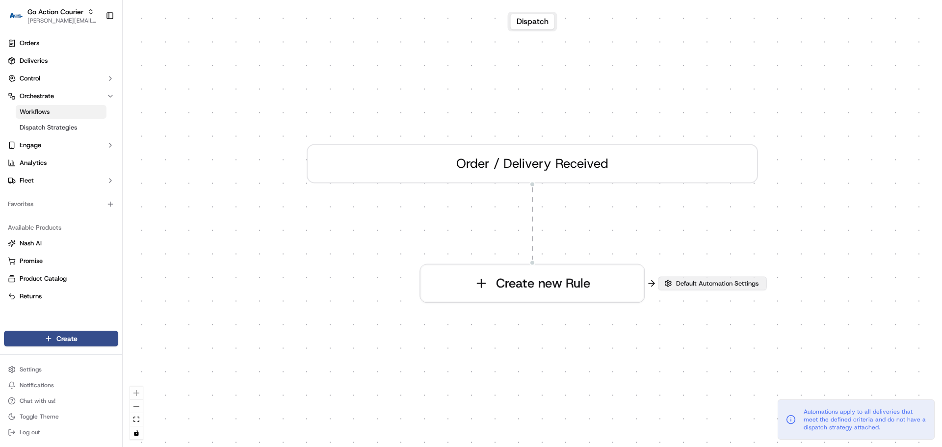
click at [694, 284] on span "Default Automation Settings" at bounding box center [717, 283] width 86 height 9
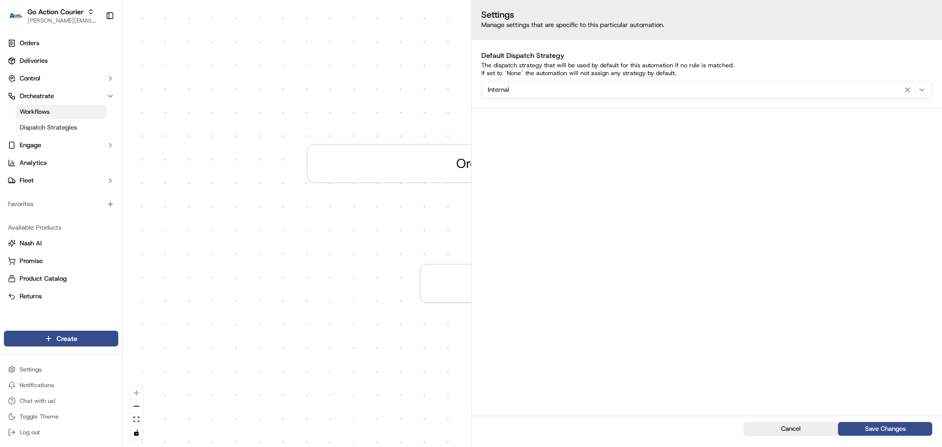
click at [387, 236] on div "0 Order / Delivery Received Create new Rule" at bounding box center [532, 223] width 819 height 447
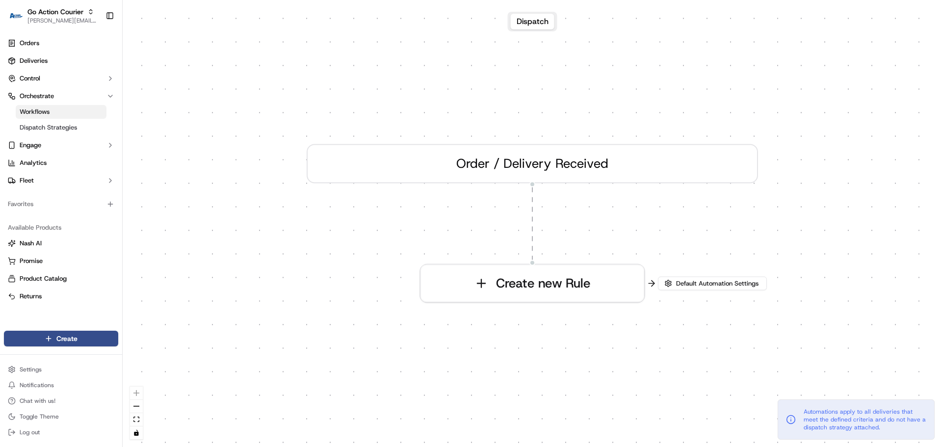
click at [524, 168] on div "Order / Delivery Received" at bounding box center [532, 163] width 451 height 39
click at [53, 126] on span "Dispatch Strategies" at bounding box center [48, 127] width 57 height 9
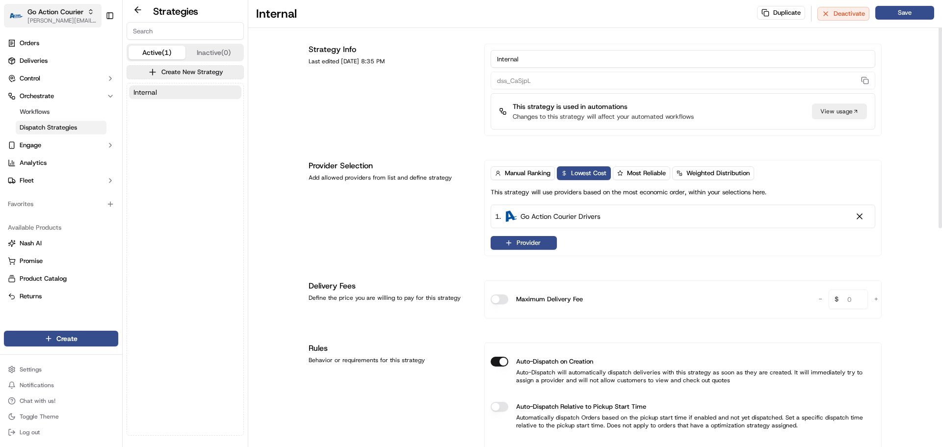
click at [52, 17] on span "[PERSON_NAME][EMAIL_ADDRESS][DOMAIN_NAME]" at bounding box center [62, 21] width 70 height 8
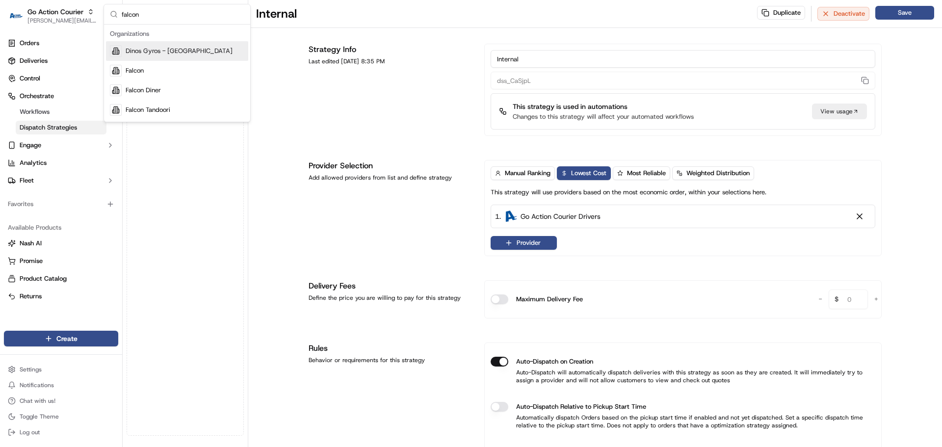
type input "falcon"
click at [151, 69] on div "Falcon" at bounding box center [177, 71] width 142 height 20
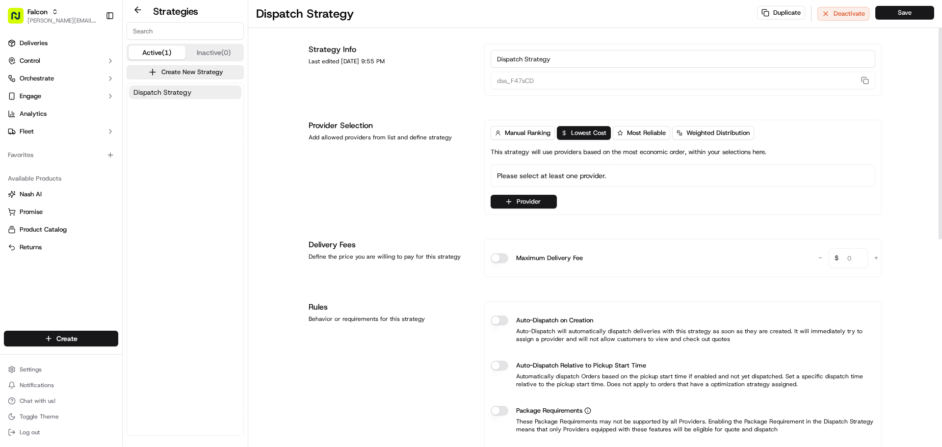
click at [515, 53] on input "Dispatch Strategy" at bounding box center [683, 59] width 385 height 18
type input "Internal"
click at [527, 195] on button "Provider" at bounding box center [524, 202] width 66 height 14
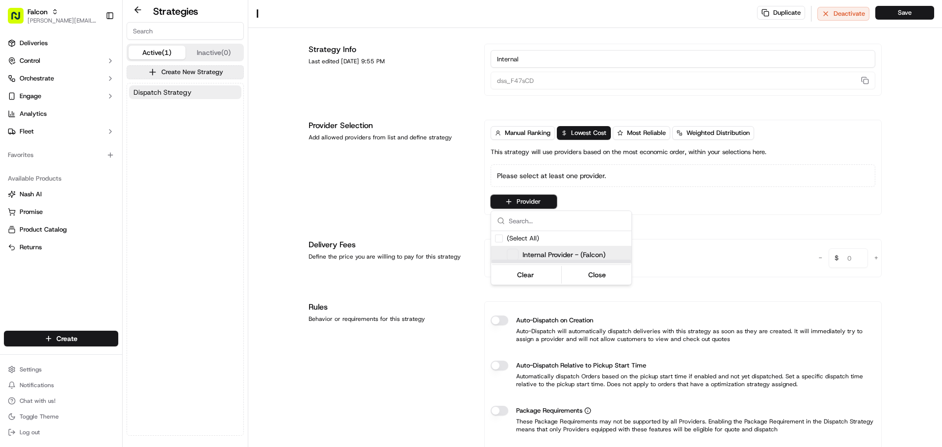
click at [545, 256] on span "Internal Provider - (Falcon)" at bounding box center [564, 255] width 83 height 10
click at [713, 247] on html "Falcon jeff@usenash.com Toggle Sidebar Deliveries Control Orchestrate Engage An…" at bounding box center [471, 223] width 942 height 447
click at [495, 323] on button "Auto-Dispatch on Creation" at bounding box center [500, 321] width 18 height 10
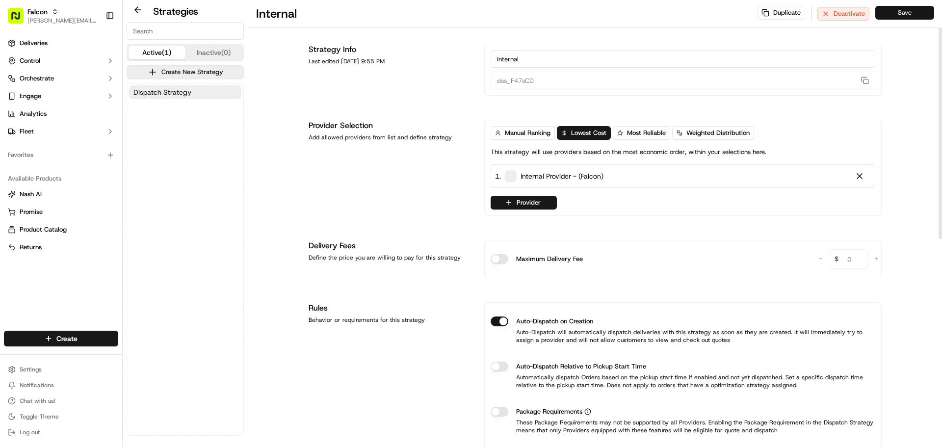
click at [900, 13] on button "Save" at bounding box center [904, 13] width 59 height 14
click at [55, 80] on button "Orchestrate" at bounding box center [61, 79] width 114 height 16
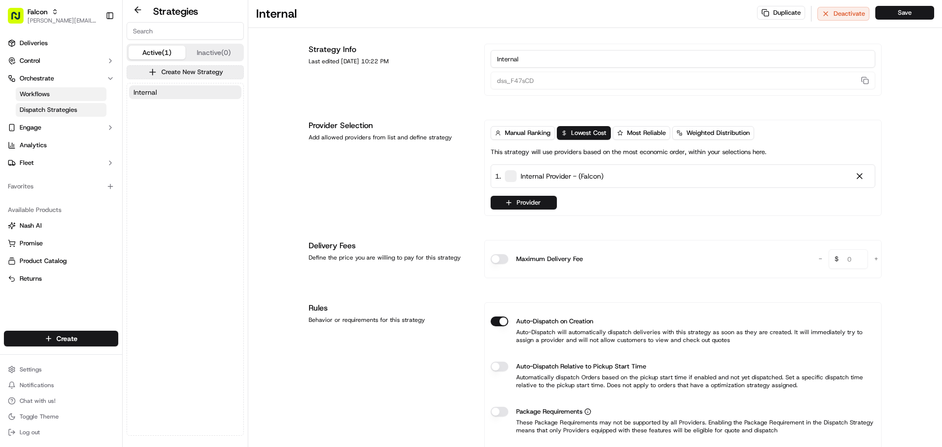
click at [55, 94] on link "Workflows" at bounding box center [61, 94] width 91 height 14
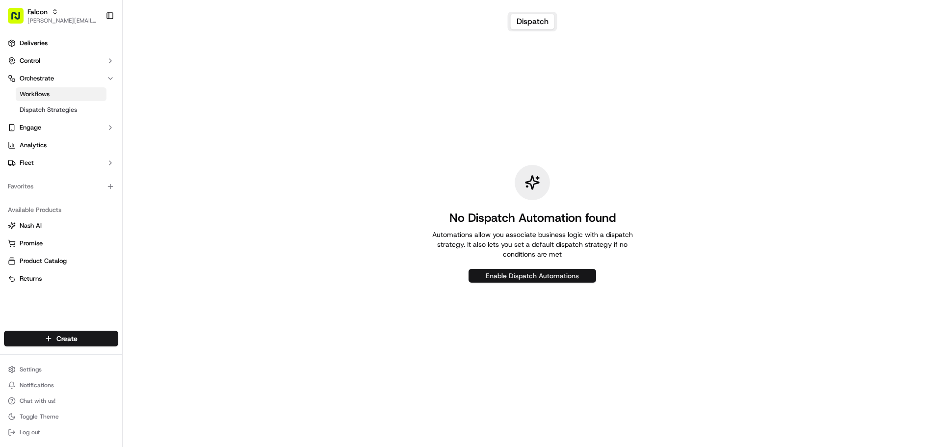
click at [538, 277] on button "Enable Dispatch Automations" at bounding box center [533, 276] width 128 height 14
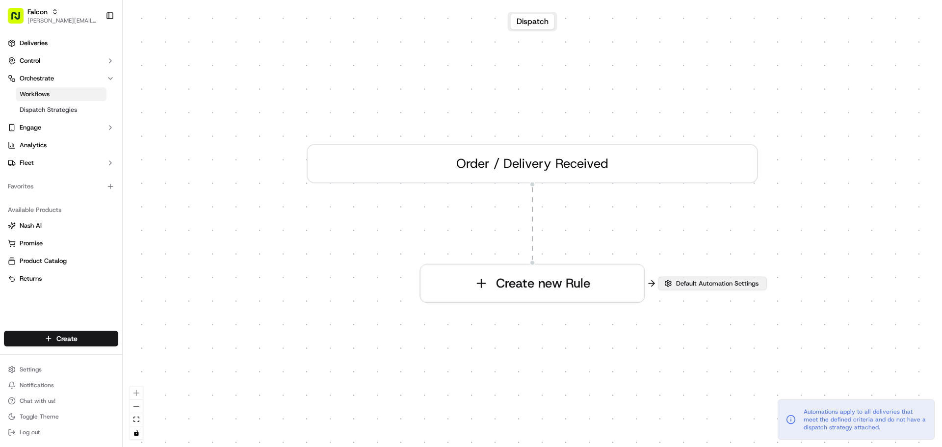
click at [724, 288] on button "Default Automation Settings" at bounding box center [712, 284] width 109 height 14
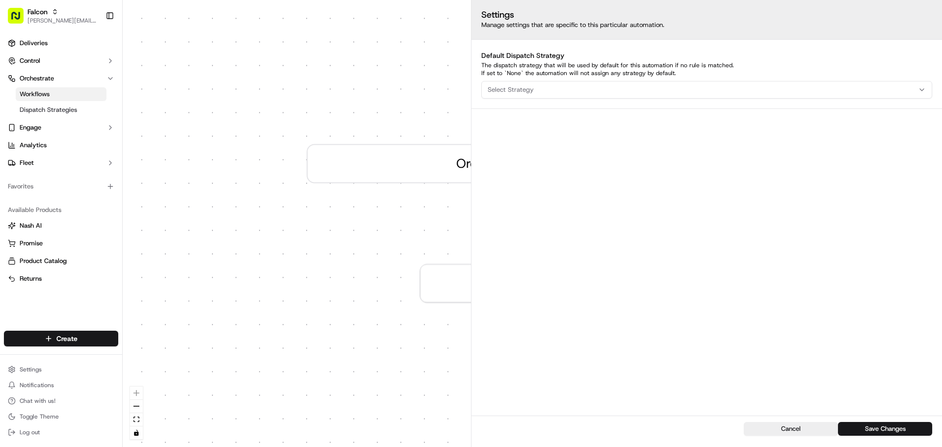
click at [587, 88] on div "Select Strategy" at bounding box center [707, 89] width 446 height 9
click at [546, 139] on span "Internal" at bounding box center [558, 143] width 121 height 9
click at [756, 222] on html "Falcon jeff@usenash.com Toggle Sidebar Deliveries Control Orchestrate Workflows…" at bounding box center [471, 223] width 942 height 447
click at [871, 429] on button "Save Changes" at bounding box center [885, 429] width 94 height 14
click at [50, 367] on html "Falcon jeff@usenash.com Toggle Sidebar Deliveries Control Orchestrate Workflows…" at bounding box center [471, 223] width 942 height 447
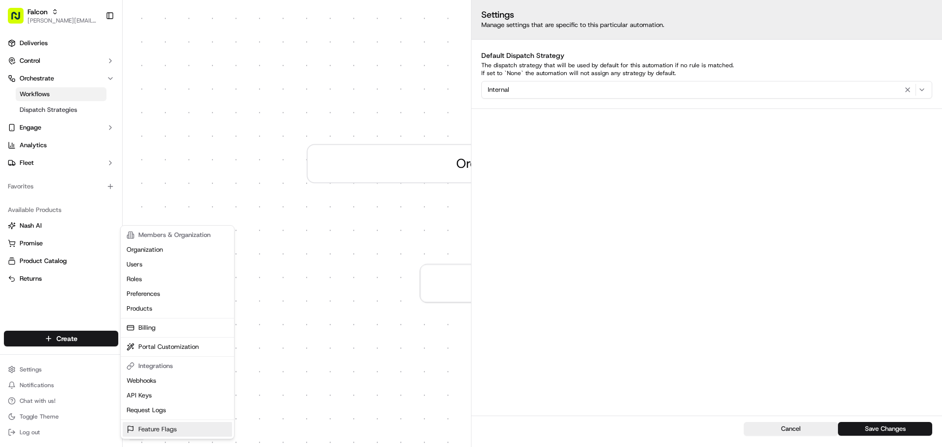
click at [160, 426] on link "Feature Flags" at bounding box center [177, 429] width 109 height 15
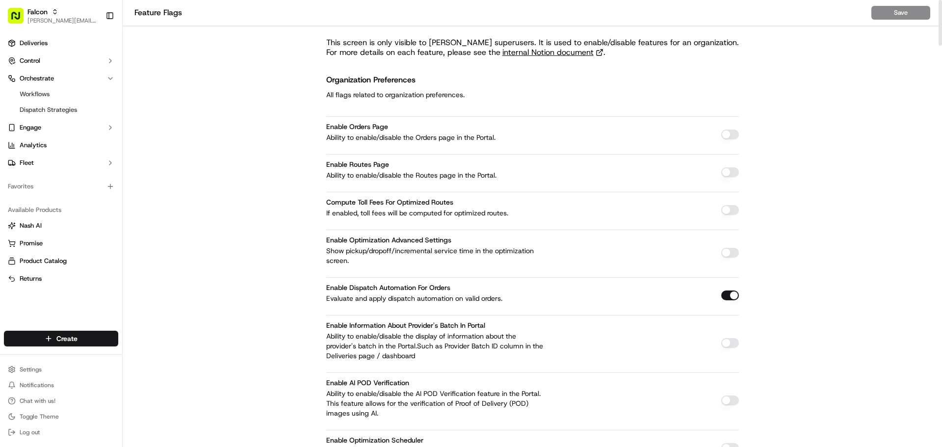
click at [731, 133] on button "button" at bounding box center [730, 135] width 18 height 10
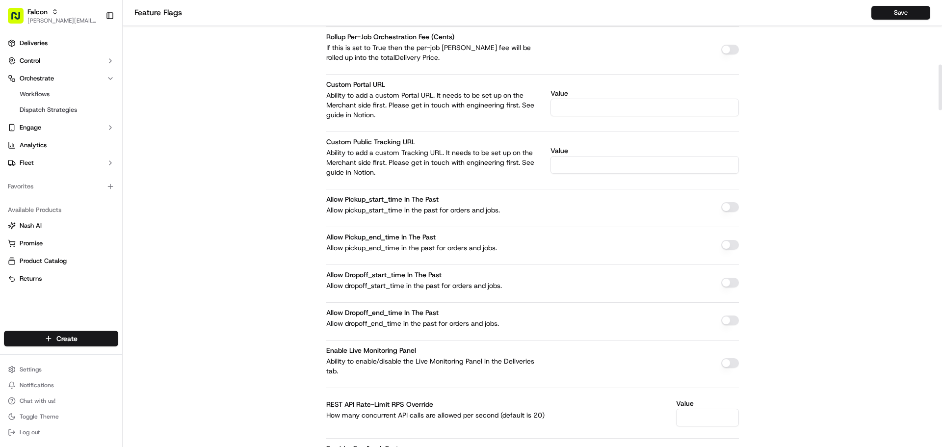
scroll to position [638, 0]
click at [724, 207] on button "button" at bounding box center [730, 207] width 18 height 10
click at [723, 245] on button "button" at bounding box center [730, 244] width 18 height 10
click at [729, 280] on button "button" at bounding box center [730, 282] width 18 height 10
click at [723, 323] on button "button" at bounding box center [730, 320] width 18 height 10
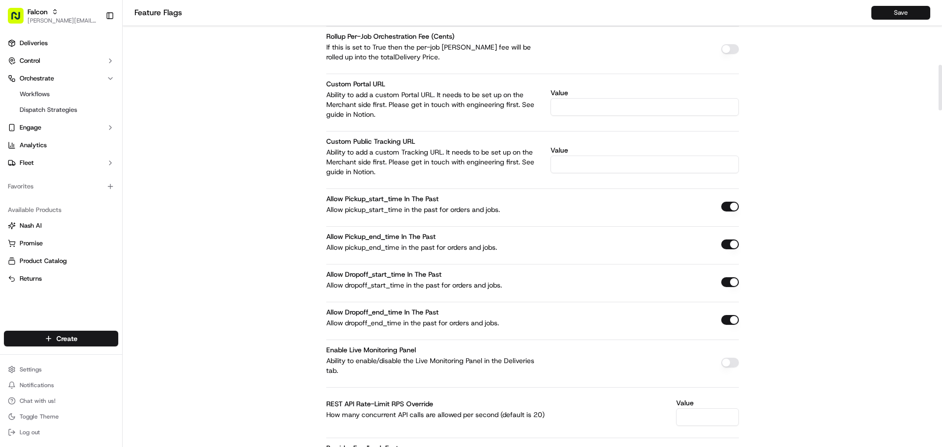
click at [900, 12] on button "Save" at bounding box center [900, 13] width 59 height 14
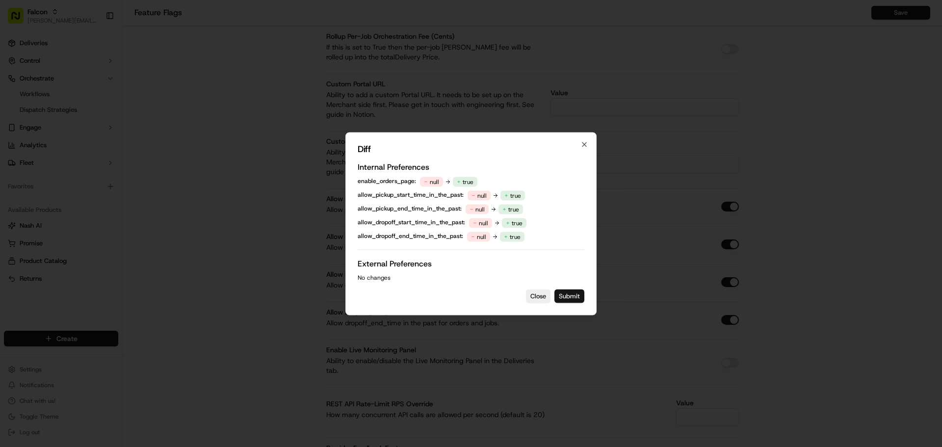
click at [568, 296] on button "Submit" at bounding box center [569, 296] width 30 height 14
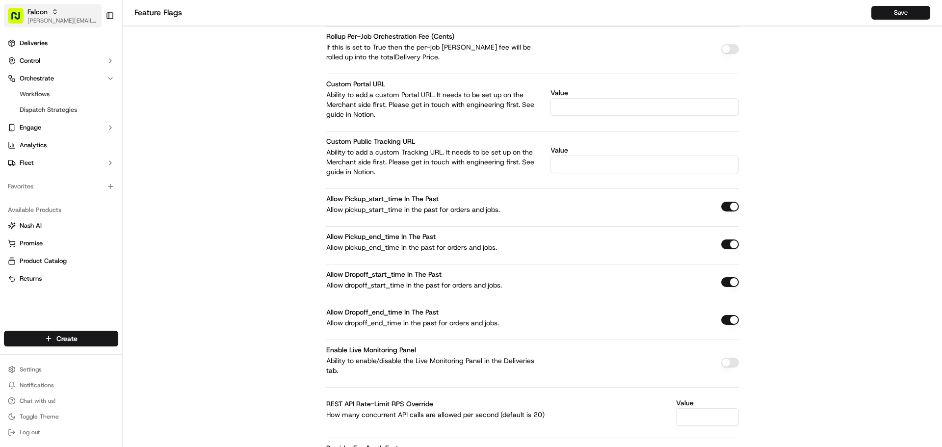
click at [46, 17] on span "[PERSON_NAME][EMAIL_ADDRESS][DOMAIN_NAME]" at bounding box center [62, 21] width 70 height 8
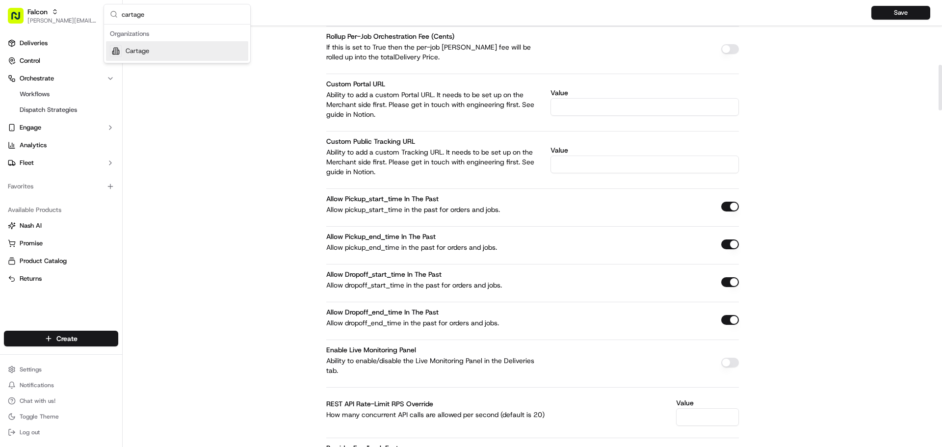
type input "cartage"
click at [154, 54] on div "Cartage" at bounding box center [177, 51] width 142 height 20
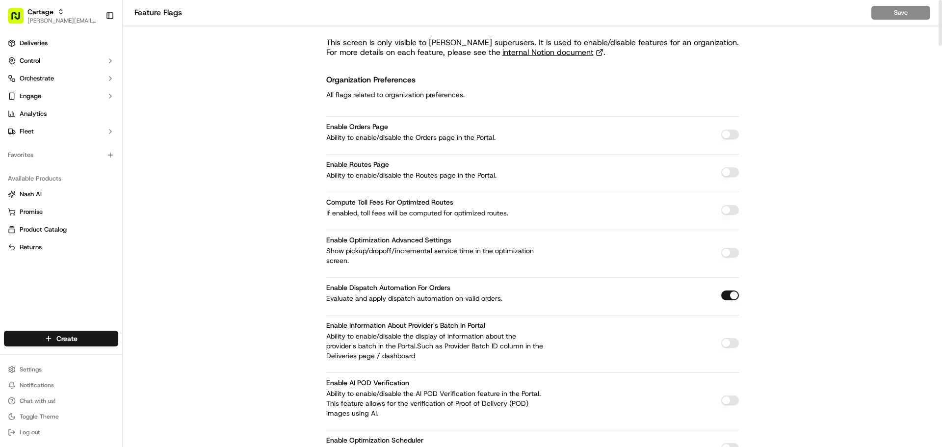
click at [724, 137] on button "button" at bounding box center [730, 135] width 18 height 10
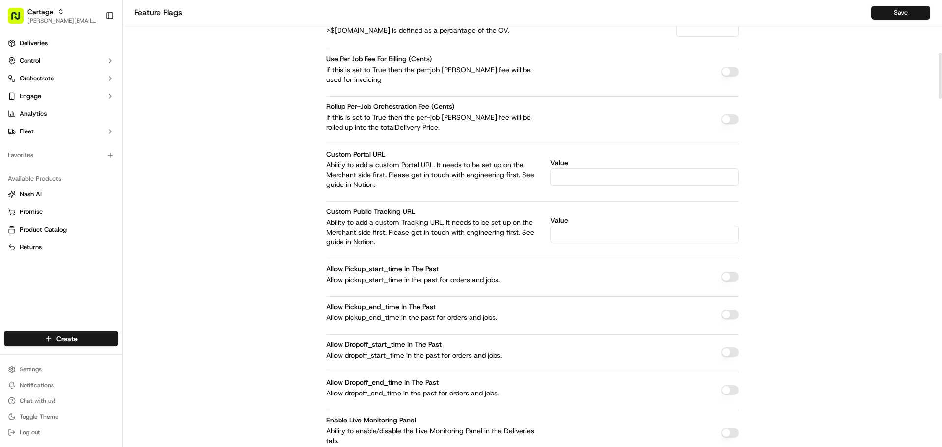
scroll to position [589, 0]
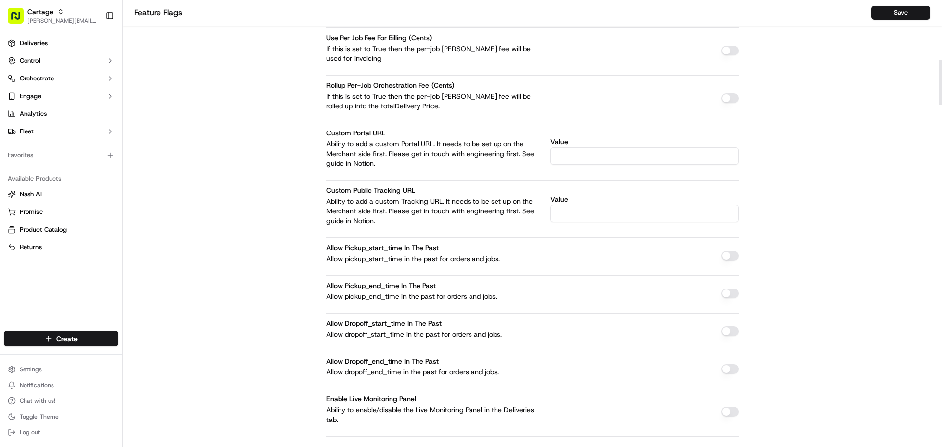
click at [723, 259] on button "button" at bounding box center [730, 256] width 18 height 10
click at [725, 293] on button "button" at bounding box center [730, 294] width 18 height 10
click at [724, 330] on button "button" at bounding box center [730, 331] width 18 height 10
click at [728, 366] on button "button" at bounding box center [730, 369] width 18 height 10
click at [893, 14] on button "Save" at bounding box center [900, 13] width 59 height 14
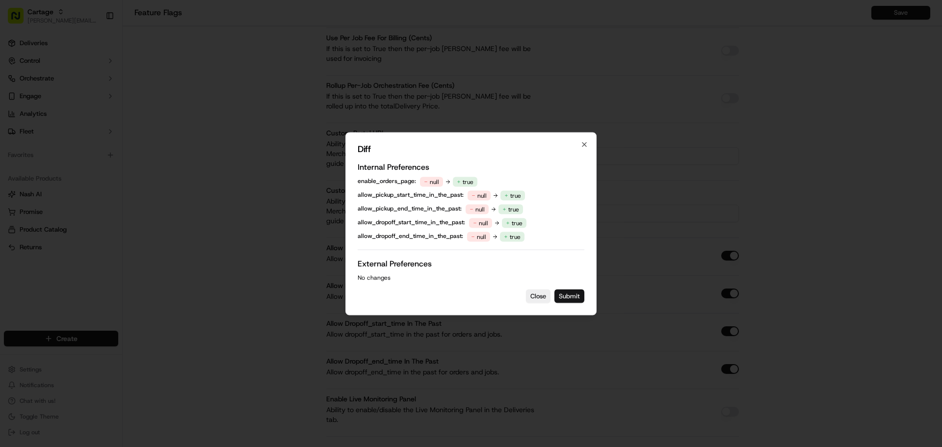
click at [566, 295] on button "Submit" at bounding box center [569, 296] width 30 height 14
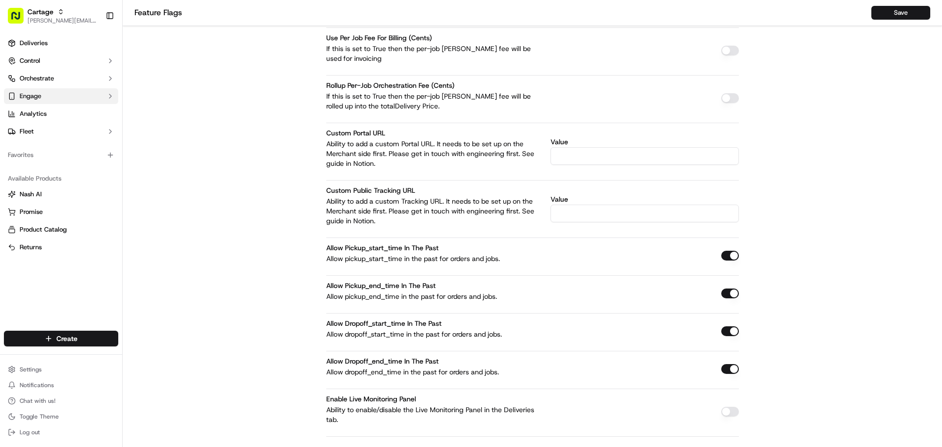
click at [40, 96] on span "Engage" at bounding box center [31, 96] width 22 height 9
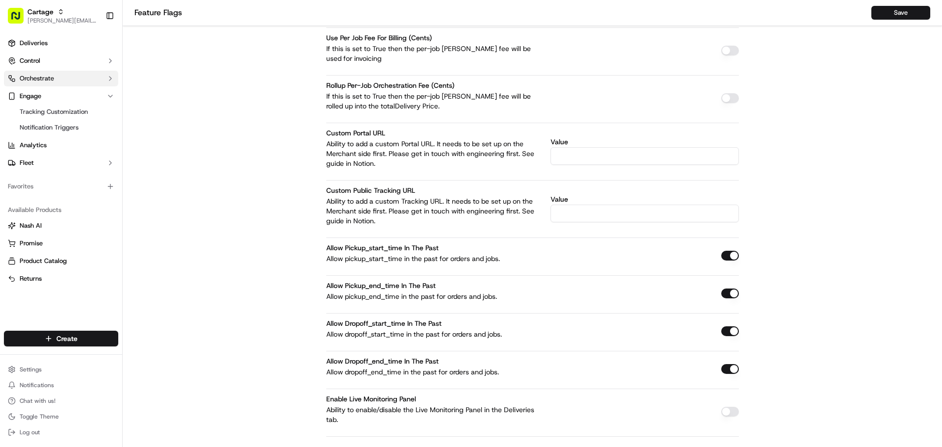
click at [47, 79] on span "Orchestrate" at bounding box center [37, 78] width 34 height 9
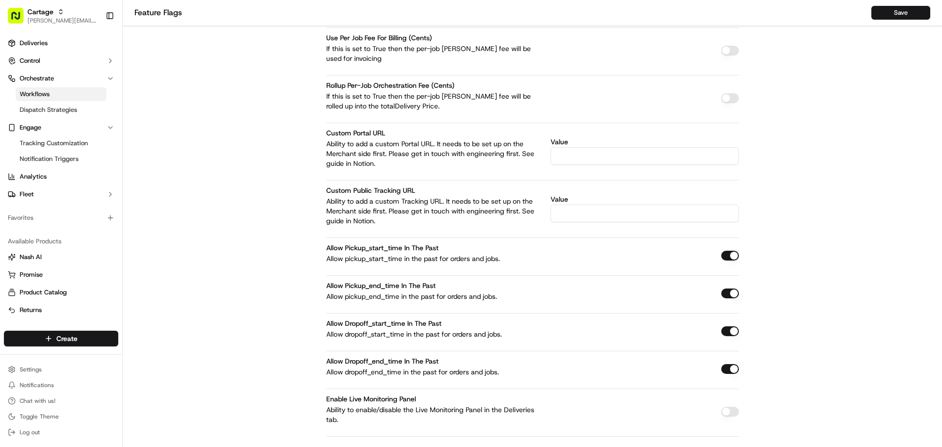
click at [58, 92] on link "Workflows" at bounding box center [61, 94] width 91 height 14
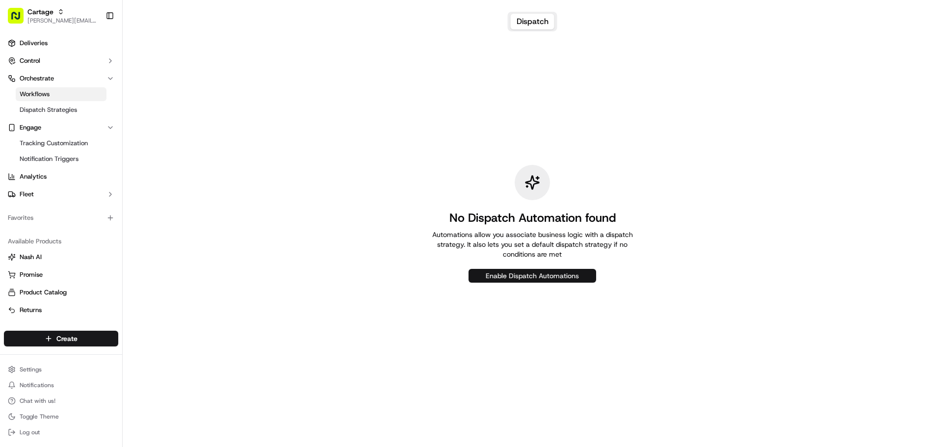
click at [545, 276] on button "Enable Dispatch Automations" at bounding box center [533, 276] width 128 height 14
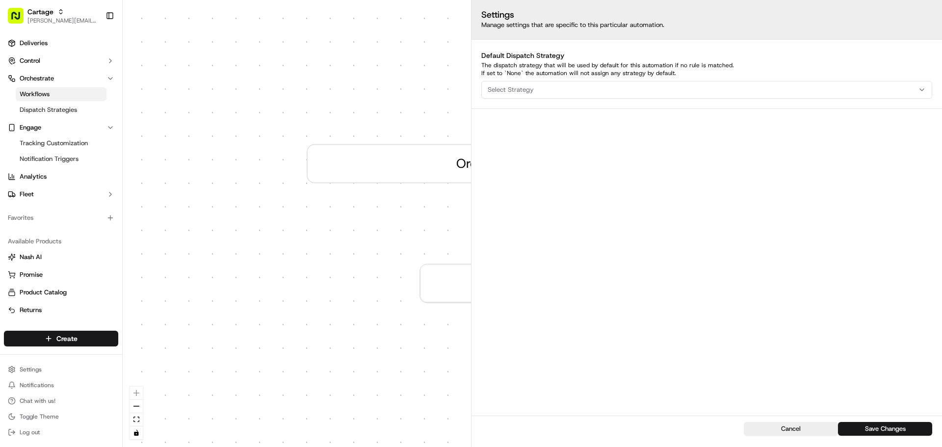
click at [561, 85] on div "Select Strategy" at bounding box center [707, 89] width 446 height 9
click at [554, 137] on div "Dispatch Strategy" at bounding box center [552, 143] width 140 height 15
click at [875, 430] on span "Automations apply to all deliveries that meet the defined criteria and do not h…" at bounding box center [865, 420] width 123 height 24
click at [872, 429] on button "Save Changes" at bounding box center [885, 429] width 94 height 14
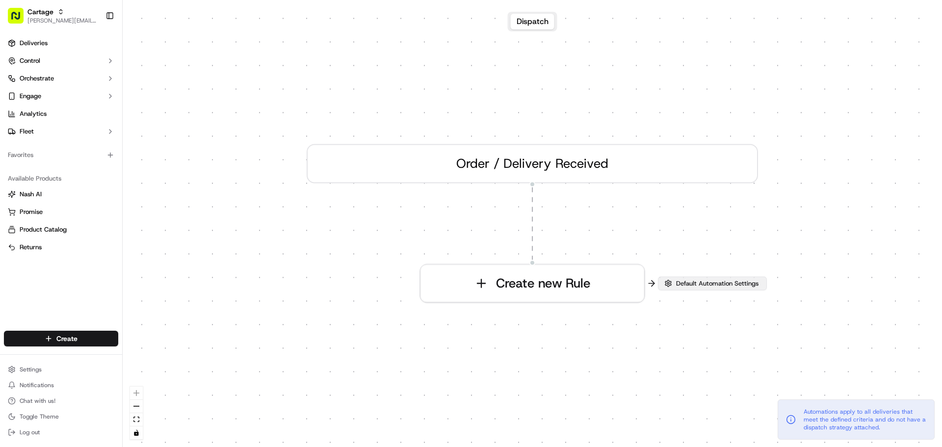
click at [679, 284] on span "Default Automation Settings" at bounding box center [717, 283] width 86 height 9
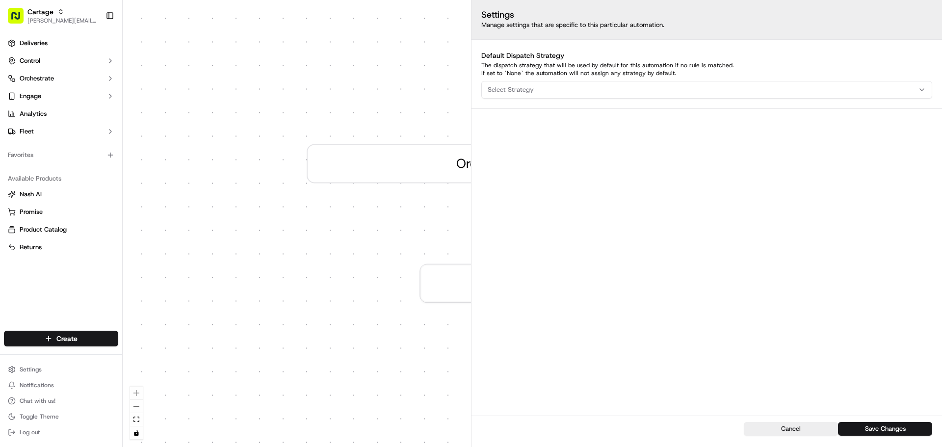
click at [552, 92] on div "Select Strategy" at bounding box center [707, 89] width 446 height 9
click at [550, 140] on span "Dispatch Strategy" at bounding box center [558, 143] width 121 height 9
click at [878, 429] on span "Automations apply to all deliveries that meet the defined criteria and do not h…" at bounding box center [865, 420] width 123 height 24
click at [878, 430] on button "Save Changes" at bounding box center [885, 429] width 94 height 14
click at [39, 92] on span "Engage" at bounding box center [31, 96] width 22 height 9
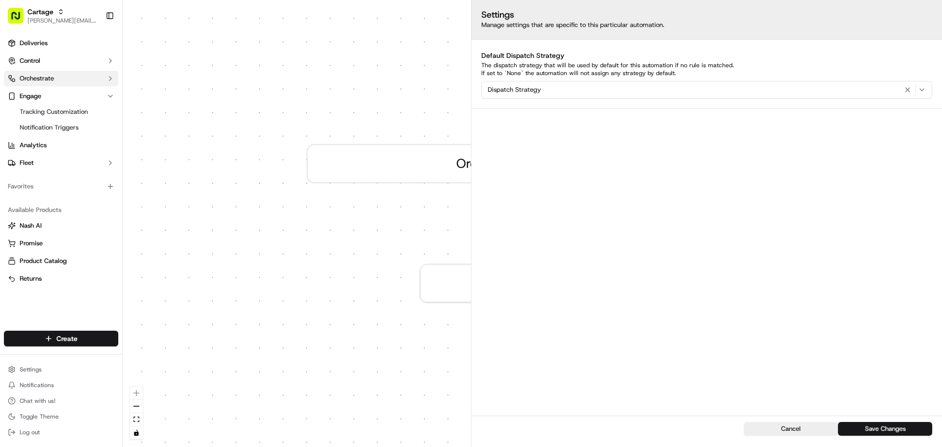
click at [45, 82] on span "Orchestrate" at bounding box center [37, 78] width 34 height 9
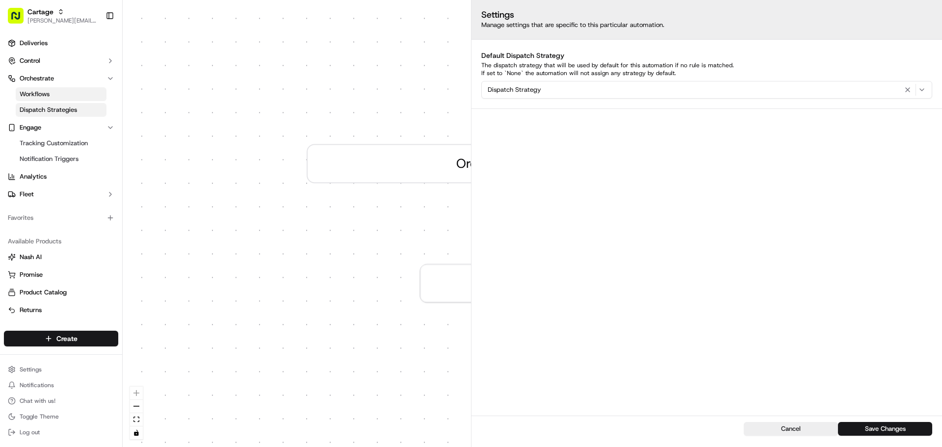
click at [55, 112] on span "Dispatch Strategies" at bounding box center [48, 109] width 57 height 9
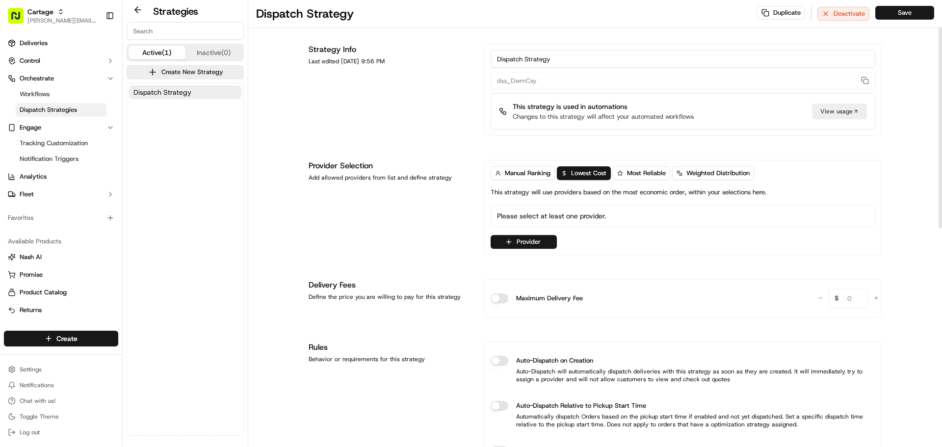
click at [531, 64] on input "Dispatch Strategy" at bounding box center [683, 59] width 385 height 18
type input "Internal"
click at [527, 241] on button "Provider" at bounding box center [524, 242] width 66 height 14
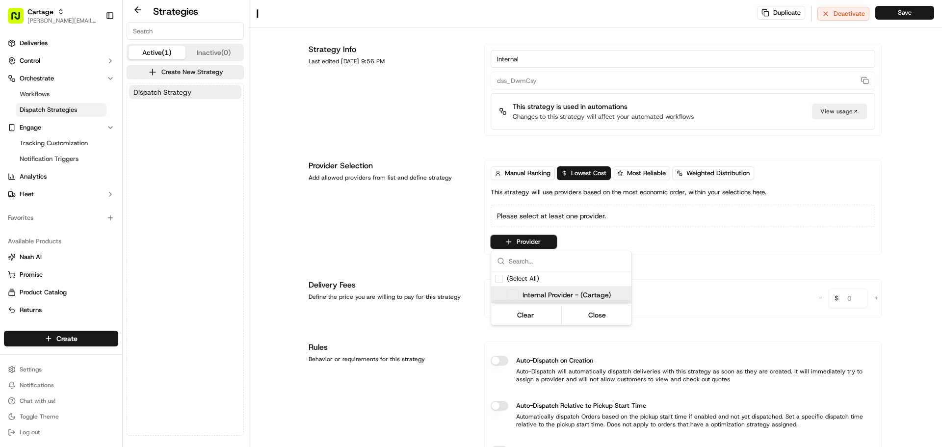
click at [549, 298] on span "Internal Provider - (Cartage)" at bounding box center [567, 295] width 88 height 10
click at [497, 363] on html "Cartage jeff@usenash.com Toggle Sidebar Deliveries Control Orchestrate Workflow…" at bounding box center [471, 223] width 942 height 447
click at [498, 365] on button "Auto-Dispatch on Creation" at bounding box center [500, 362] width 18 height 10
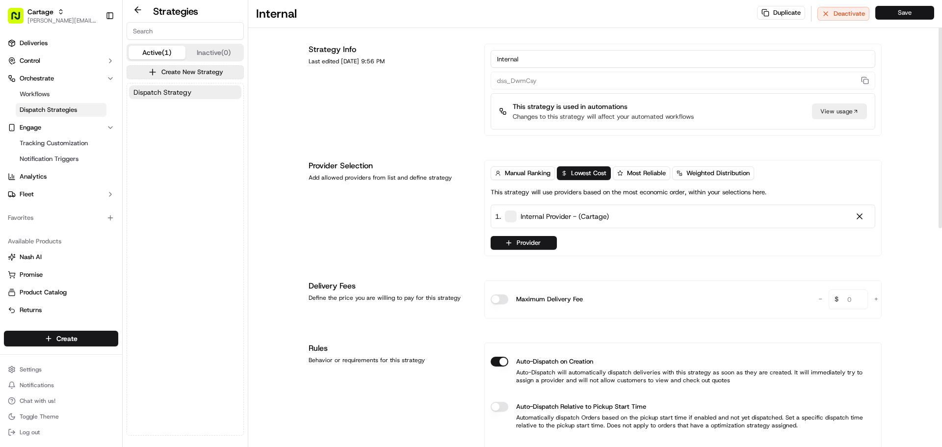
click at [897, 7] on button "Save" at bounding box center [904, 13] width 59 height 14
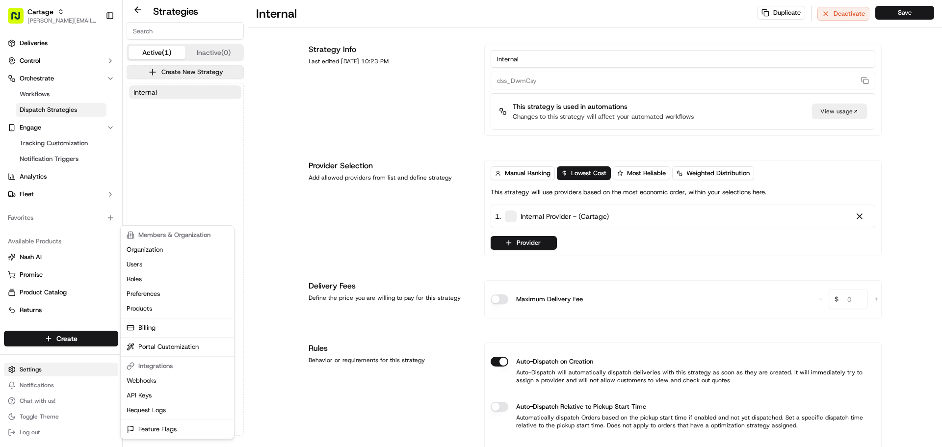
click at [74, 368] on html "Cartage jeff@usenash.com Toggle Sidebar Deliveries Control Orchestrate Workflow…" at bounding box center [471, 223] width 942 height 447
click at [165, 428] on link "Feature Flags" at bounding box center [177, 429] width 109 height 15
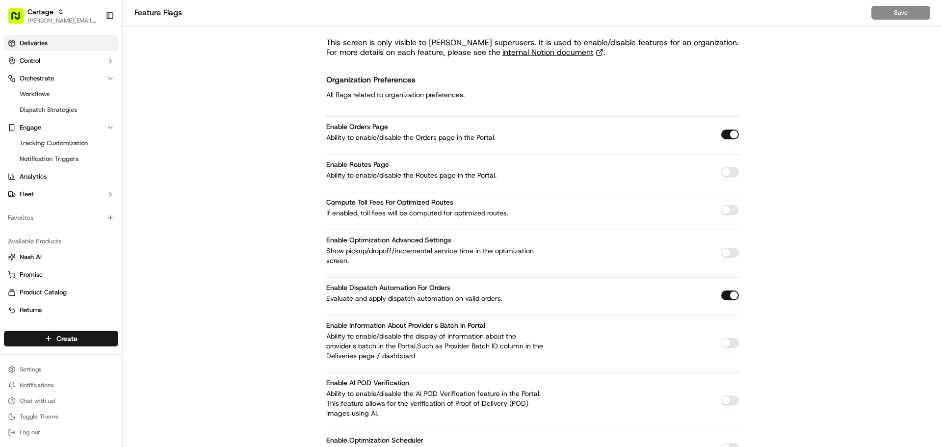
click at [30, 43] on span "Deliveries" at bounding box center [34, 43] width 28 height 9
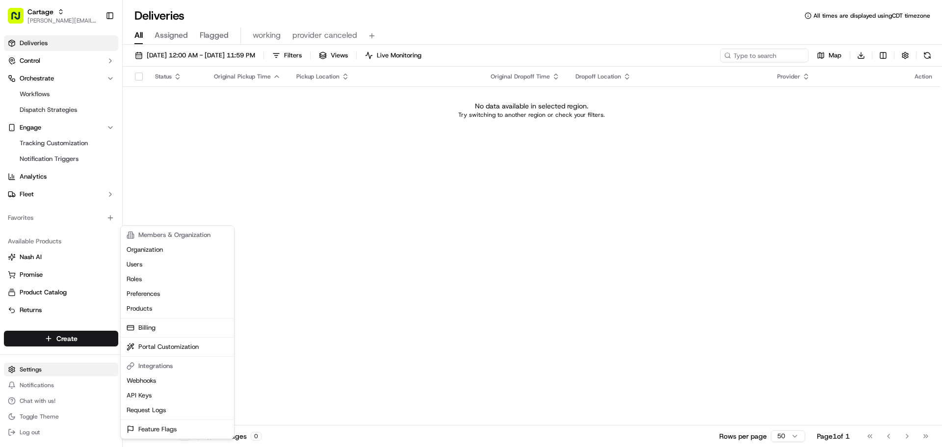
click at [65, 369] on html "Cartage jeff@usenash.com Toggle Sidebar Deliveries Control Orchestrate Workflow…" at bounding box center [471, 223] width 942 height 447
click at [159, 424] on link "Feature Flags" at bounding box center [177, 429] width 109 height 15
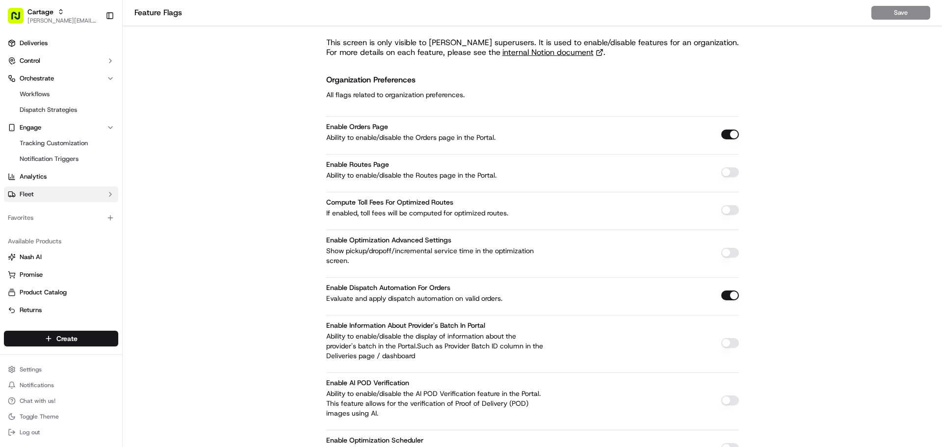
click at [50, 194] on button "Fleet" at bounding box center [61, 194] width 114 height 16
click at [54, 223] on span "Driver Groups" at bounding box center [40, 225] width 40 height 9
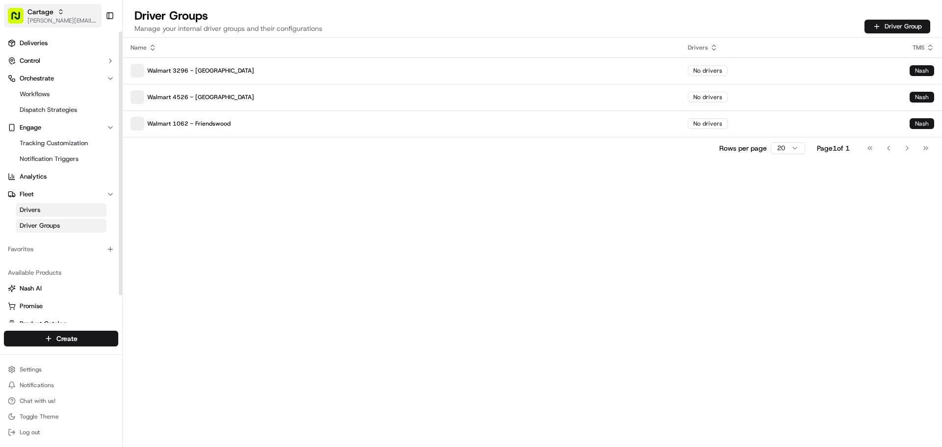
click at [49, 21] on span "[PERSON_NAME][EMAIL_ADDRESS][DOMAIN_NAME]" at bounding box center [62, 21] width 70 height 8
type input "tradex"
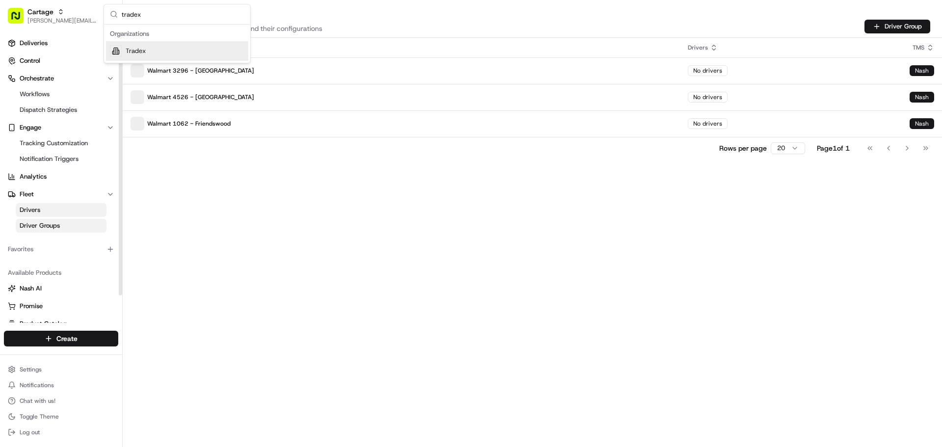
click at [156, 51] on div "Tradex" at bounding box center [177, 51] width 142 height 20
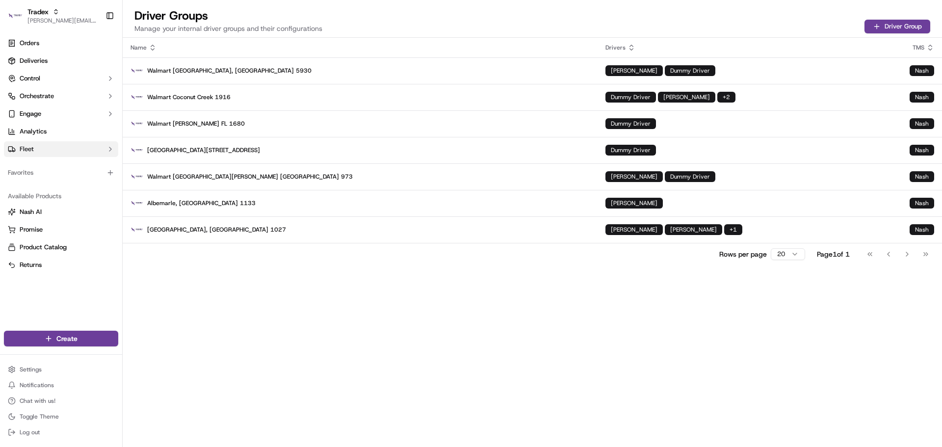
click at [52, 149] on button "Fleet" at bounding box center [61, 149] width 114 height 16
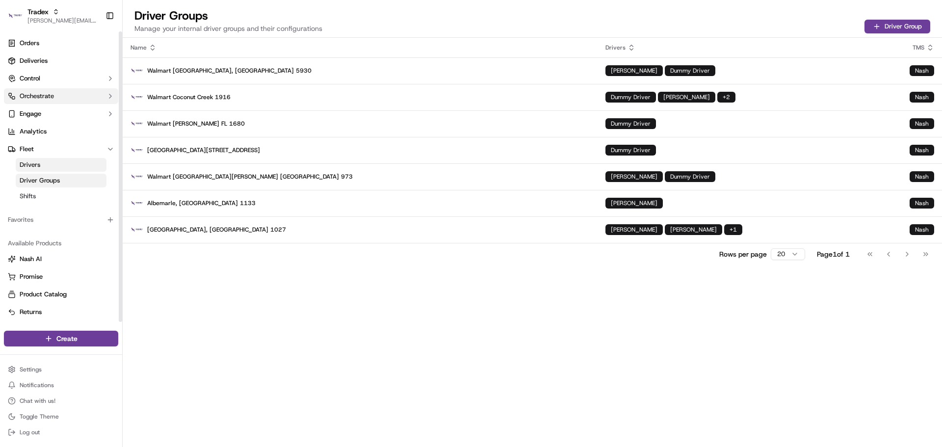
click at [50, 94] on span "Orchestrate" at bounding box center [37, 96] width 34 height 9
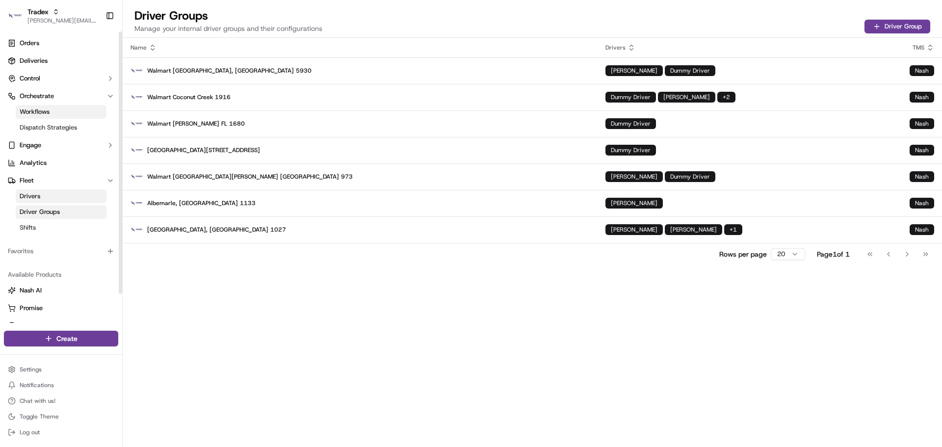
click at [49, 110] on span "Workflows" at bounding box center [35, 111] width 30 height 9
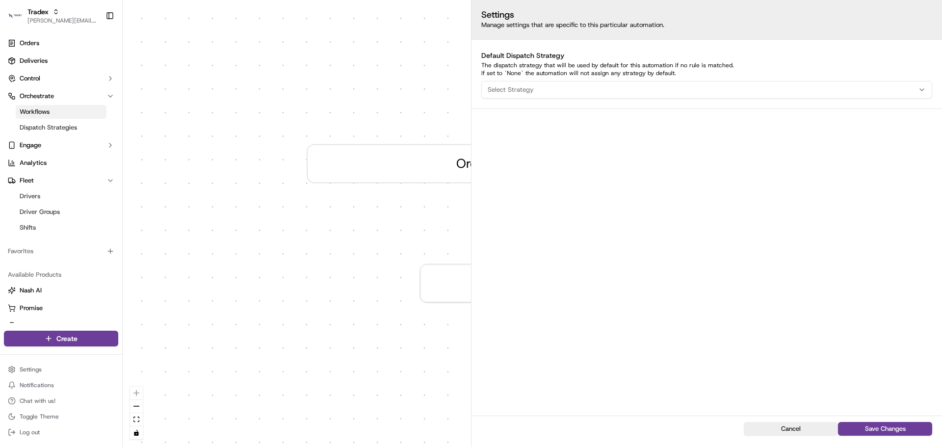
click at [446, 204] on div "0 Order / Delivery Received Create new Rule" at bounding box center [532, 223] width 819 height 447
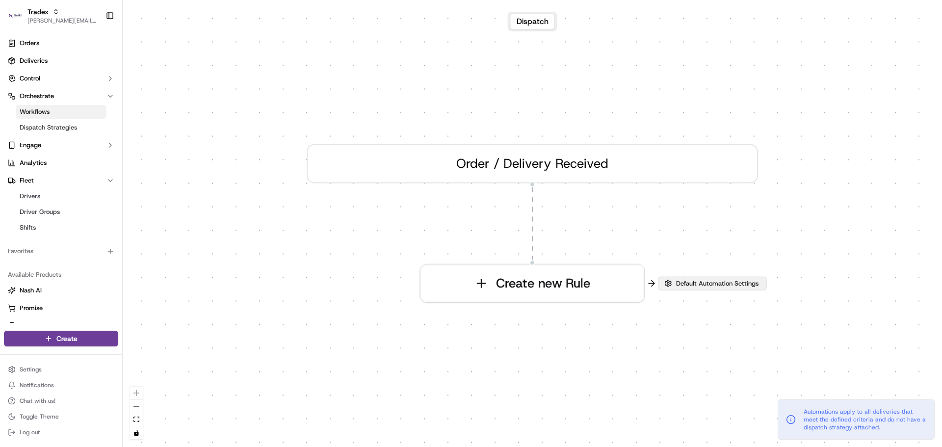
click at [693, 285] on span "Default Automation Settings" at bounding box center [717, 283] width 86 height 9
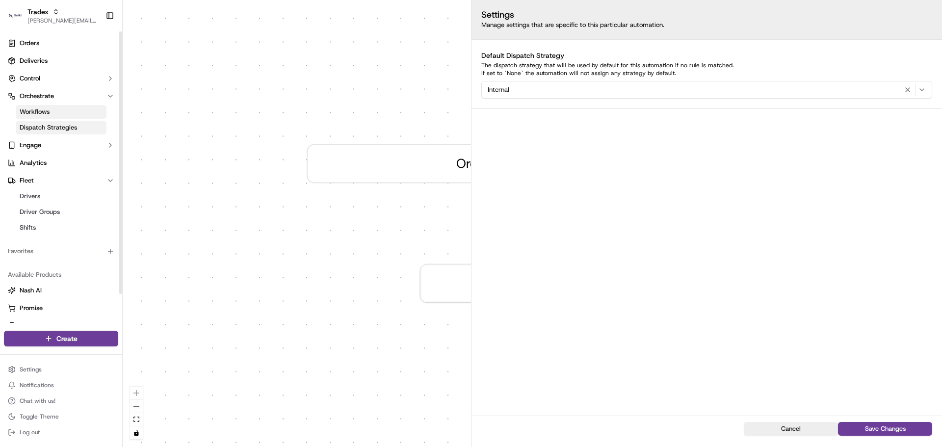
click at [74, 133] on link "Dispatch Strategies" at bounding box center [61, 128] width 91 height 14
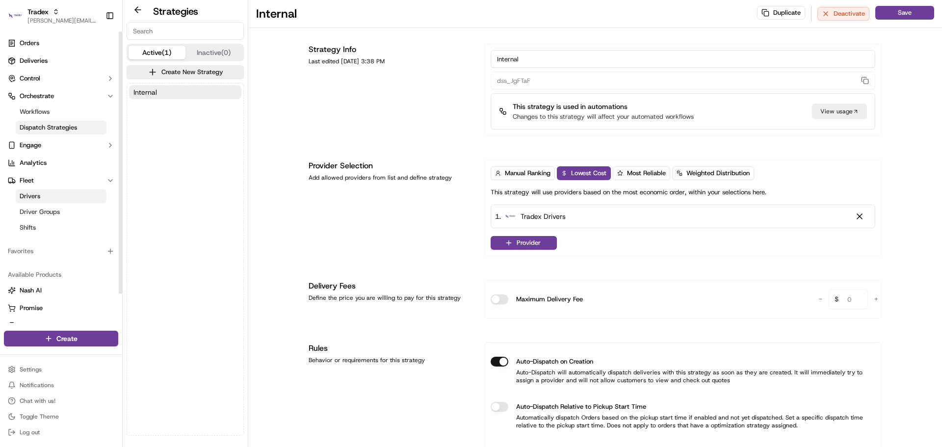
click at [60, 197] on link "Drivers" at bounding box center [61, 196] width 91 height 14
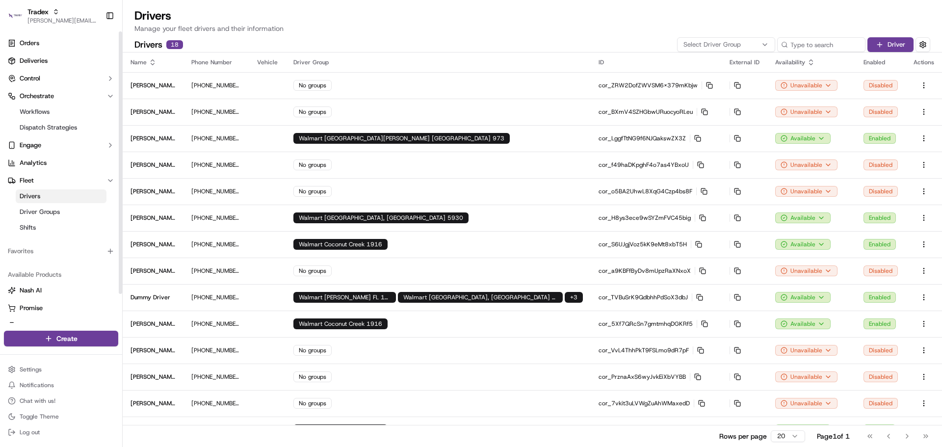
click at [62, 205] on ul "Drivers Driver Groups Shifts" at bounding box center [61, 211] width 101 height 47
click at [62, 212] on link "Driver Groups" at bounding box center [61, 212] width 91 height 14
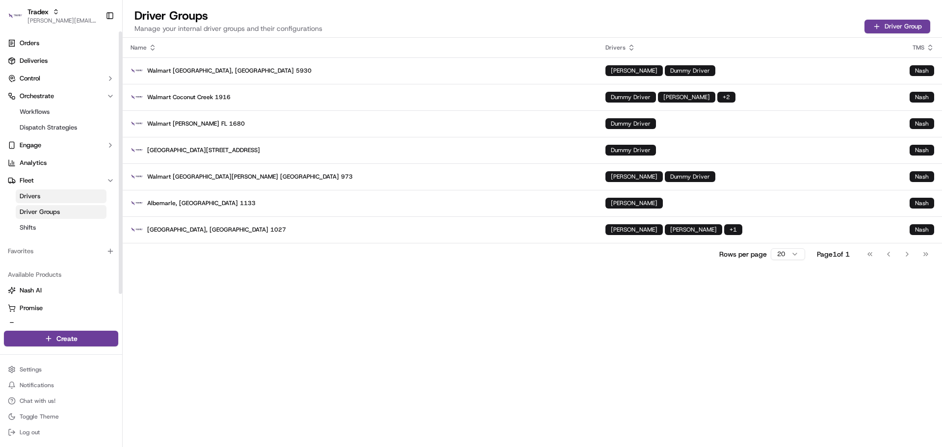
click at [62, 196] on link "Drivers" at bounding box center [61, 196] width 91 height 14
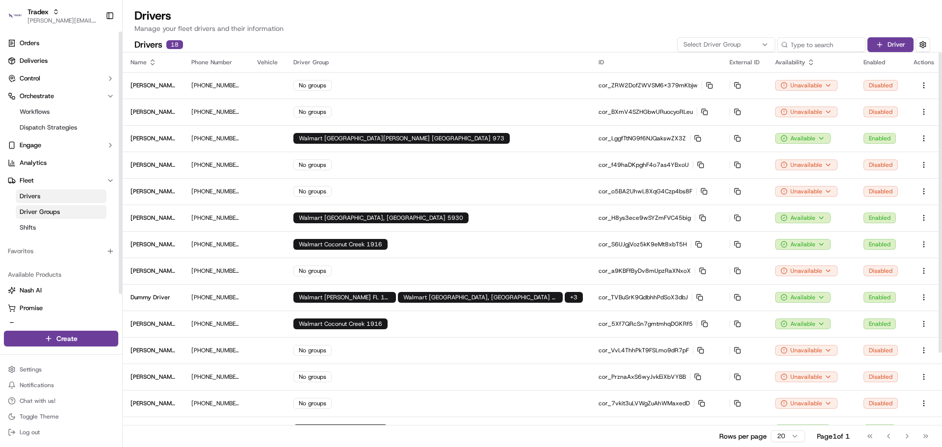
click at [86, 209] on link "Driver Groups" at bounding box center [61, 212] width 91 height 14
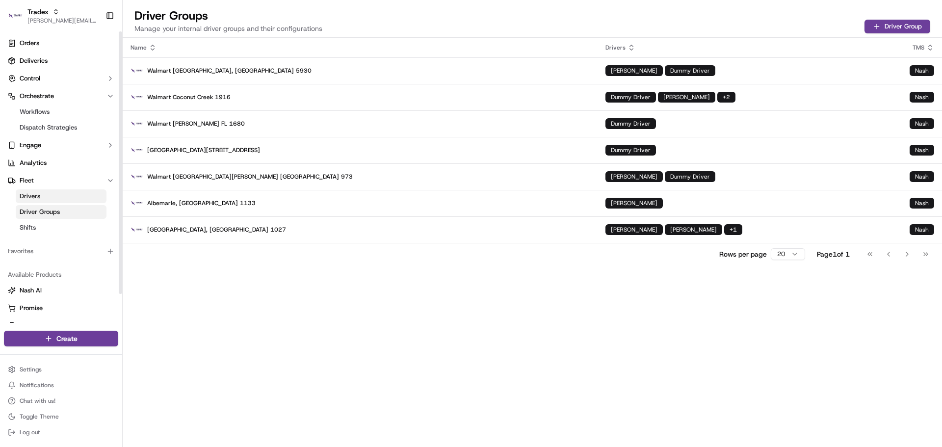
click at [39, 195] on span "Drivers" at bounding box center [30, 196] width 21 height 9
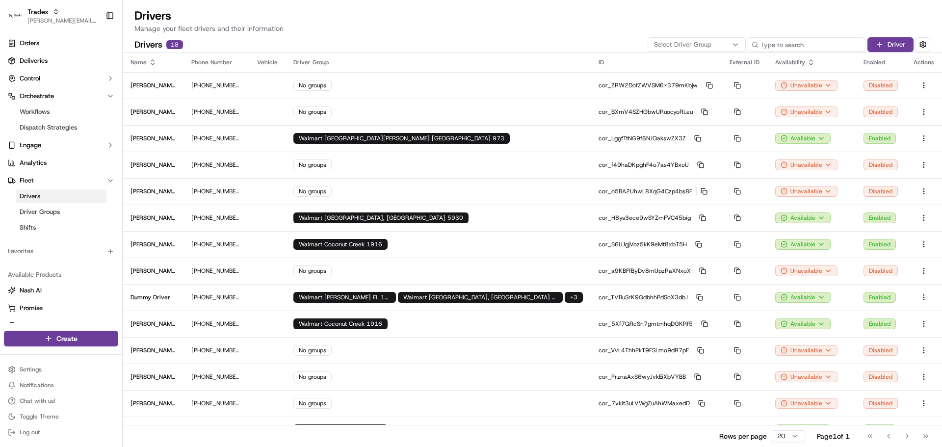
click at [807, 45] on input at bounding box center [807, 44] width 118 height 15
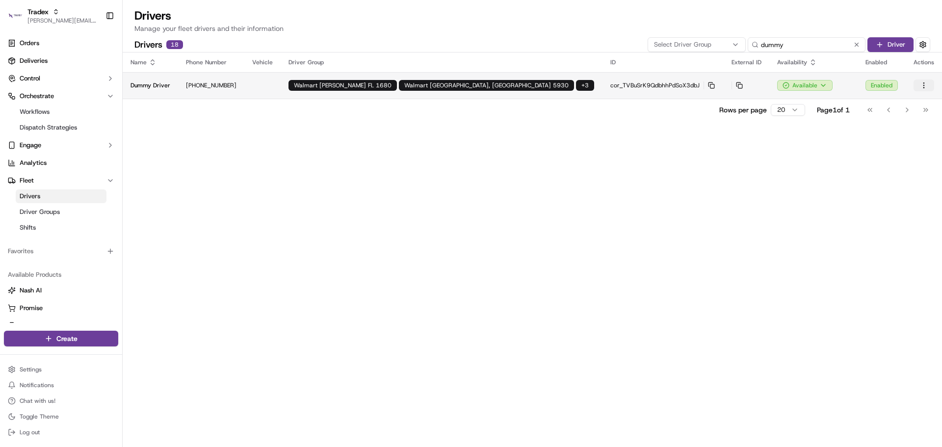
type input "dummy"
click at [926, 85] on html "Tradex jeff@usenash.com Toggle Sidebar Orders Deliveries Control Orchestrate Wo…" at bounding box center [471, 223] width 942 height 447
click at [909, 123] on span "Disable" at bounding box center [905, 119] width 21 height 9
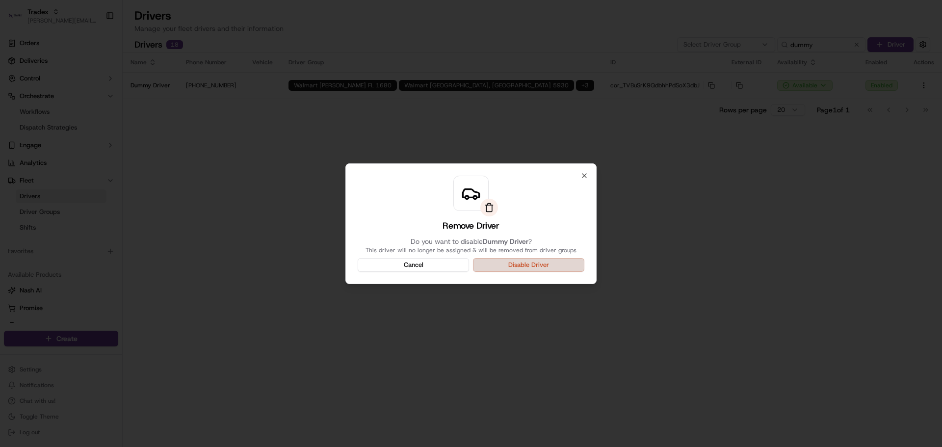
click at [546, 264] on button "Disable Driver" at bounding box center [528, 265] width 111 height 14
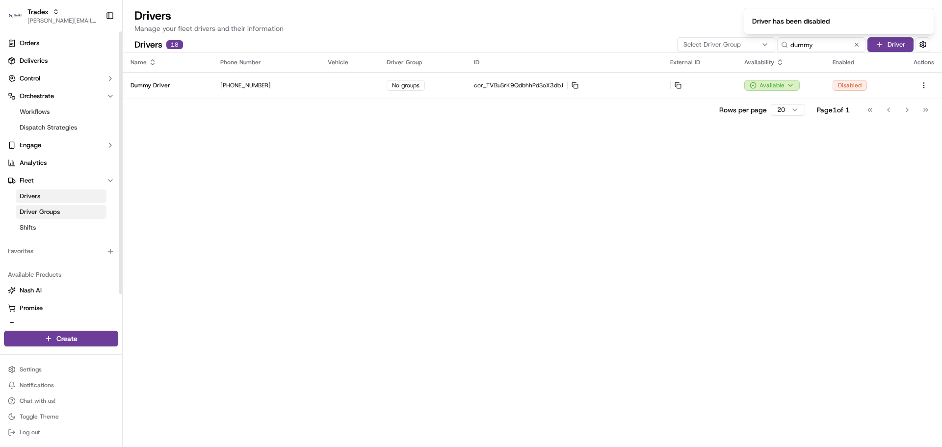
click at [55, 212] on span "Driver Groups" at bounding box center [40, 212] width 40 height 9
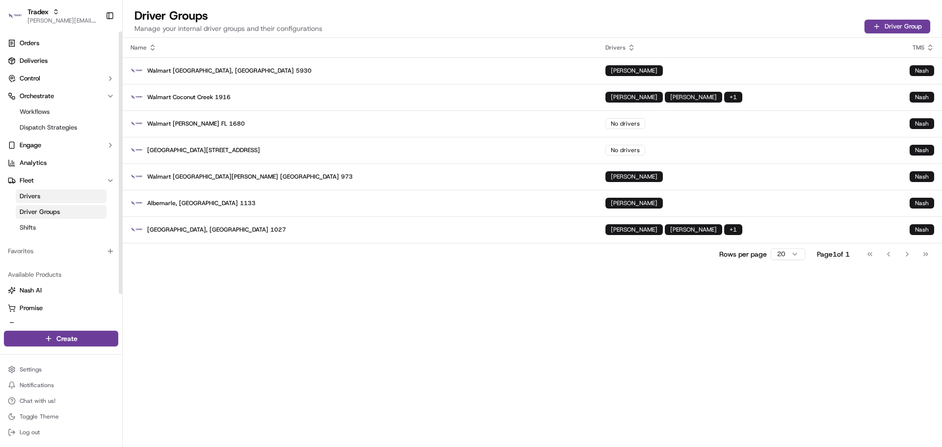
click at [603, 325] on div "Name Drivers TMS Walmart Anaheim, CA 5930 Javier Cortez Nash Walmart Coconut Cr…" at bounding box center [532, 242] width 819 height 409
click at [887, 25] on button "Driver Group" at bounding box center [898, 27] width 66 height 14
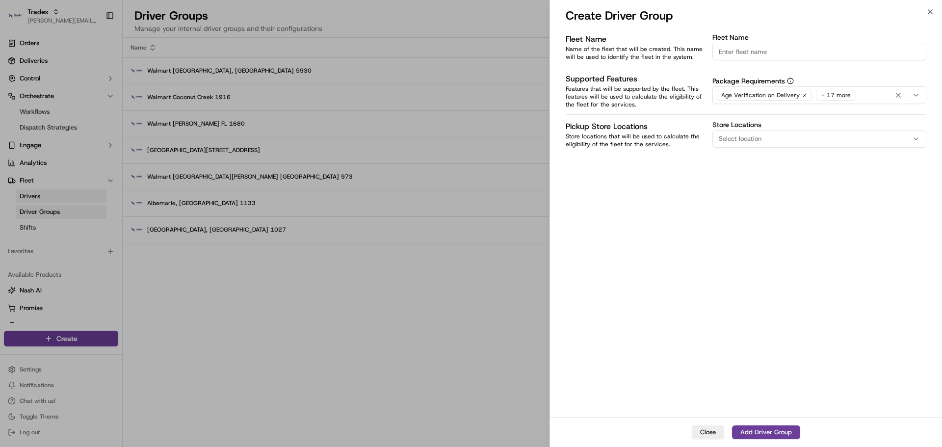
click at [735, 49] on input "Fleet Name" at bounding box center [819, 52] width 214 height 18
type input "Walmart 4690 - St Petersburg"
click at [772, 432] on button "Add Driver Group" at bounding box center [766, 432] width 68 height 14
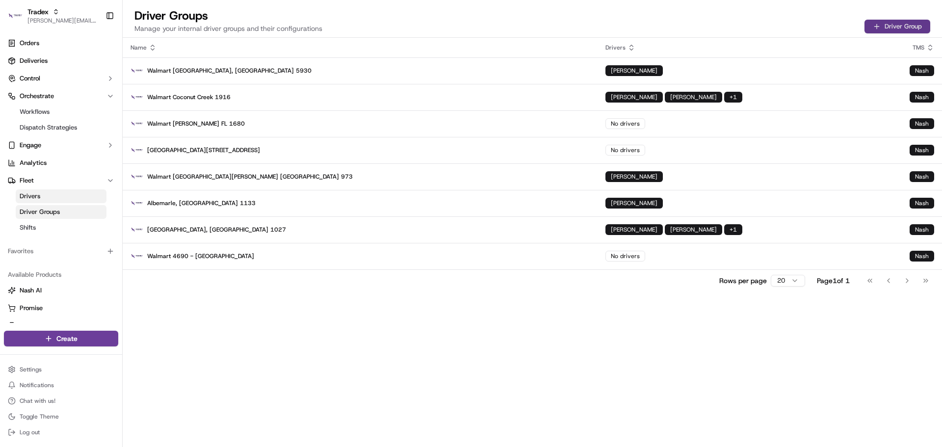
click at [893, 26] on button "Driver Group" at bounding box center [898, 27] width 66 height 14
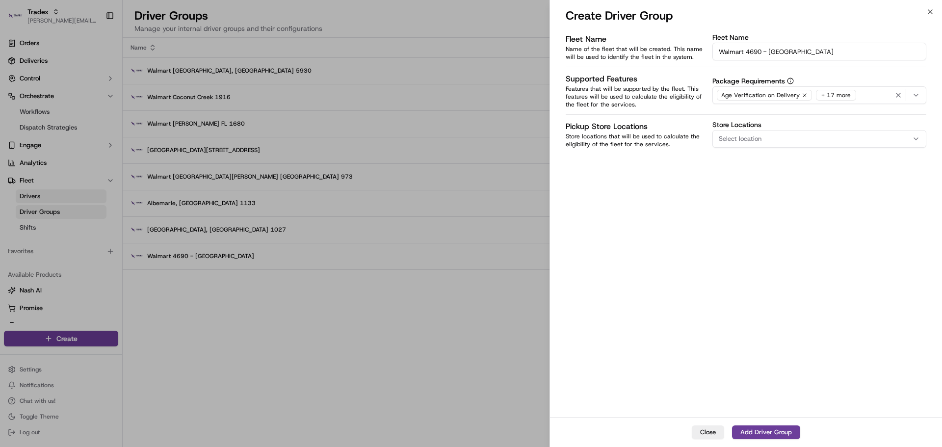
drag, startPoint x: 745, startPoint y: 54, endPoint x: 839, endPoint y: 52, distance: 94.7
click at [839, 52] on input "Walmart 4690 - St Petersburg" at bounding box center [819, 52] width 214 height 18
type input "Walmart 3476 - Canton MI"
click at [753, 431] on button "Add Driver Group" at bounding box center [766, 432] width 68 height 14
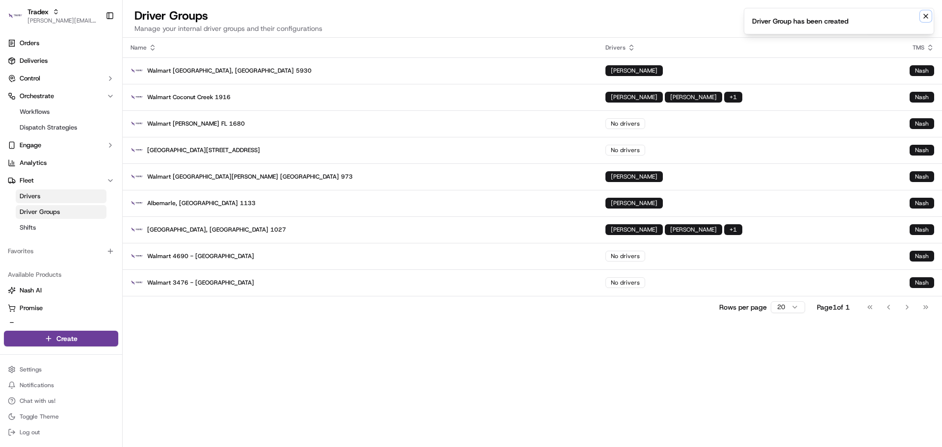
click at [925, 16] on icon "Notifications (F8)" at bounding box center [926, 16] width 8 height 8
click at [901, 24] on button "Driver Group" at bounding box center [898, 27] width 66 height 14
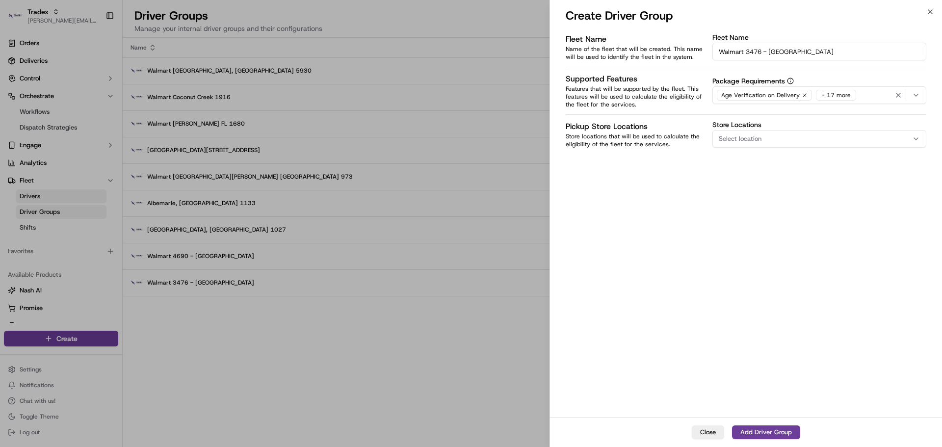
drag, startPoint x: 747, startPoint y: 56, endPoint x: 819, endPoint y: 47, distance: 72.7
click at [818, 47] on input "Walmart 3476 - Canton MI" at bounding box center [819, 52] width 214 height 18
type input "Walmart 5025 - Fort Wayne IN"
click at [771, 432] on button "Add Driver Group" at bounding box center [766, 432] width 68 height 14
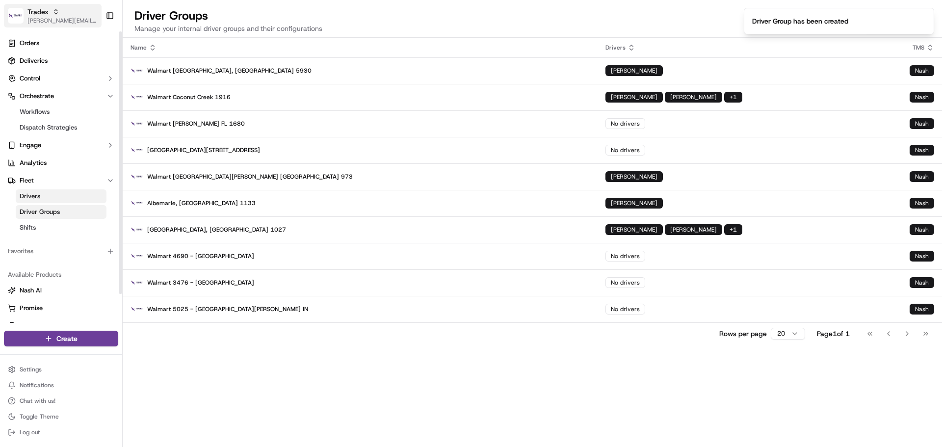
click at [44, 21] on span "[PERSON_NAME][EMAIL_ADDRESS][DOMAIN_NAME]" at bounding box center [62, 21] width 70 height 8
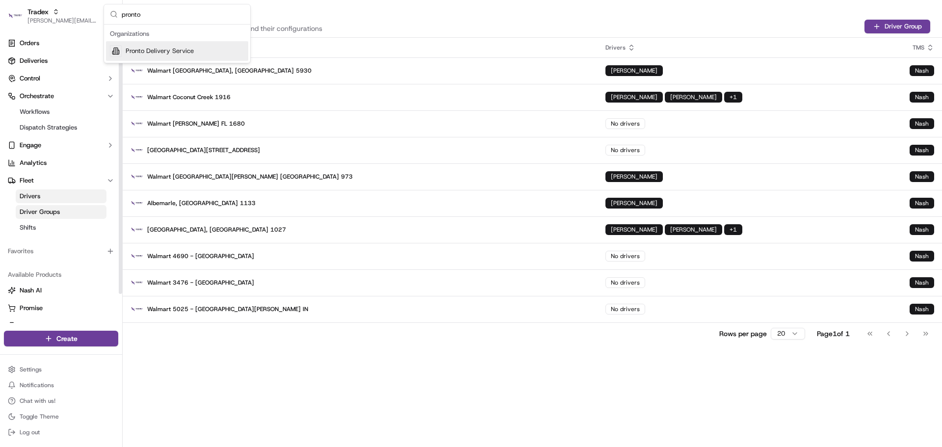
type input "pronto"
click at [165, 51] on span "Pronto Delivery Service" at bounding box center [160, 51] width 68 height 9
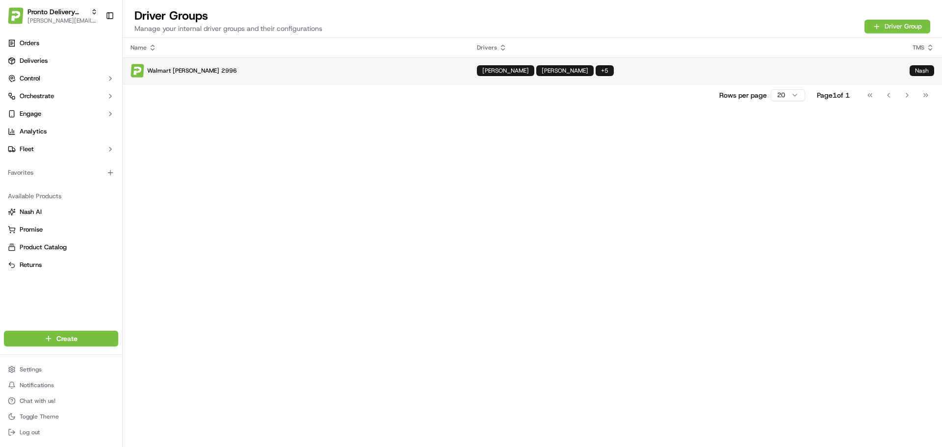
click at [372, 73] on p "Walmart Marsh Ln 2996" at bounding box center [296, 71] width 331 height 14
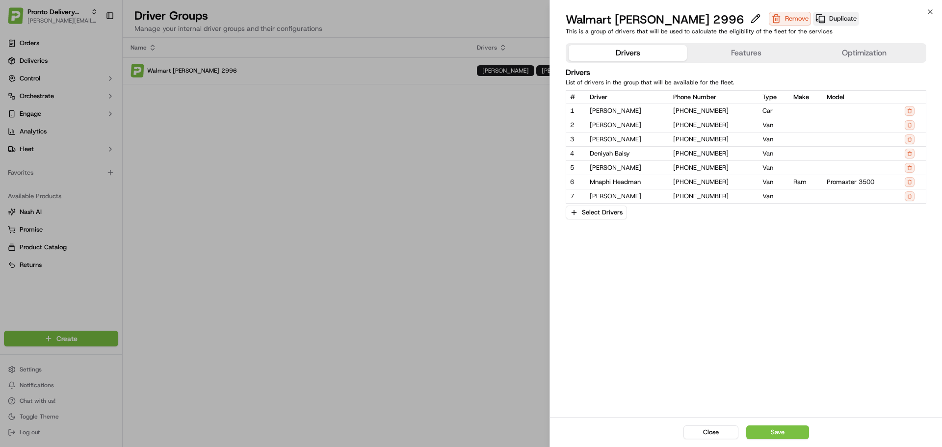
click at [813, 18] on button "Duplicate" at bounding box center [836, 19] width 46 height 14
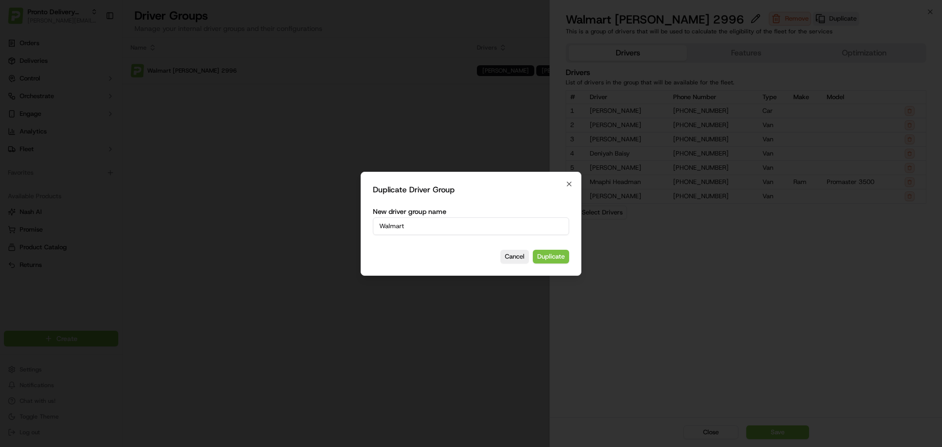
click at [446, 226] on input "Walmart" at bounding box center [471, 226] width 196 height 18
type input "Walmart 1118 - Balch Springs"
click at [553, 254] on button "Duplicate" at bounding box center [551, 257] width 36 height 14
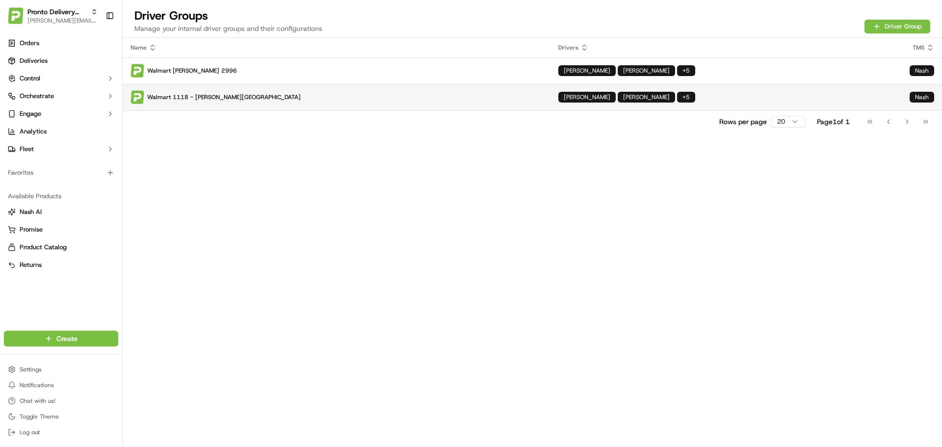
click at [342, 94] on p "Walmart 1118 - Balch Springs" at bounding box center [337, 97] width 412 height 14
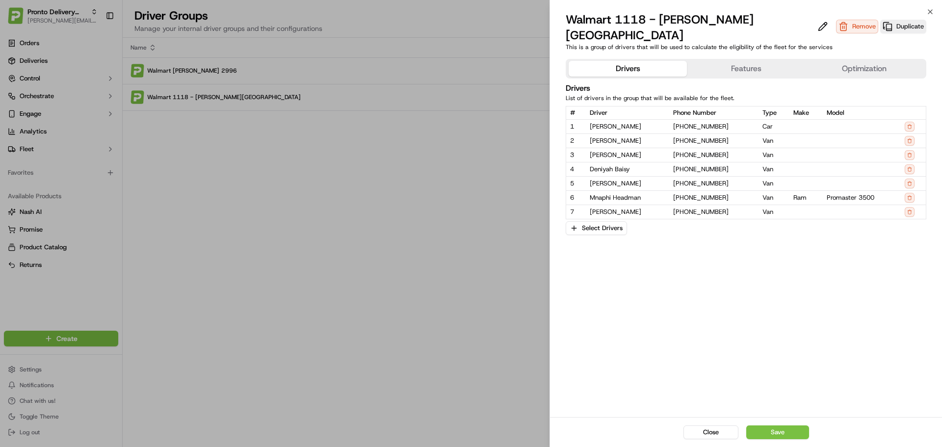
click at [733, 55] on div "Drivers Features Optimization Drivers List of drivers in the group that will be…" at bounding box center [746, 236] width 392 height 362
click at [733, 61] on button "Features" at bounding box center [746, 69] width 118 height 16
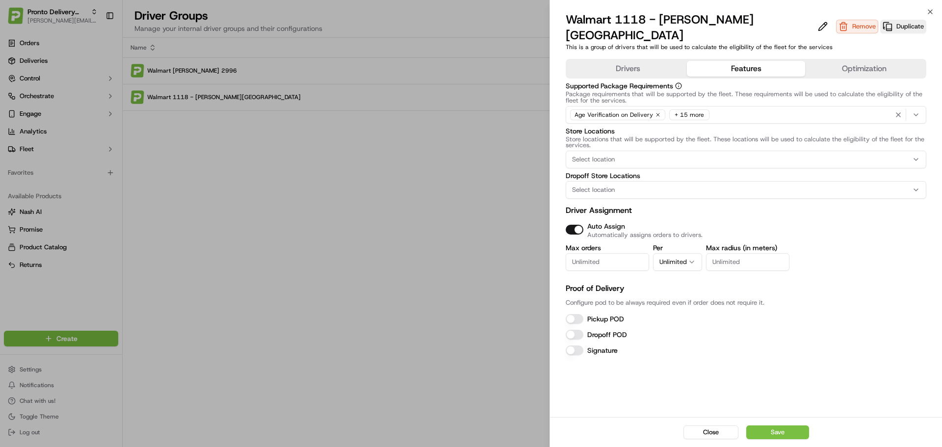
click at [623, 59] on div "Drivers Features Optimization" at bounding box center [746, 69] width 361 height 20
click at [670, 61] on button "Drivers" at bounding box center [628, 69] width 118 height 16
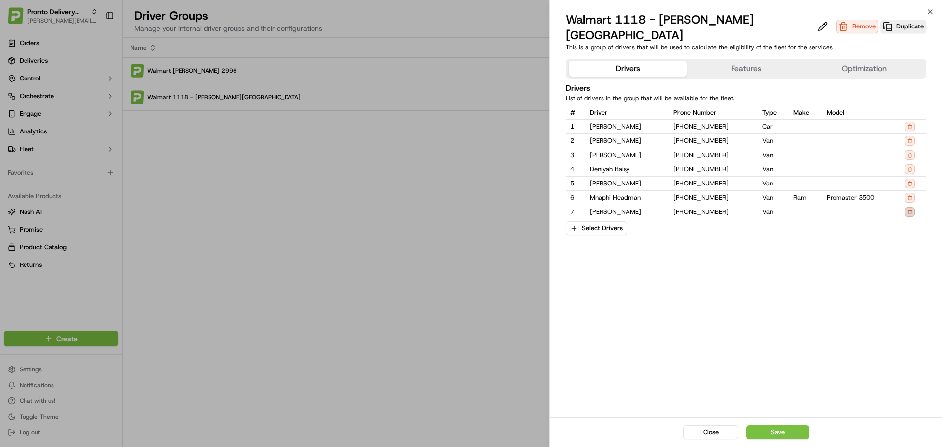
click at [910, 207] on button at bounding box center [910, 212] width 10 height 10
click at [910, 193] on button at bounding box center [910, 198] width 10 height 10
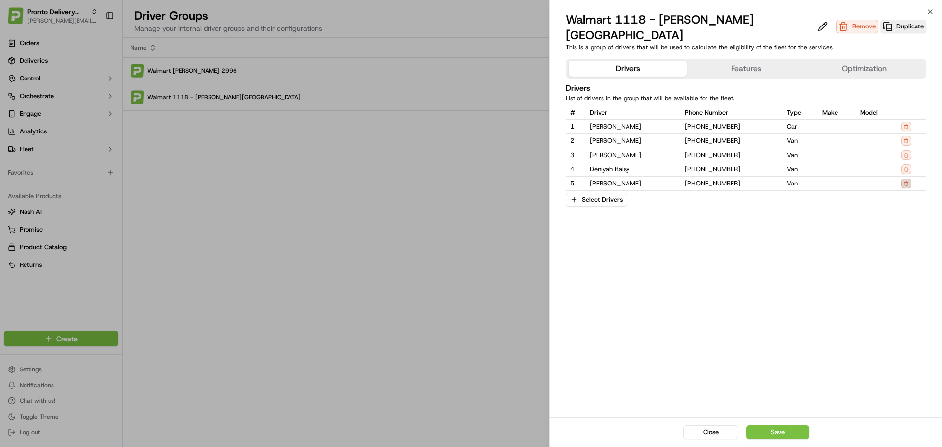
click at [907, 179] on button at bounding box center [906, 184] width 10 height 10
click at [907, 164] on button at bounding box center [906, 169] width 10 height 10
click at [904, 150] on button at bounding box center [906, 155] width 10 height 10
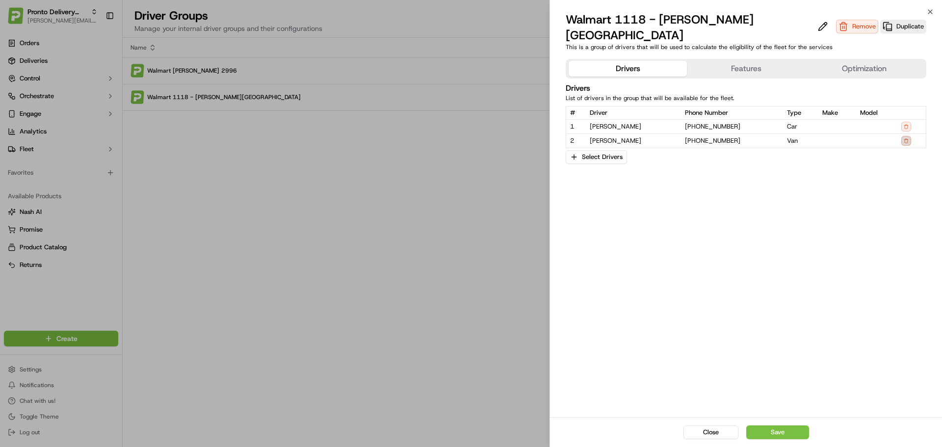
click at [906, 136] on button at bounding box center [906, 141] width 10 height 10
click at [905, 122] on button at bounding box center [906, 127] width 10 height 10
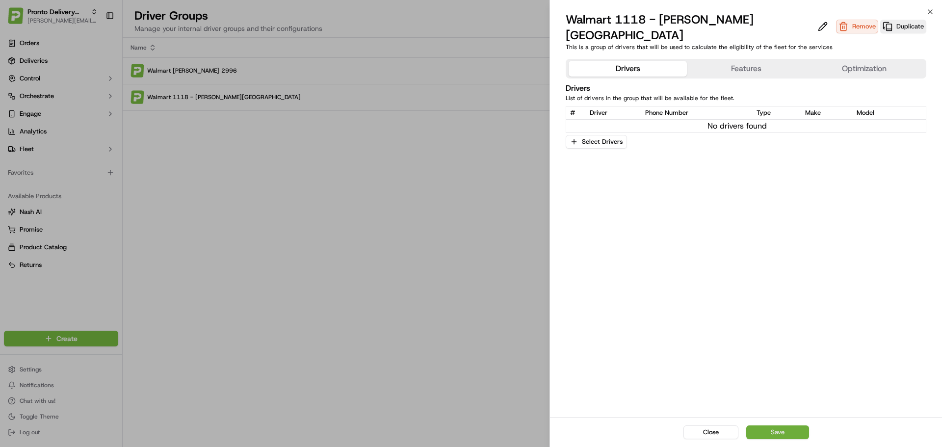
click at [785, 431] on button "Save" at bounding box center [777, 432] width 63 height 14
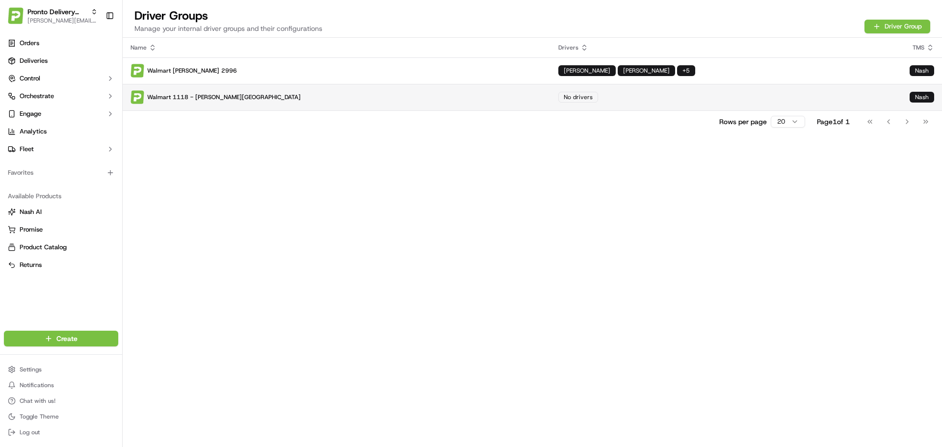
click at [354, 103] on p "Walmart 1118 - Balch Springs" at bounding box center [337, 97] width 412 height 14
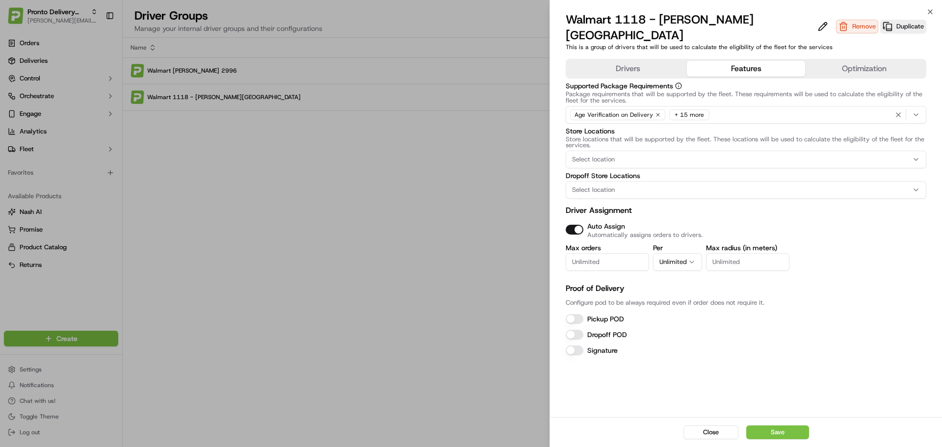
click at [712, 61] on button "Features" at bounding box center [746, 69] width 118 height 16
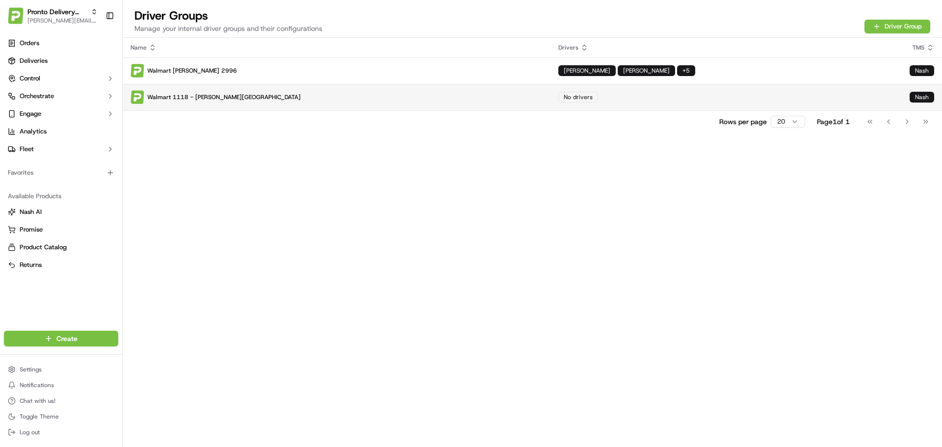
click at [616, 104] on td "No drivers" at bounding box center [726, 97] width 351 height 26
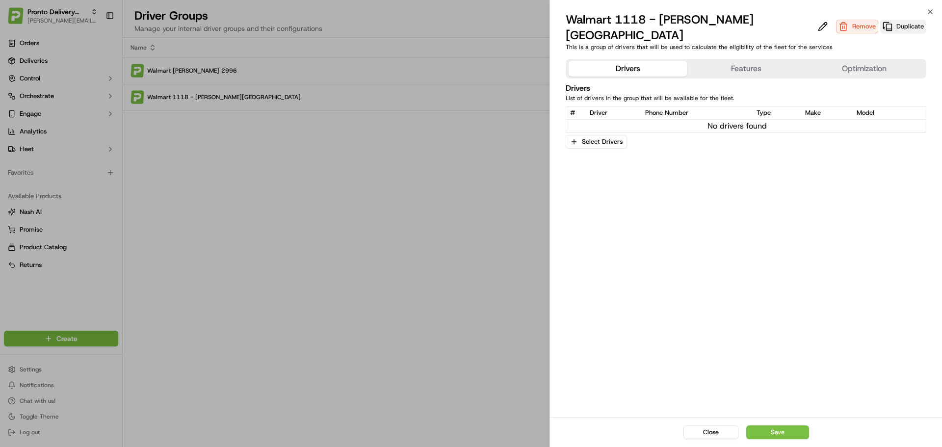
click at [880, 20] on button "Duplicate" at bounding box center [903, 27] width 46 height 14
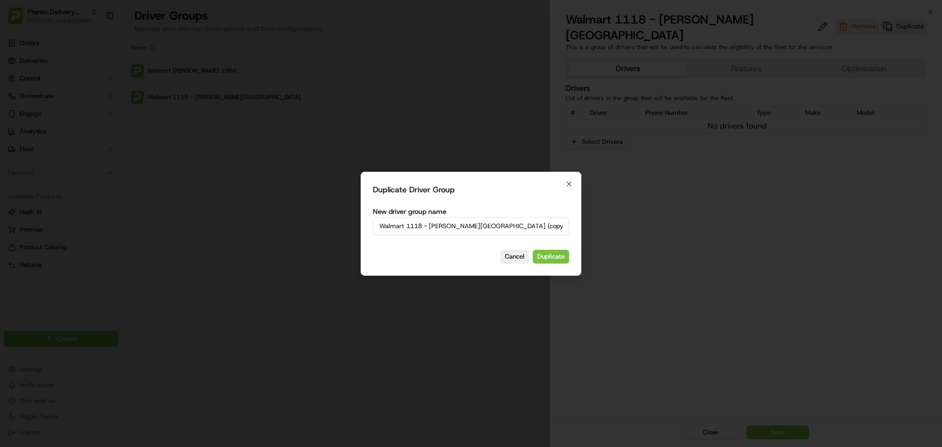
click at [406, 226] on input "Walmart 1118 - Balch Springs (copy)" at bounding box center [471, 226] width 196 height 18
drag, startPoint x: 406, startPoint y: 227, endPoint x: 546, endPoint y: 223, distance: 140.4
click at [546, 223] on input "Walmart 1118 - Balch Springs (copy)" at bounding box center [471, 226] width 196 height 18
type input "Walmart 2834 - Fort Worth"
click at [559, 252] on button "Duplicate" at bounding box center [551, 257] width 36 height 14
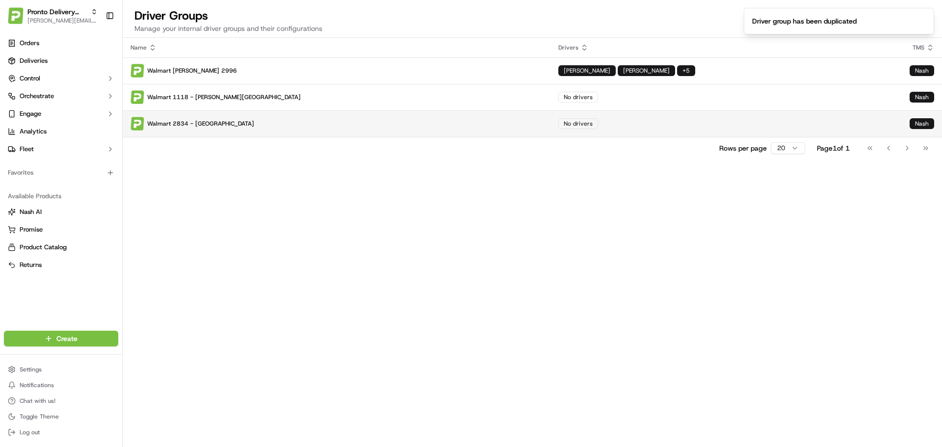
click at [695, 122] on td "No drivers" at bounding box center [726, 123] width 351 height 26
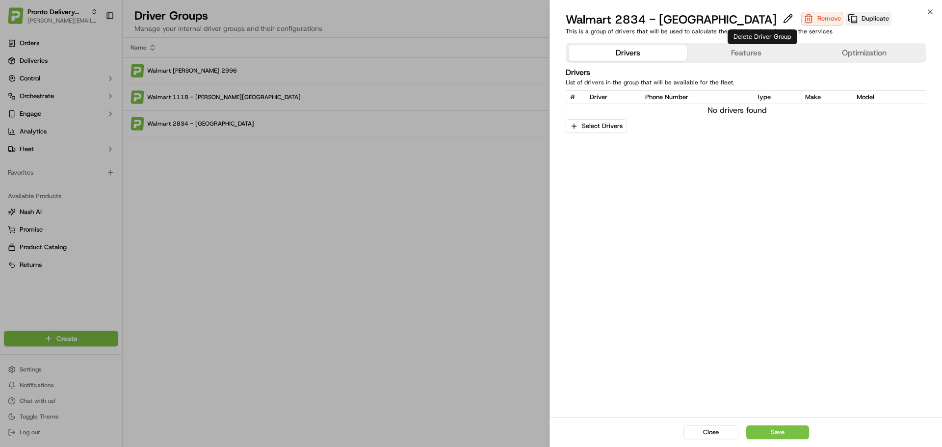
click at [845, 18] on button "Duplicate" at bounding box center [868, 19] width 46 height 14
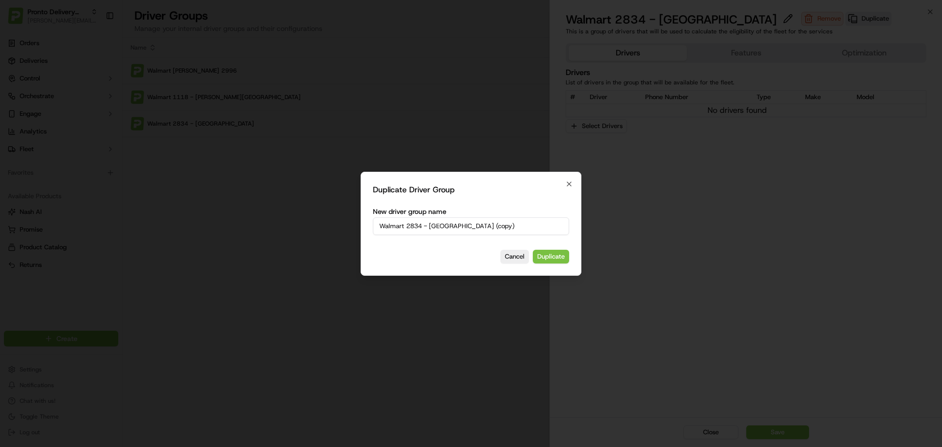
click at [413, 219] on input "Walmart 2834 - Fort Worth (copy)" at bounding box center [471, 226] width 196 height 18
drag, startPoint x: 406, startPoint y: 225, endPoint x: 514, endPoint y: 224, distance: 108.4
click at [514, 224] on input "Walmart 2834 - Fort Worth (copy)" at bounding box center [471, 226] width 196 height 18
type input "Walmart 4509 Benbrook"
click at [553, 255] on button "Duplicate" at bounding box center [551, 257] width 36 height 14
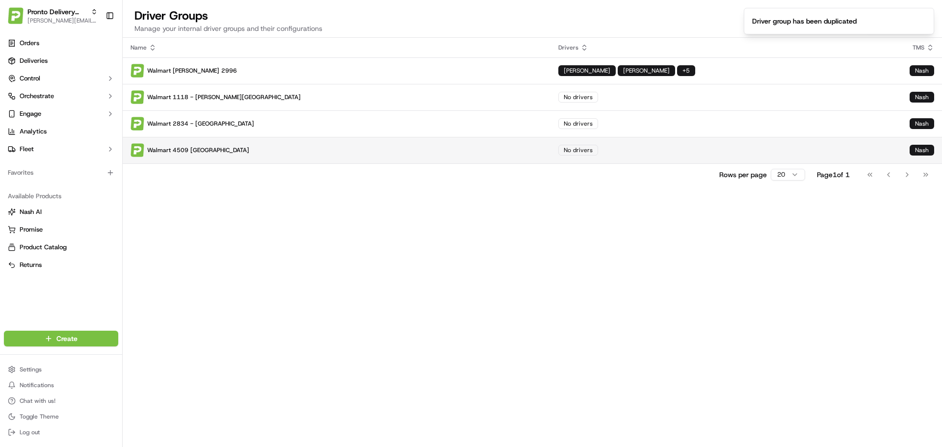
click at [551, 146] on td "No drivers" at bounding box center [726, 150] width 351 height 26
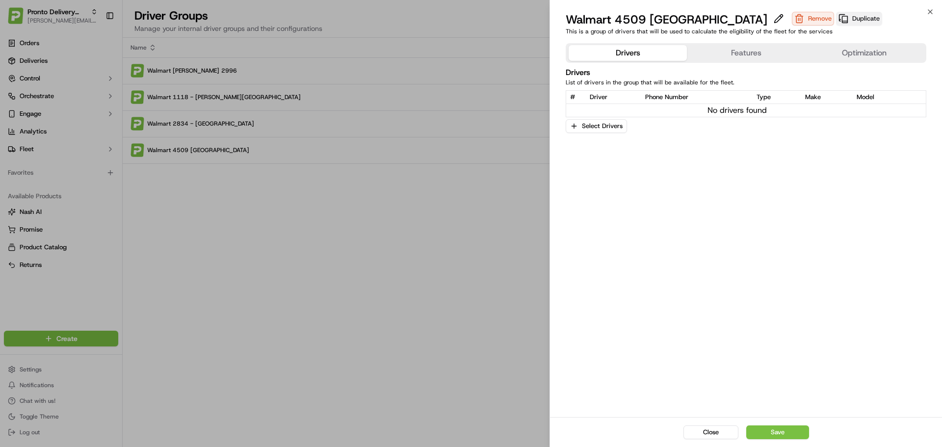
click at [836, 18] on button "Duplicate" at bounding box center [859, 19] width 46 height 14
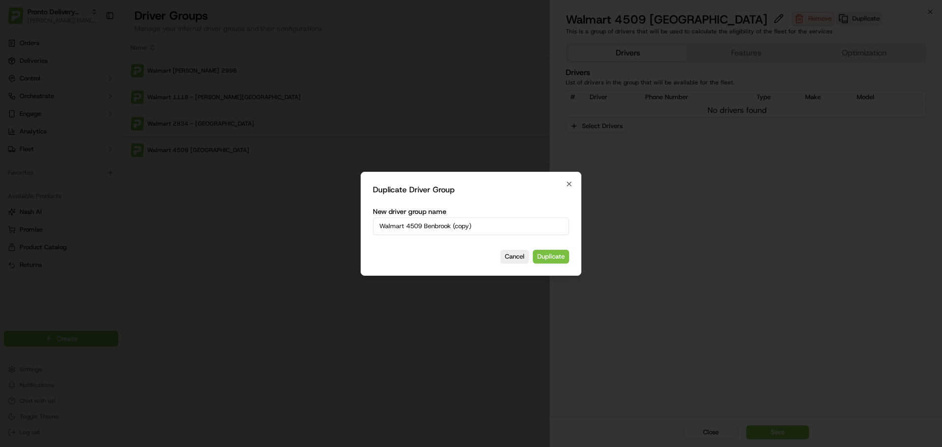
click at [423, 225] on input "Walmart 4509 Benbrook (copy)" at bounding box center [471, 226] width 196 height 18
drag, startPoint x: 406, startPoint y: 227, endPoint x: 525, endPoint y: 221, distance: 118.4
click at [525, 221] on input "Walmart 4509 Benbrook (copy)" at bounding box center [471, 226] width 196 height 18
type input "Walmart 5211 - Mckinney"
click at [542, 256] on button "Duplicate" at bounding box center [551, 257] width 36 height 14
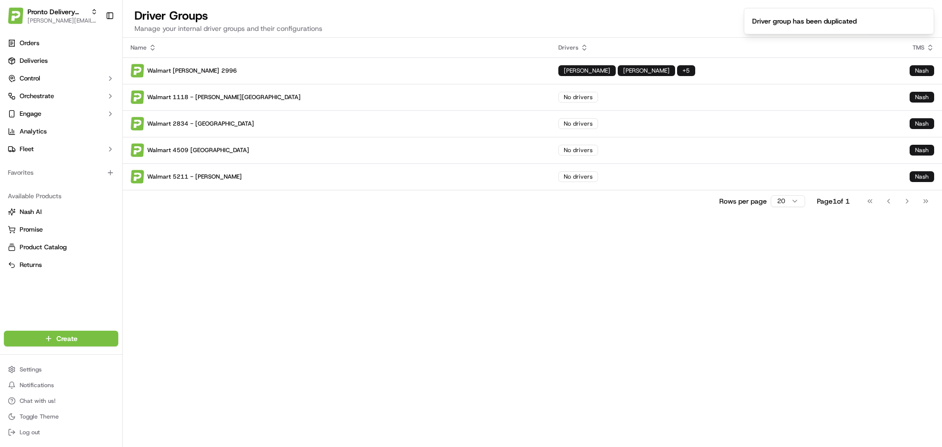
click at [541, 245] on div "Name Drivers TMS Walmart Marsh Ln 2996 Frank Garcia Brian Henderson + 5 Nash Wa…" at bounding box center [532, 242] width 819 height 409
click at [893, 26] on button "Driver Group" at bounding box center [898, 27] width 66 height 14
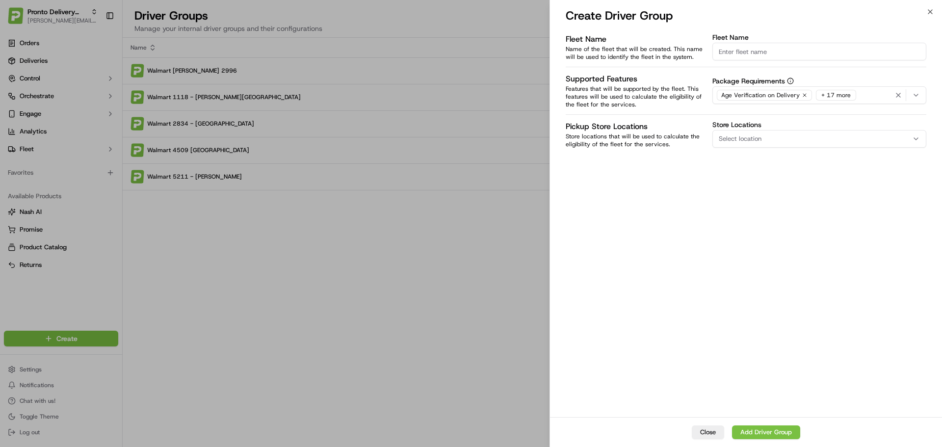
click at [756, 52] on input "Fleet Name" at bounding box center [819, 52] width 214 height 18
type input "Walmart 1103 - Houston"
click at [764, 433] on button "Add Driver Group" at bounding box center [766, 432] width 68 height 14
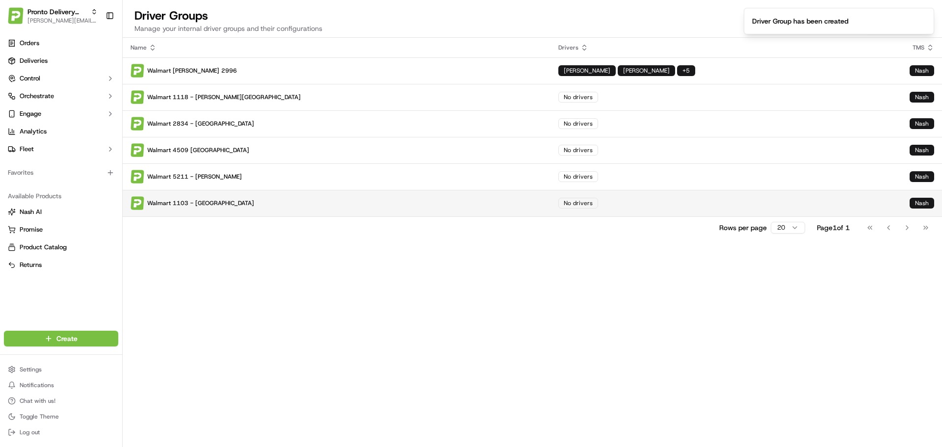
click at [386, 205] on p "Walmart 1103 - Houston" at bounding box center [337, 203] width 412 height 14
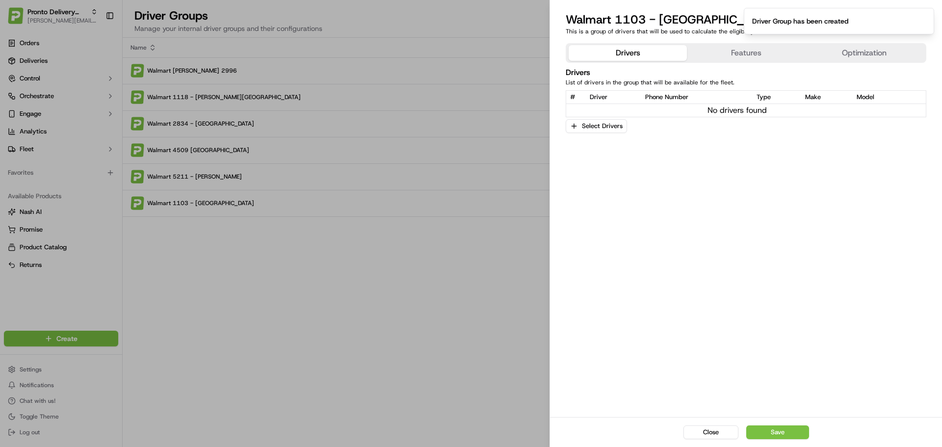
click at [713, 52] on button "Features" at bounding box center [746, 53] width 118 height 16
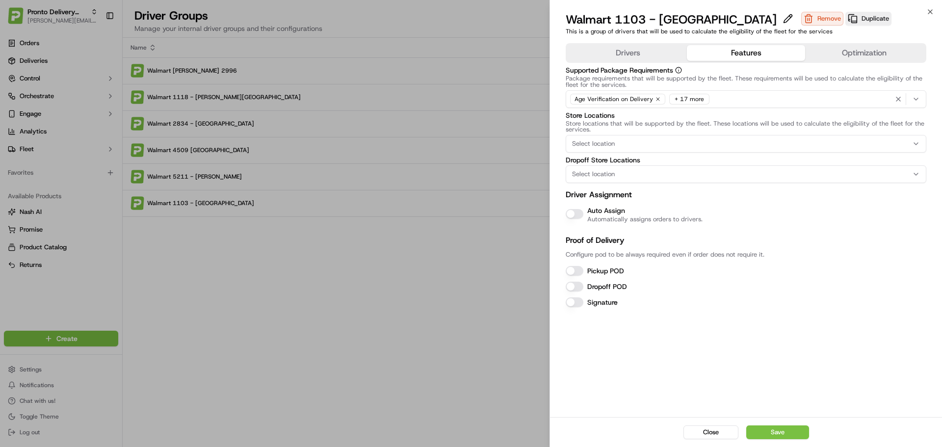
click at [572, 216] on button "Auto Assign" at bounding box center [575, 214] width 18 height 10
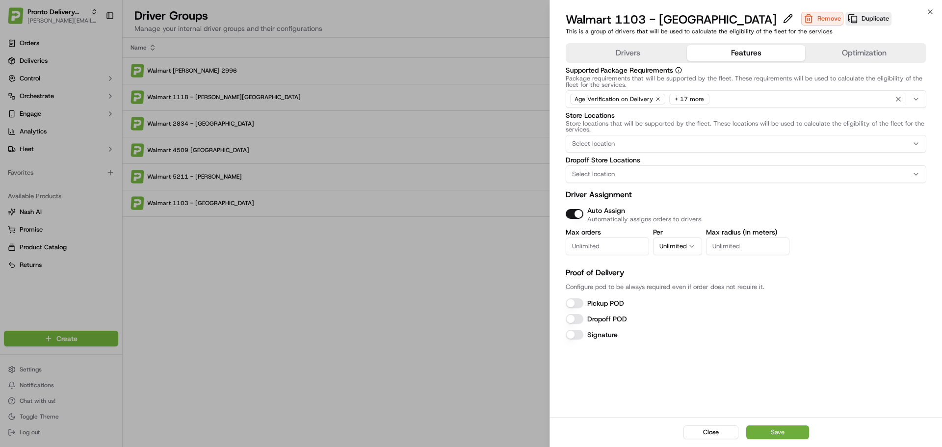
click at [781, 432] on button "Save" at bounding box center [777, 432] width 63 height 14
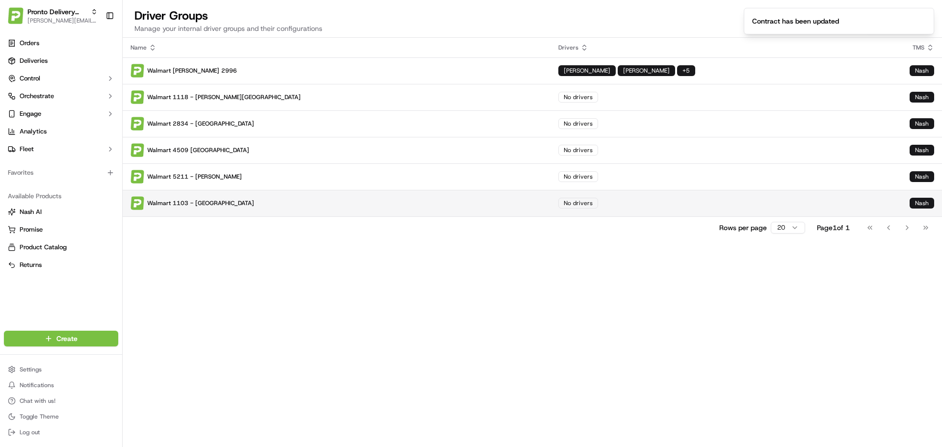
click at [648, 210] on td "No drivers" at bounding box center [726, 203] width 351 height 26
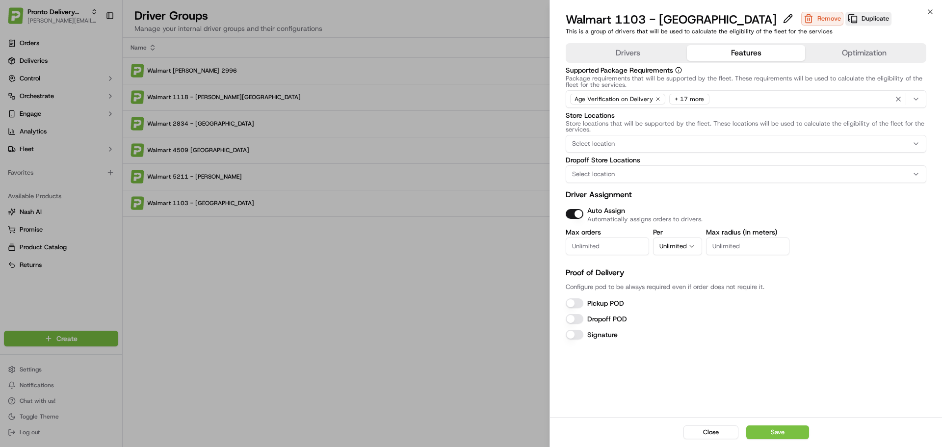
click at [708, 48] on button "Features" at bounding box center [746, 53] width 118 height 16
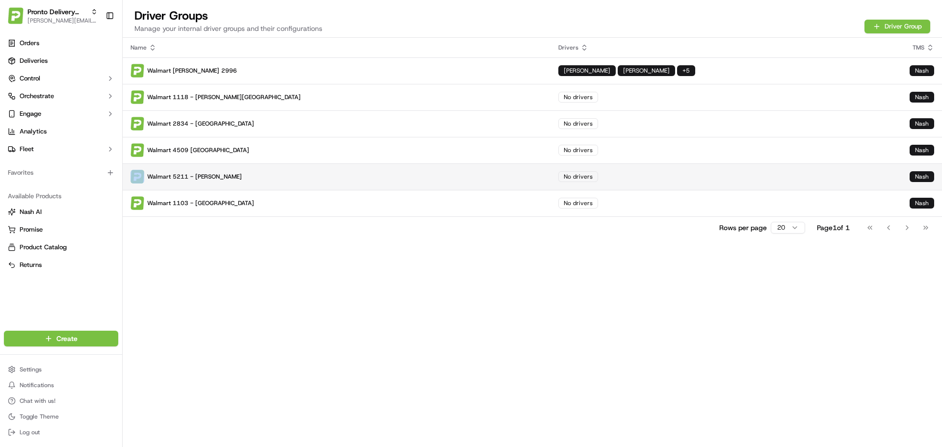
click at [458, 179] on p "Walmart 5211 - Mckinney" at bounding box center [337, 177] width 412 height 14
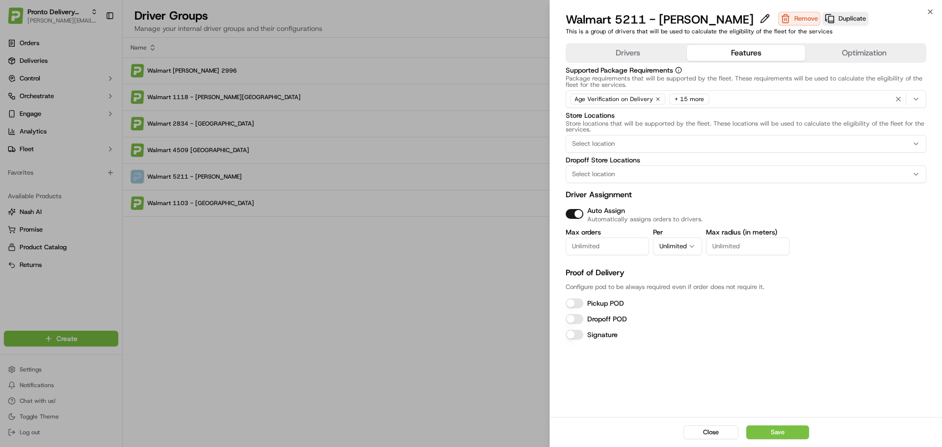
click at [747, 51] on button "Features" at bounding box center [746, 53] width 118 height 16
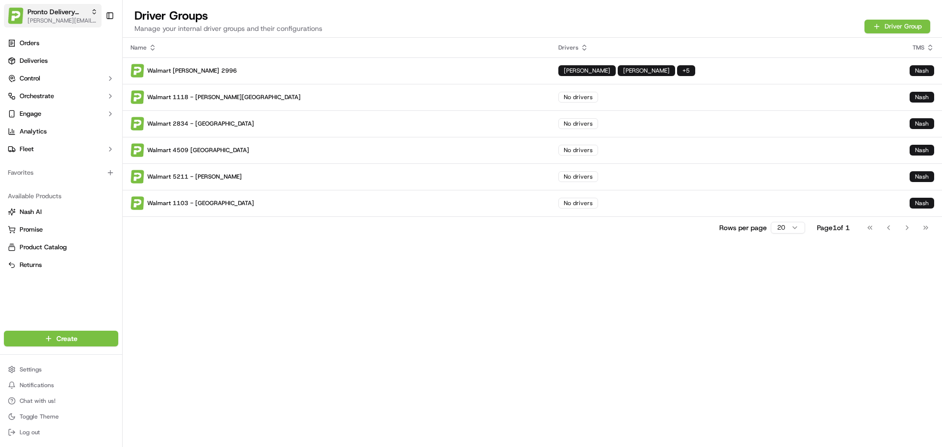
click at [68, 21] on span "[PERSON_NAME][EMAIL_ADDRESS][DOMAIN_NAME]" at bounding box center [62, 21] width 70 height 8
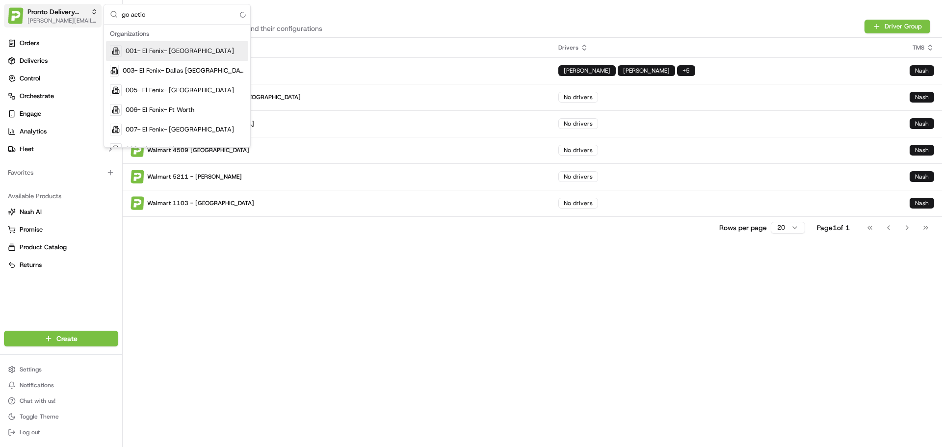
type input "go action"
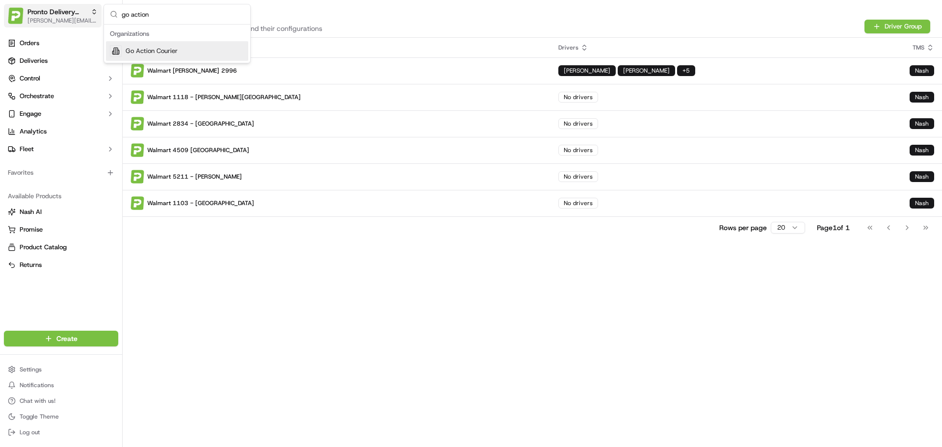
click at [4, 4] on button "Pronto Delivery Service jeff@usenash.com" at bounding box center [53, 16] width 98 height 24
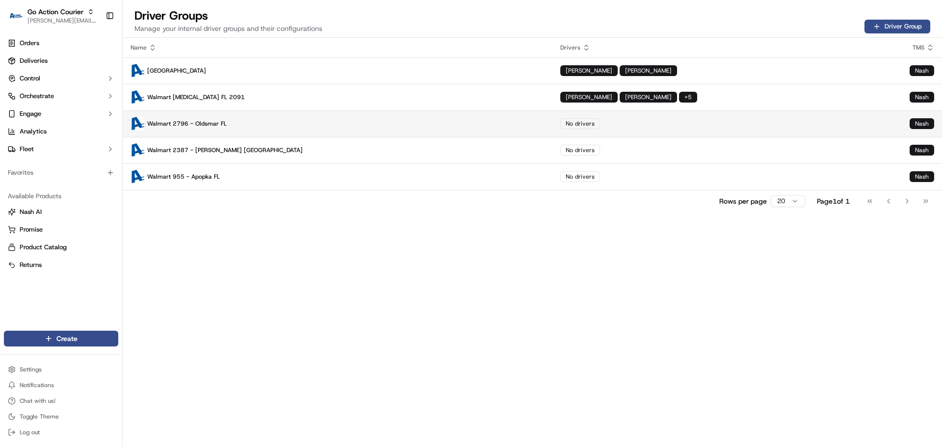
click at [250, 122] on p "Walmart 2796 - Oldsmar FL" at bounding box center [338, 124] width 414 height 14
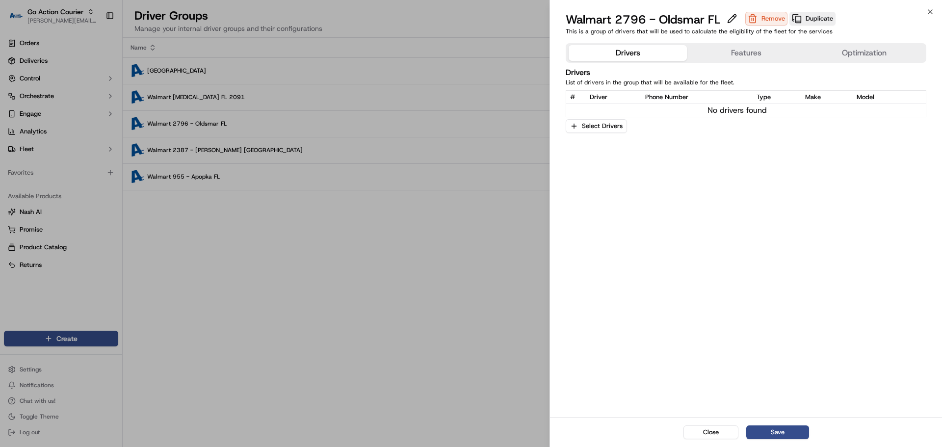
click at [719, 54] on button "Features" at bounding box center [746, 53] width 118 height 16
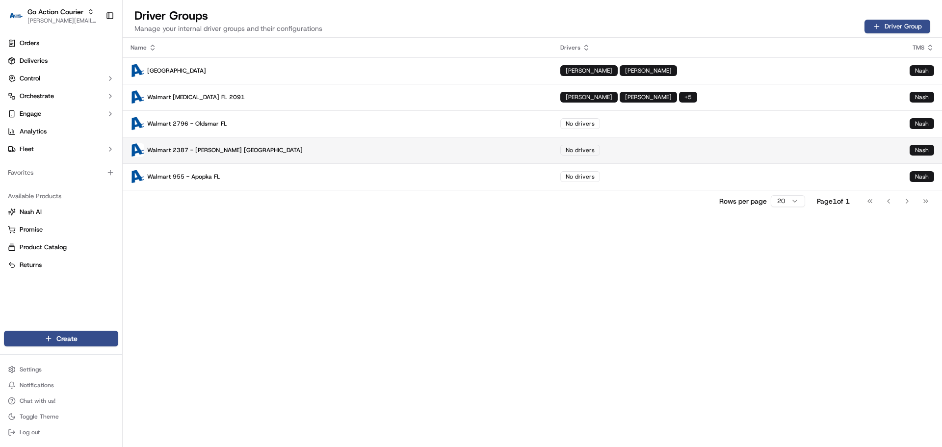
drag, startPoint x: 410, startPoint y: 210, endPoint x: 378, endPoint y: 162, distance: 57.0
click at [378, 161] on td "Walmart 2387 - Brandon FL" at bounding box center [338, 150] width 430 height 26
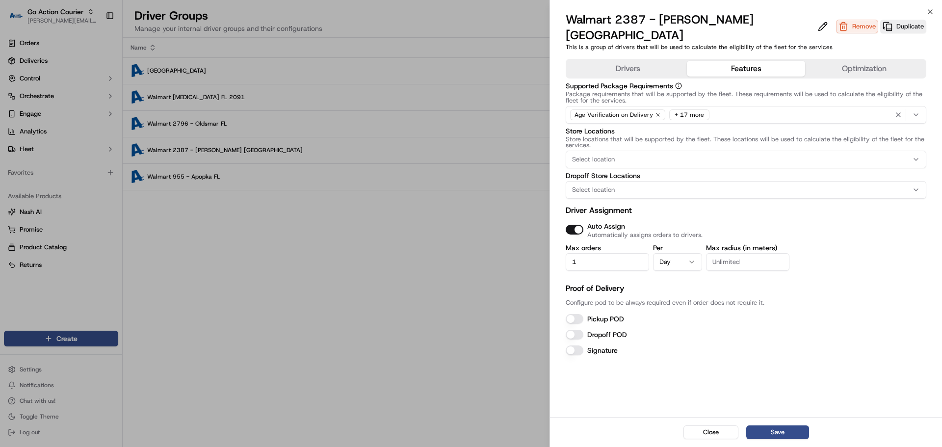
click at [743, 61] on button "Features" at bounding box center [746, 69] width 118 height 16
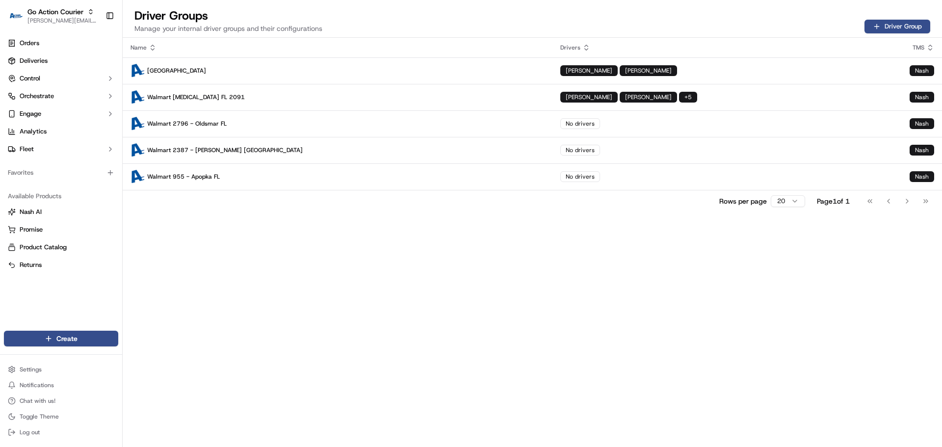
drag, startPoint x: 464, startPoint y: 237, endPoint x: 879, endPoint y: 175, distance: 419.7
click at [50, 110] on button "Engage" at bounding box center [61, 114] width 114 height 16
click at [52, 99] on span "Orchestrate" at bounding box center [37, 96] width 34 height 9
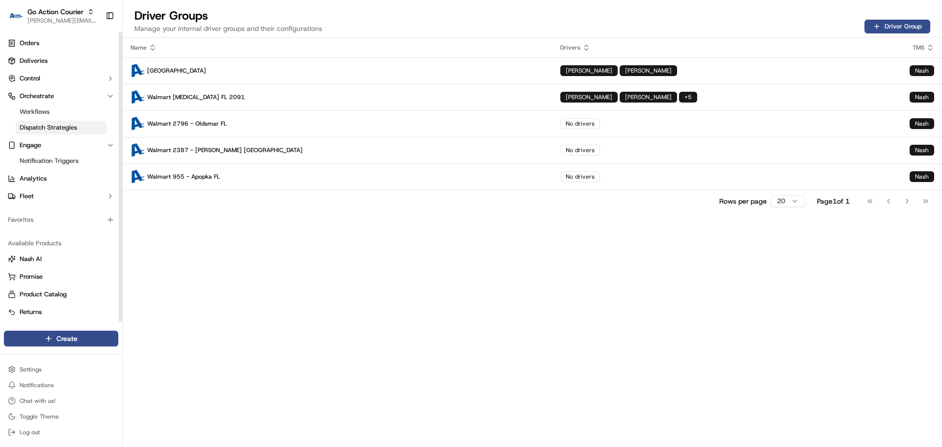
click at [59, 130] on span "Dispatch Strategies" at bounding box center [48, 127] width 57 height 9
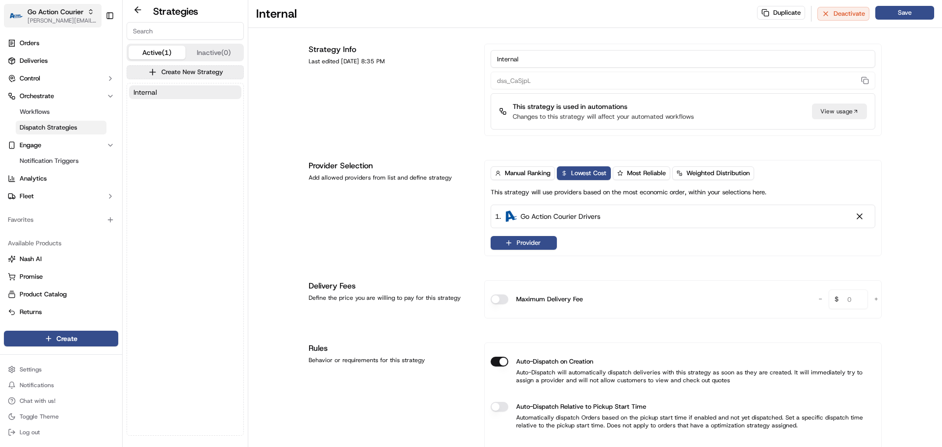
click at [53, 20] on span "[PERSON_NAME][EMAIL_ADDRESS][DOMAIN_NAME]" at bounding box center [62, 21] width 70 height 8
type input "fast del"
click at [143, 49] on span "Fast Deliveries" at bounding box center [147, 51] width 42 height 9
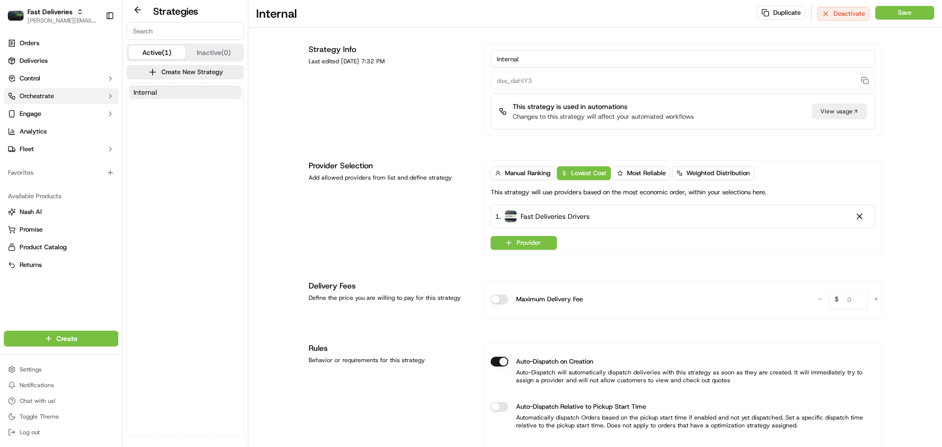
click at [51, 97] on span "Orchestrate" at bounding box center [37, 96] width 34 height 9
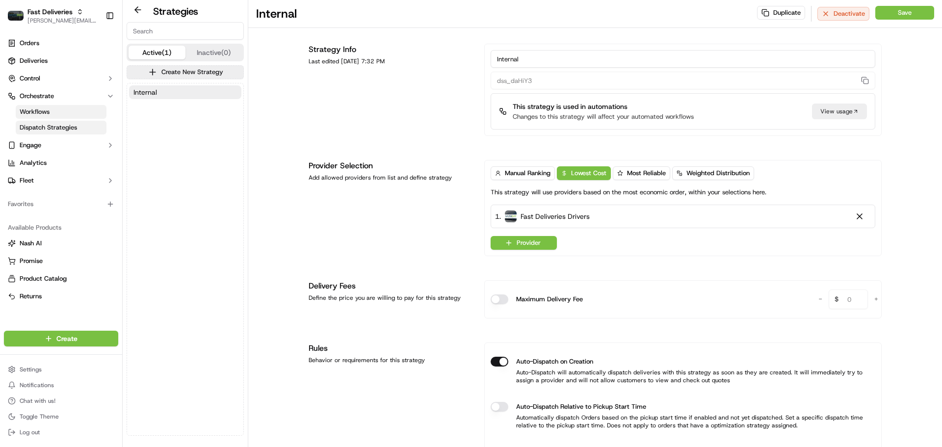
click at [54, 111] on link "Workflows" at bounding box center [61, 112] width 91 height 14
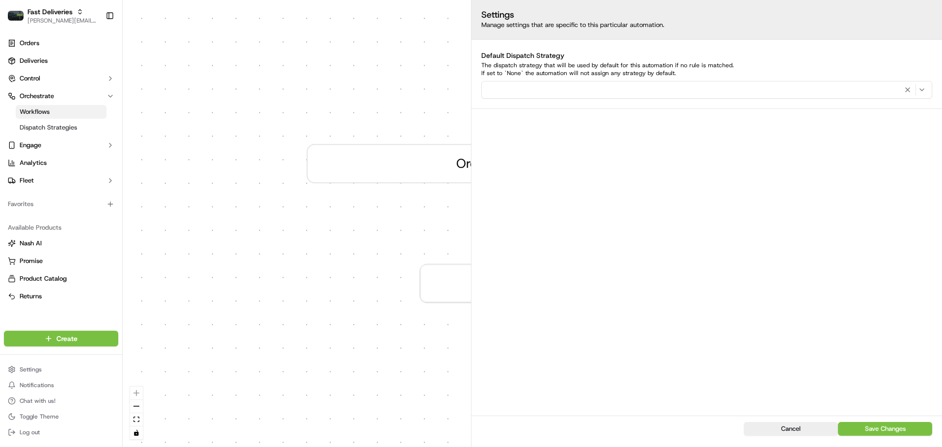
click at [433, 236] on div "0 Order / Delivery Received Create new Rule" at bounding box center [532, 223] width 819 height 447
click at [341, 222] on div "0 Order / Delivery Received Create new Rule" at bounding box center [532, 223] width 819 height 447
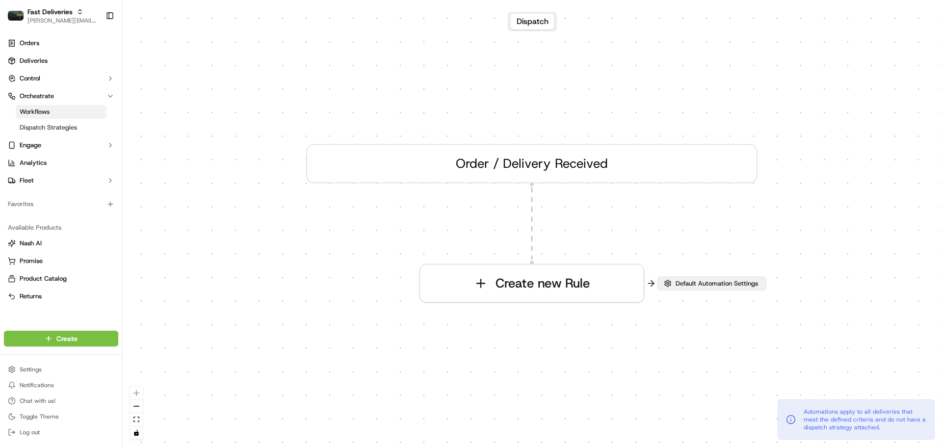
click at [697, 286] on span "Default Automation Settings" at bounding box center [717, 283] width 86 height 9
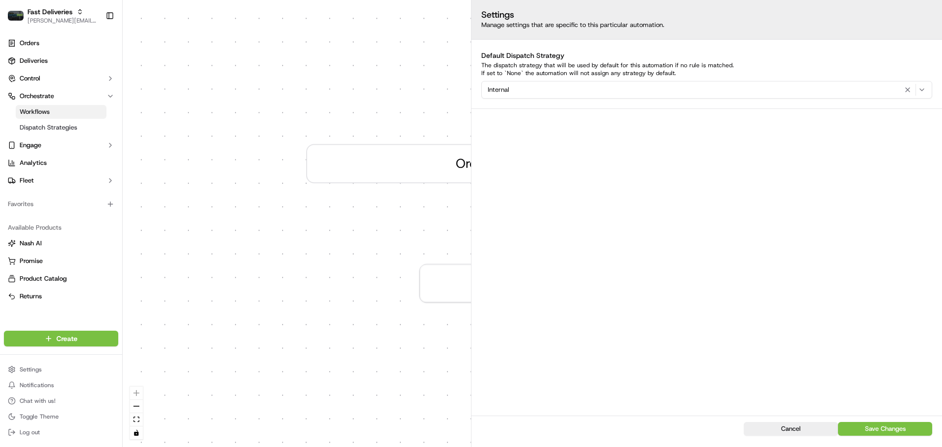
click at [262, 232] on div "0 Order / Delivery Received Create new Rule" at bounding box center [532, 223] width 819 height 447
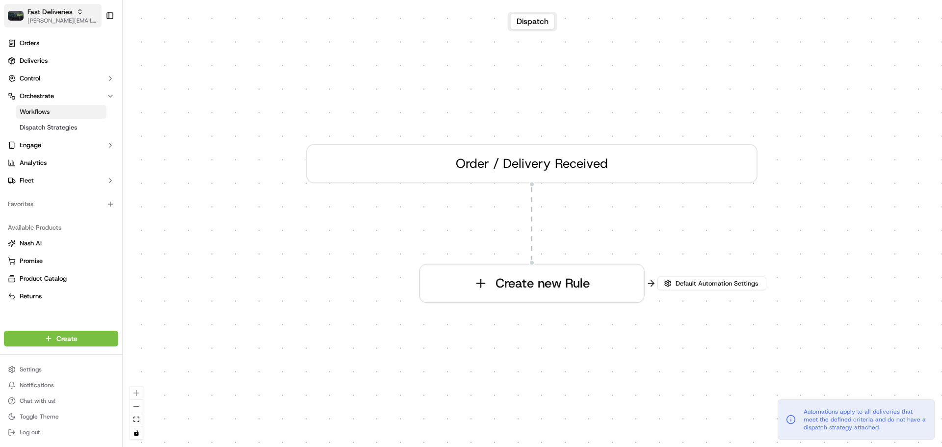
click at [65, 19] on span "[PERSON_NAME][EMAIL_ADDRESS][DOMAIN_NAME]" at bounding box center [62, 21] width 70 height 8
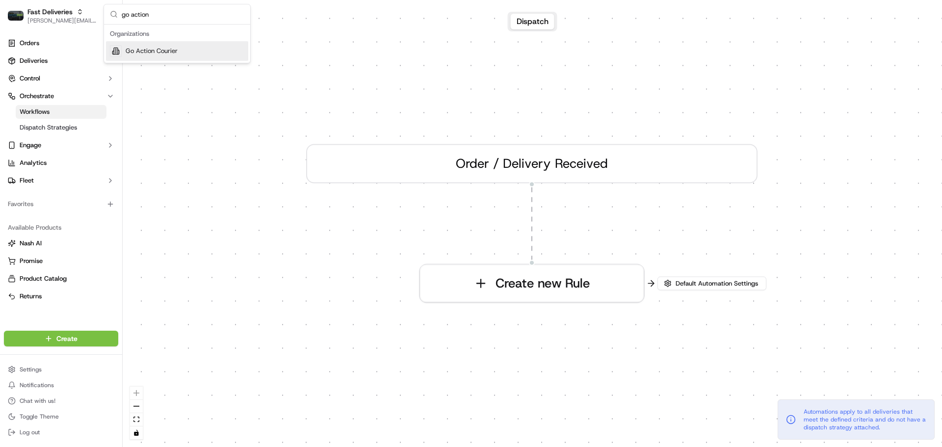
type input "go action"
click at [186, 63] on div "go action Organizations Go Action Courier" at bounding box center [177, 33] width 147 height 59
click at [174, 48] on span "Go Action Courier" at bounding box center [152, 51] width 52 height 9
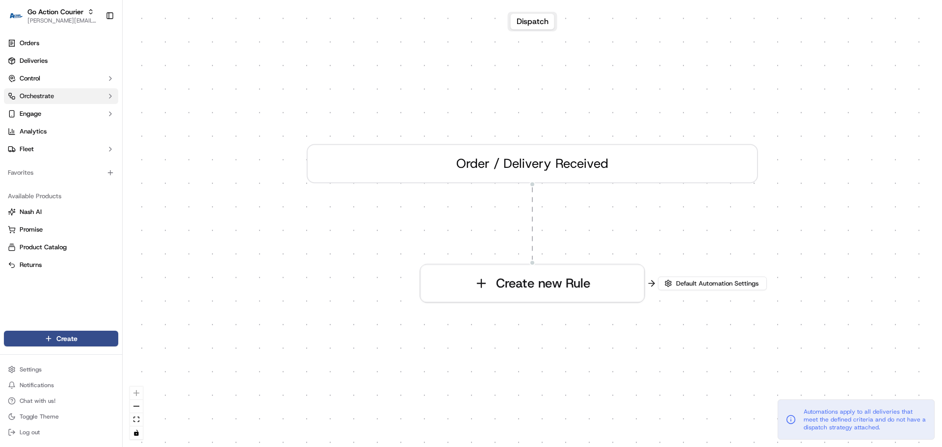
click at [55, 94] on button "Orchestrate" at bounding box center [61, 96] width 114 height 16
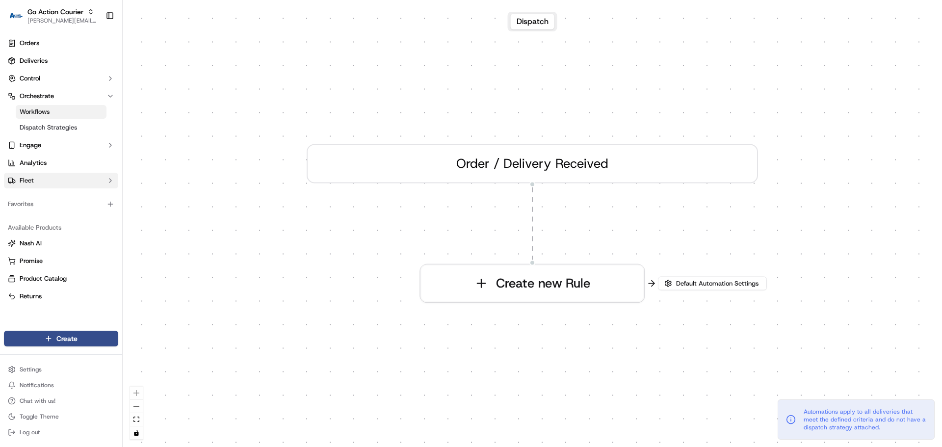
click at [38, 180] on button "Fleet" at bounding box center [61, 181] width 114 height 16
click at [51, 195] on link "Drivers" at bounding box center [61, 196] width 91 height 14
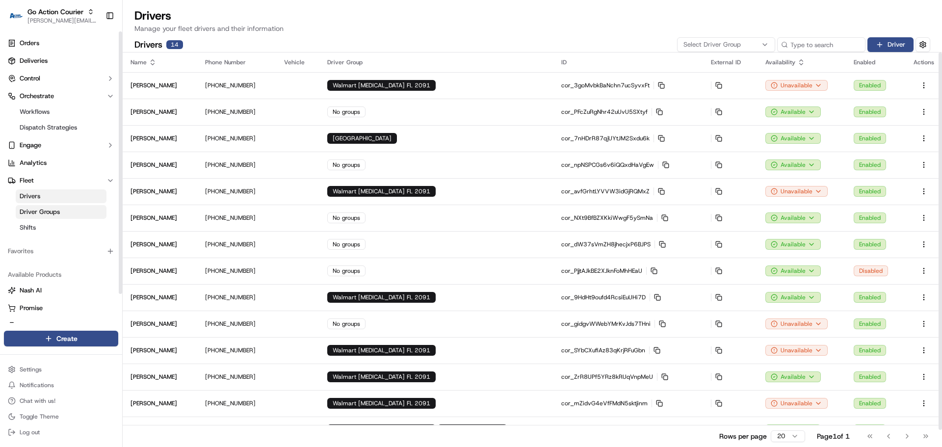
click at [52, 208] on span "Driver Groups" at bounding box center [40, 212] width 40 height 9
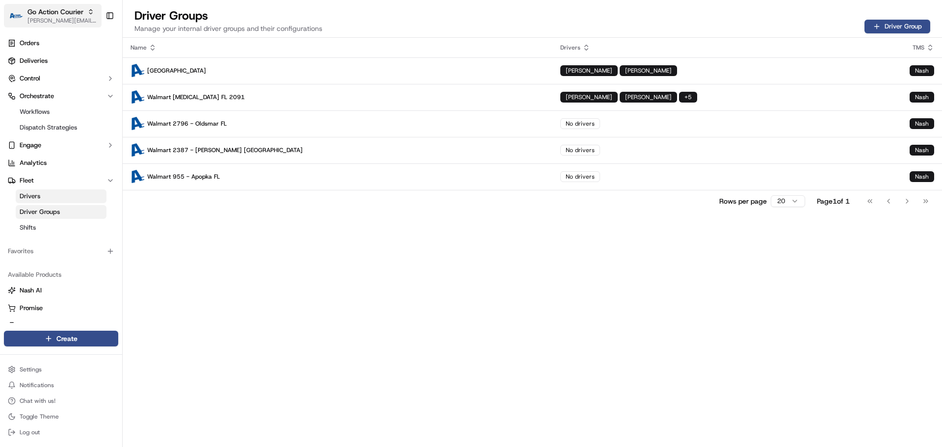
click at [49, 18] on span "[PERSON_NAME][EMAIL_ADDRESS][DOMAIN_NAME]" at bounding box center [62, 21] width 70 height 8
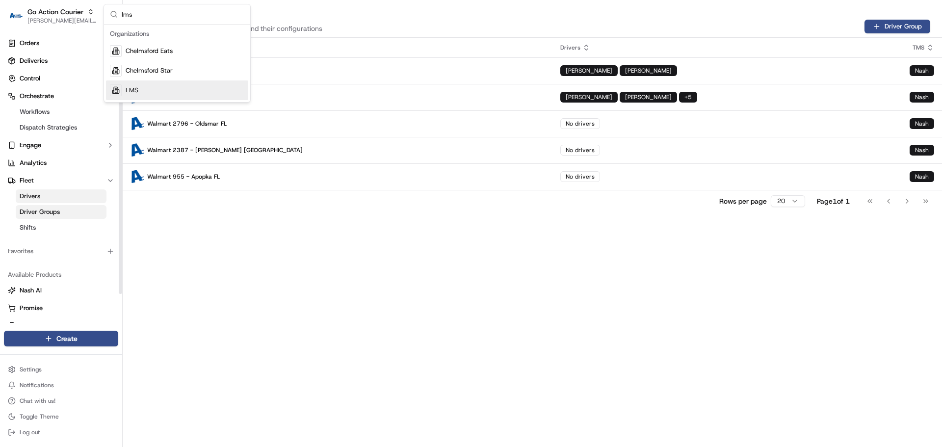
type input "lms"
click at [138, 85] on div "LMS" at bounding box center [177, 90] width 142 height 20
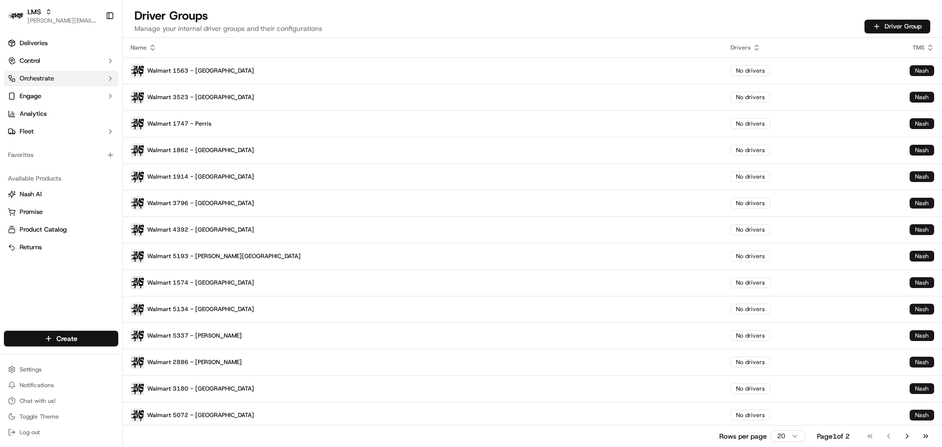
click at [51, 82] on span "Orchestrate" at bounding box center [37, 78] width 34 height 9
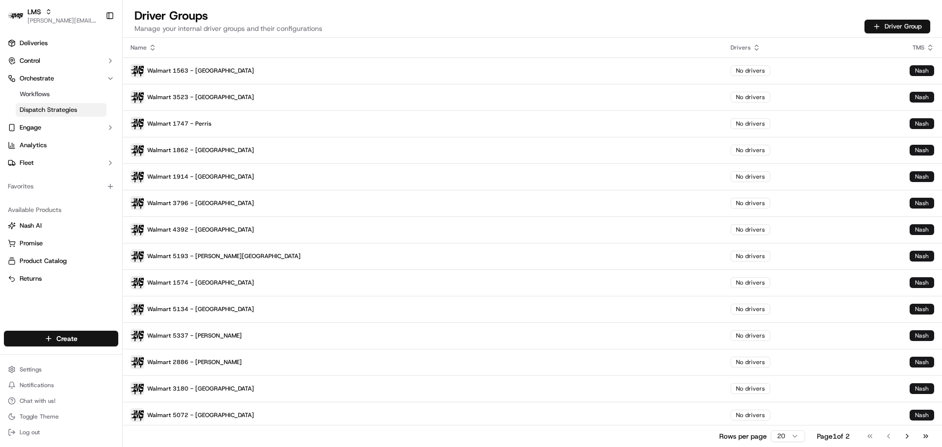
click at [59, 107] on span "Dispatch Strategies" at bounding box center [48, 109] width 57 height 9
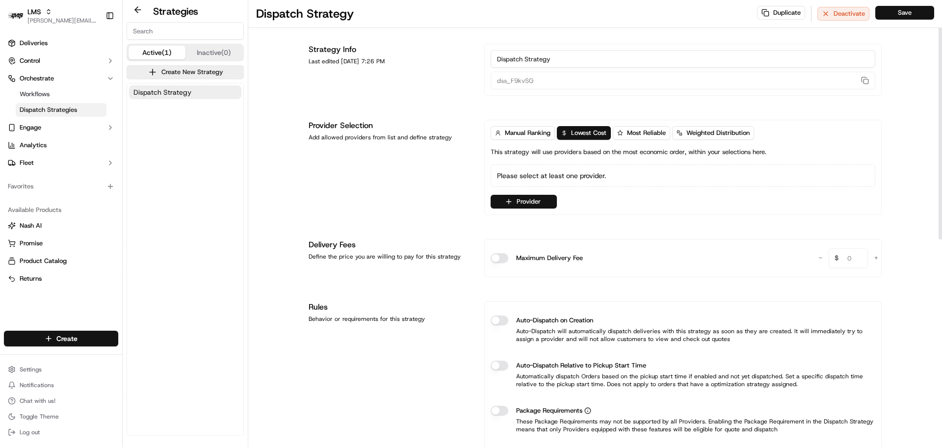
click at [525, 64] on input "Dispatch Strategy" at bounding box center [683, 59] width 385 height 18
type input "Internal"
click at [536, 200] on button "Provider" at bounding box center [524, 202] width 66 height 14
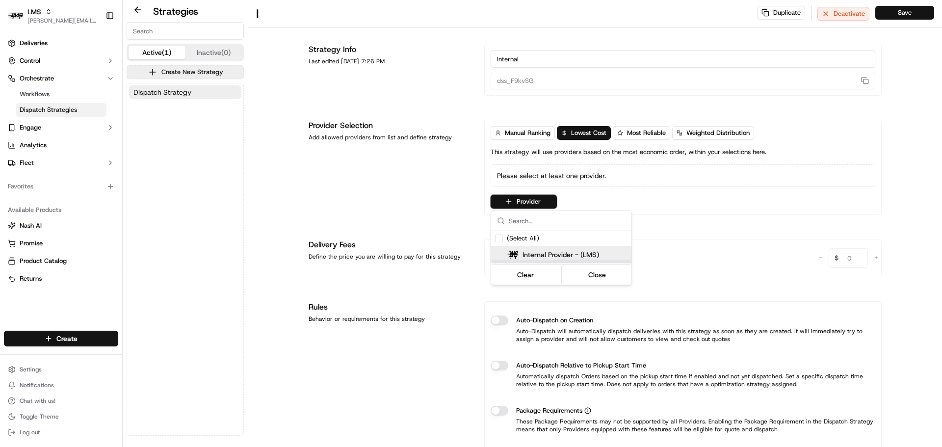
click at [539, 256] on span "Internal Provider - (LMS)" at bounding box center [561, 255] width 77 height 10
click at [439, 243] on html "LMS jeff@usenash.com Toggle Sidebar Deliveries Control Orchestrate Workflows Di…" at bounding box center [471, 223] width 942 height 447
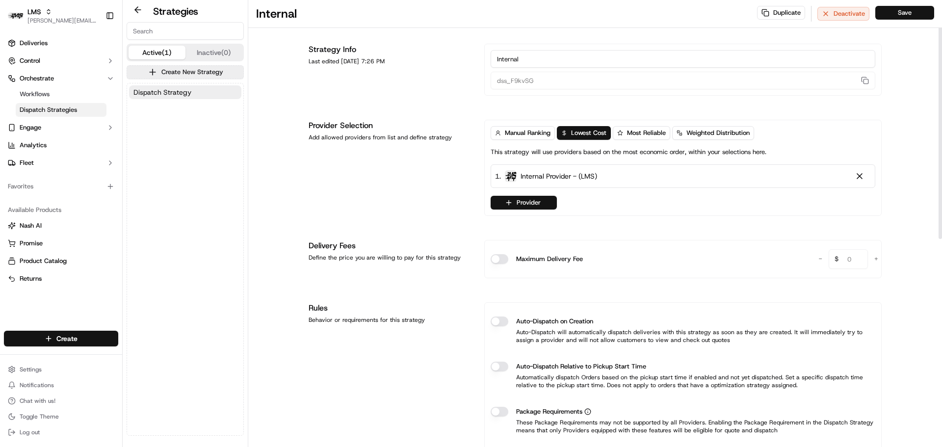
click at [498, 319] on button "Auto-Dispatch on Creation" at bounding box center [500, 321] width 18 height 10
click at [899, 16] on button "Save" at bounding box center [904, 13] width 59 height 14
click at [49, 95] on span "Workflows" at bounding box center [35, 94] width 30 height 9
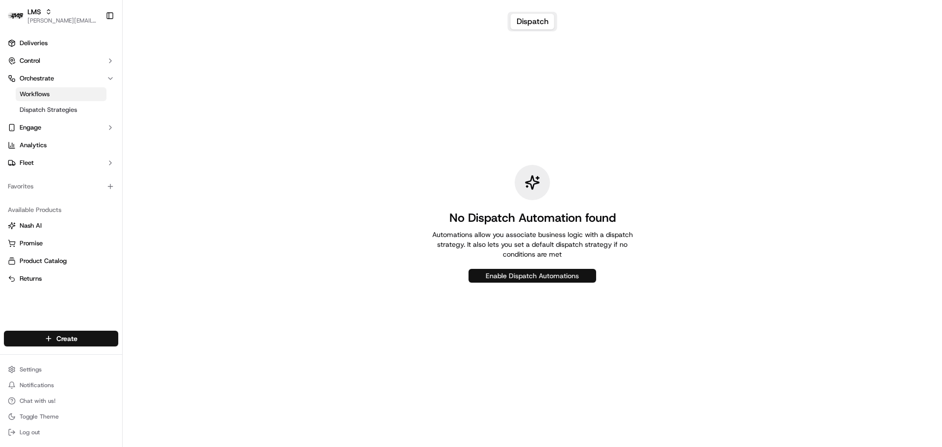
click at [511, 277] on button "Enable Dispatch Automations" at bounding box center [533, 276] width 128 height 14
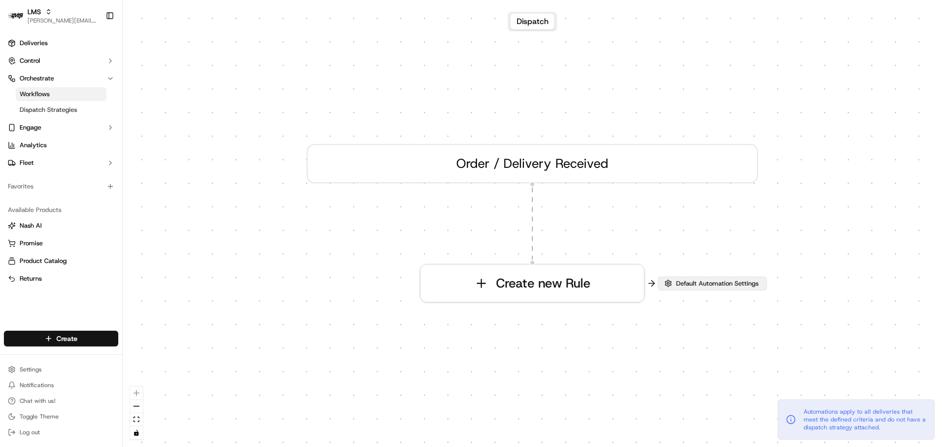
click at [684, 280] on span "Default Automation Settings" at bounding box center [717, 283] width 86 height 9
click at [735, 289] on button "Default Automation Settings" at bounding box center [712, 283] width 109 height 14
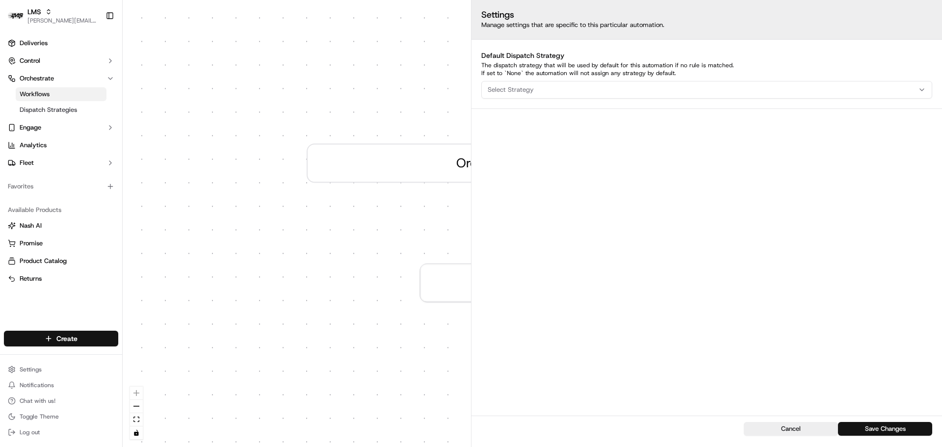
click at [565, 90] on div "Select Strategy" at bounding box center [707, 89] width 446 height 9
click at [521, 145] on span "Internal" at bounding box center [558, 143] width 121 height 9
click at [892, 435] on div "Automations apply to all deliveries that meet the defined criteria and do not h…" at bounding box center [856, 419] width 157 height 40
click at [889, 429] on button "Save Changes" at bounding box center [885, 429] width 94 height 14
